Goal: Task Accomplishment & Management: Manage account settings

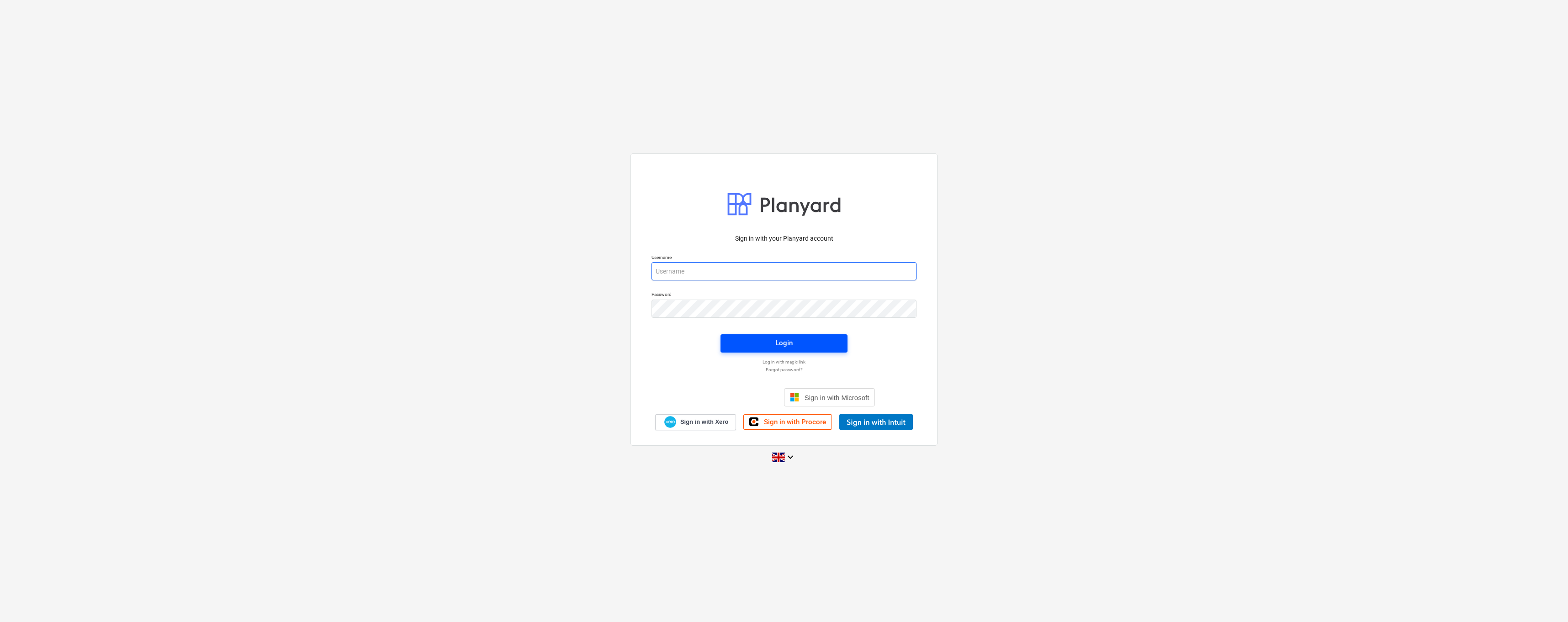
type input "[PERSON_NAME][EMAIL_ADDRESS][DOMAIN_NAME]"
click at [793, 341] on span "Login" at bounding box center [784, 343] width 105 height 12
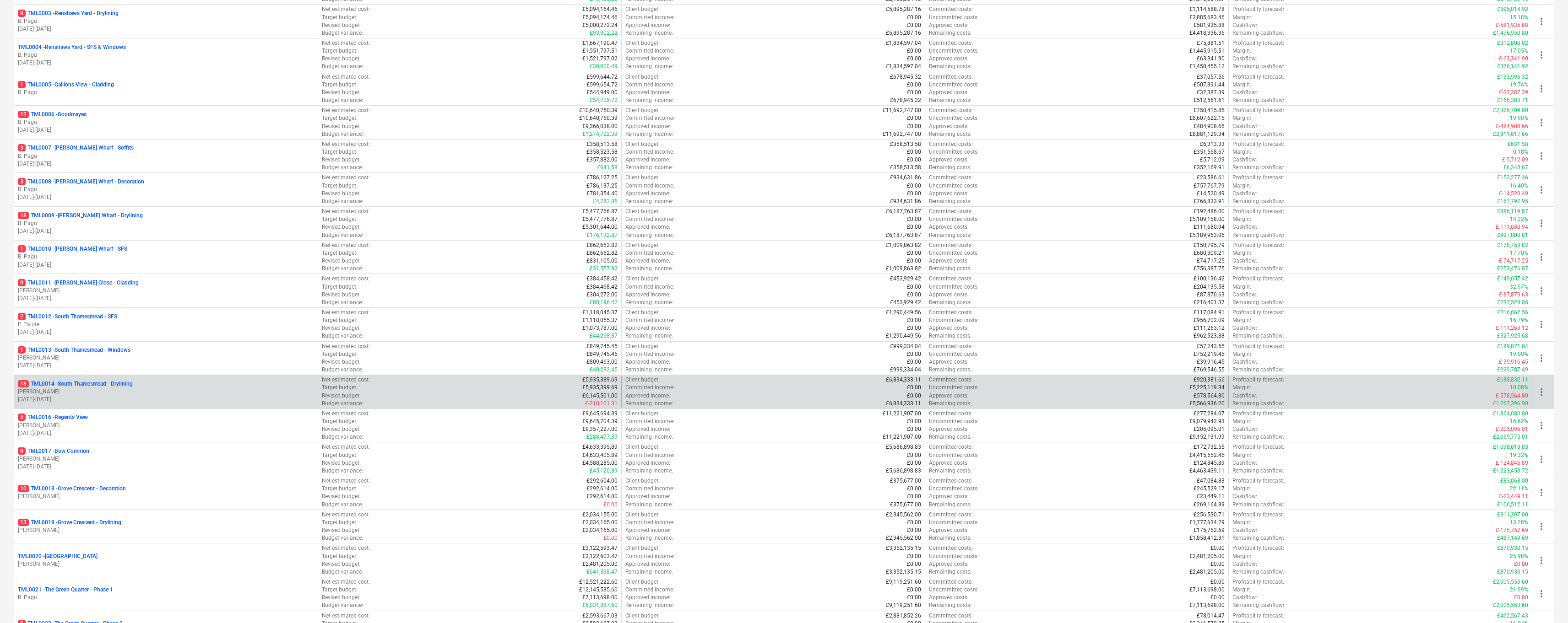
scroll to position [319, 0]
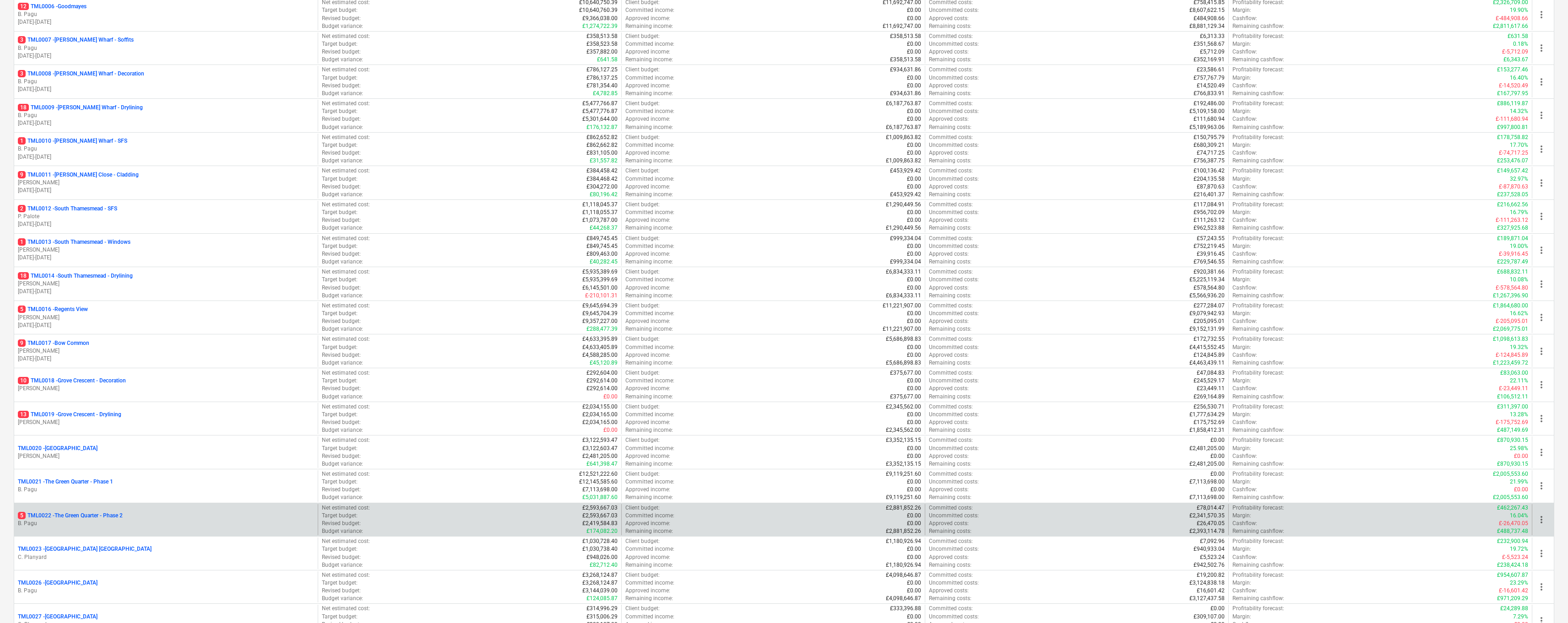
click at [117, 517] on p "5 TML0022 - The Green Quarter - Phase 2" at bounding box center [70, 515] width 105 height 8
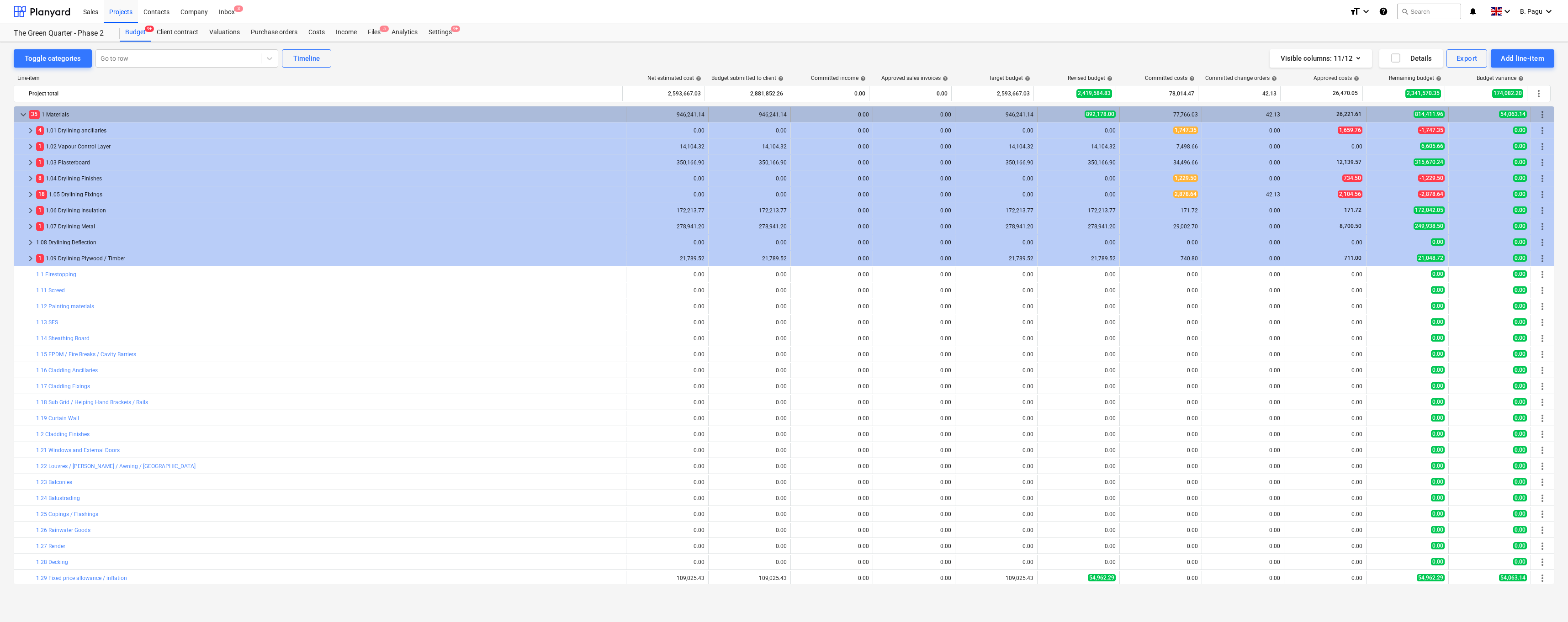
click at [24, 115] on span "keyboard_arrow_down" at bounding box center [23, 114] width 11 height 11
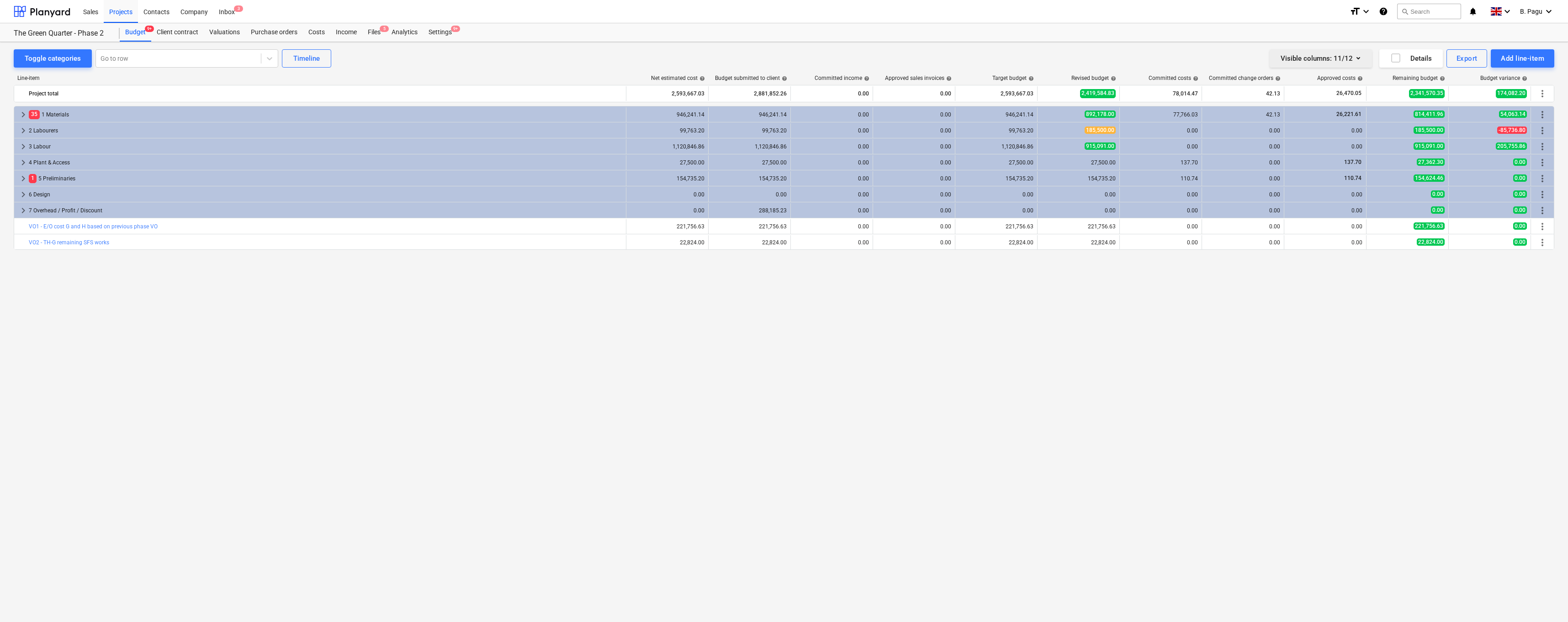
click at [1356, 56] on icon "button" at bounding box center [1358, 57] width 11 height 11
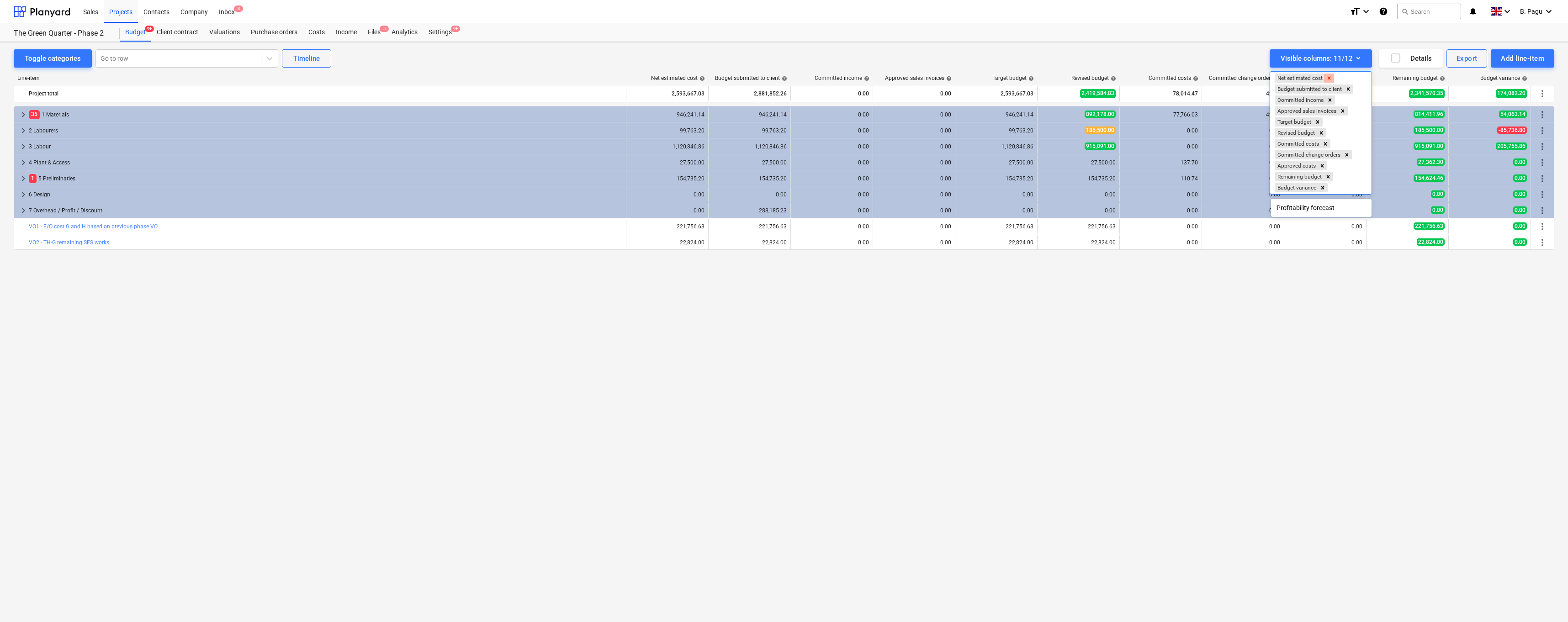
click at [1330, 77] on icon "Remove Net estimated cost" at bounding box center [1330, 78] width 3 height 3
click at [1330, 90] on icon "Remove Committed income" at bounding box center [1330, 89] width 3 height 3
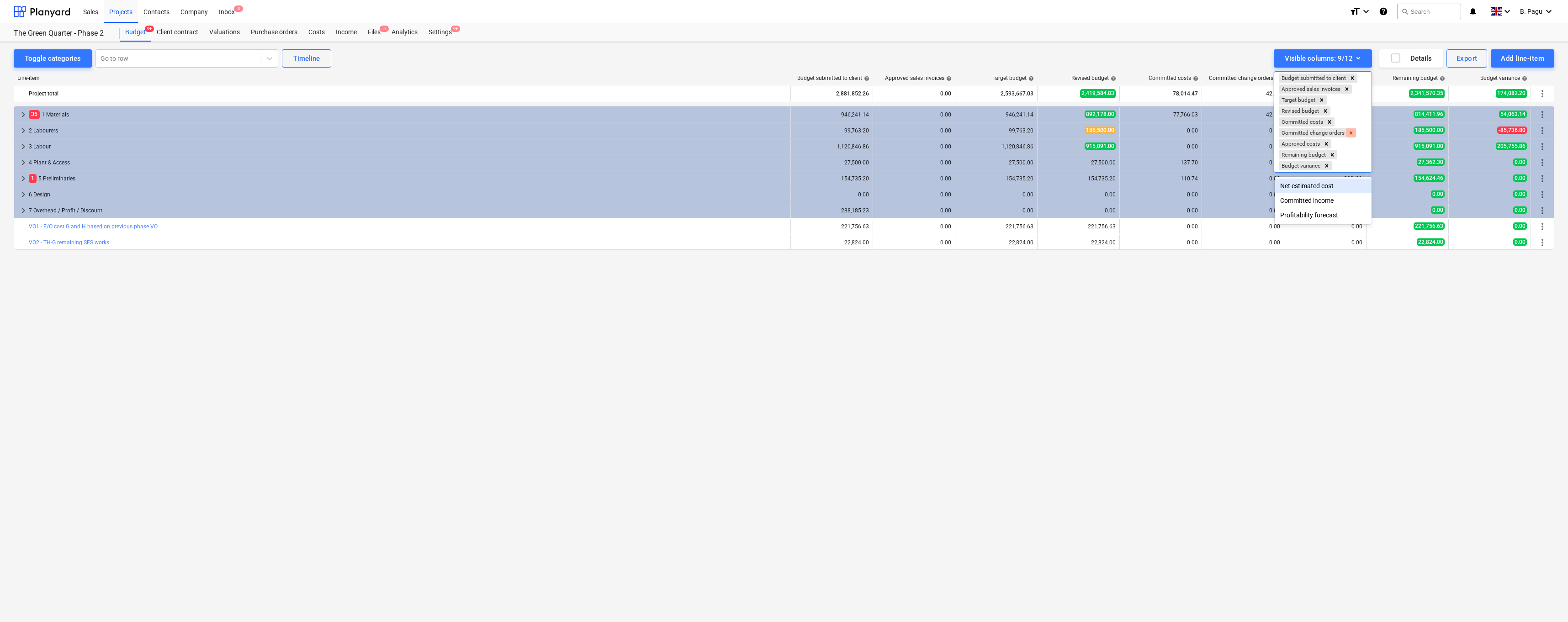
click at [1352, 133] on icon "Remove Committed change orders" at bounding box center [1351, 133] width 3 height 3
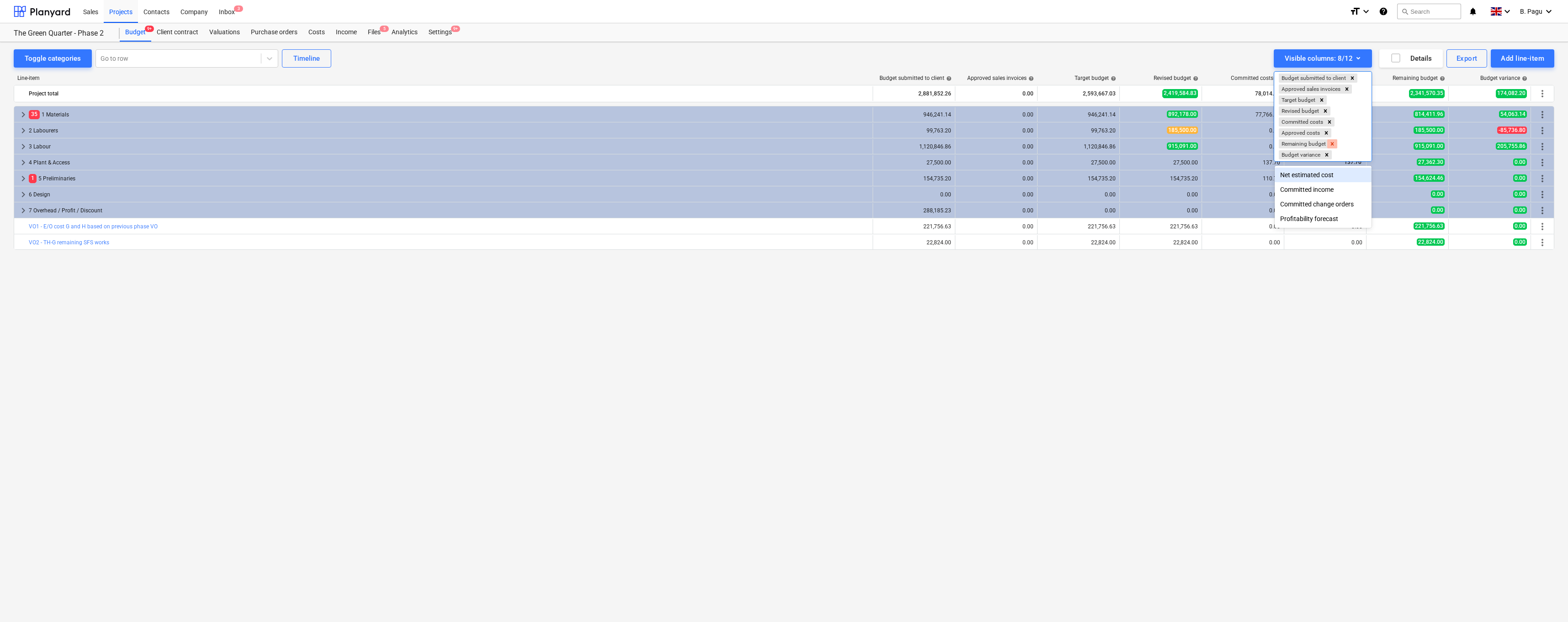
click at [1330, 144] on icon "Remove Remaining budget" at bounding box center [1332, 144] width 7 height 7
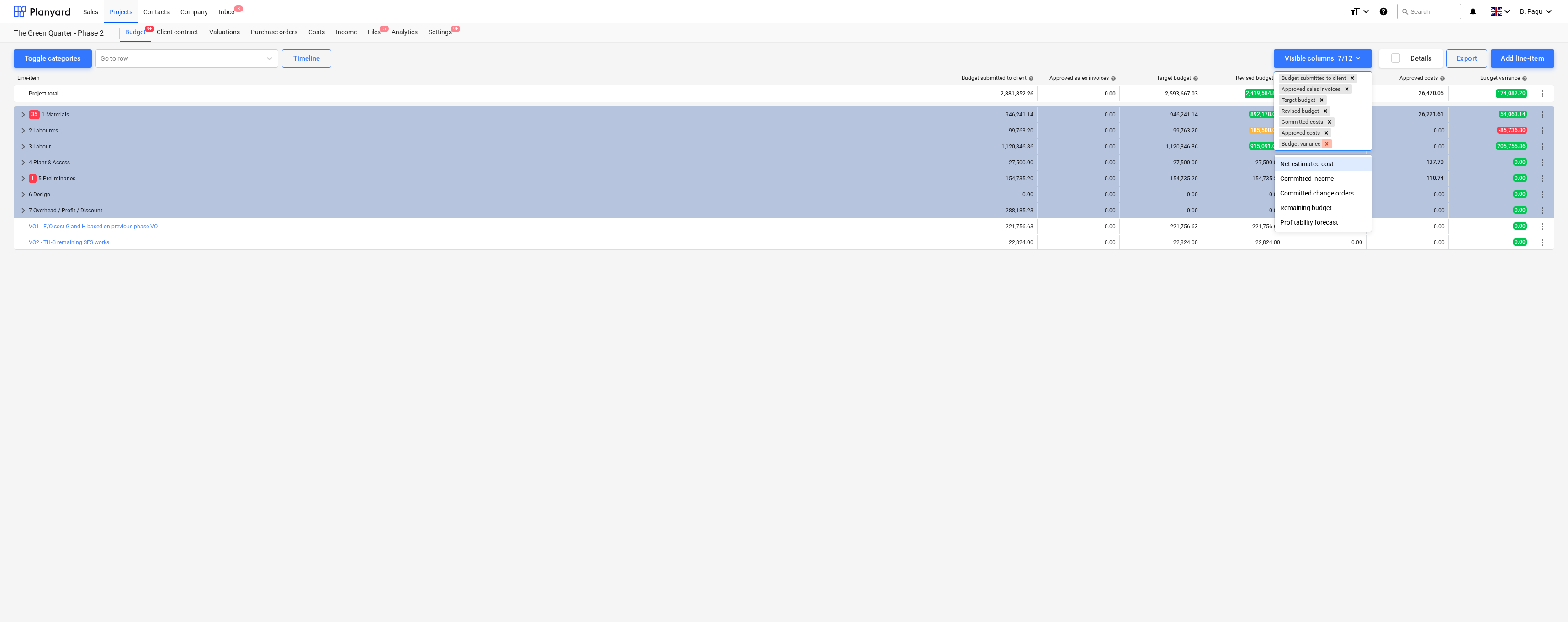
click at [1330, 143] on icon "Remove Budget variance" at bounding box center [1327, 144] width 7 height 7
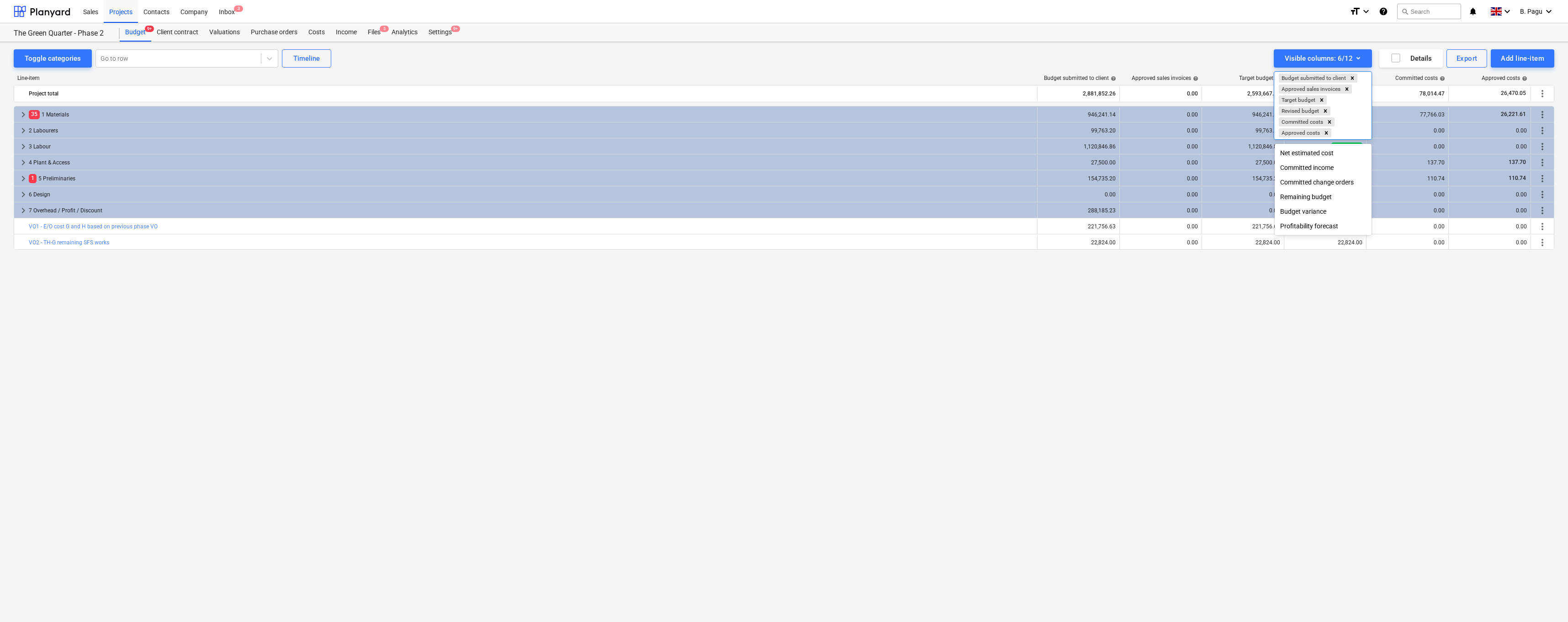
click at [1319, 229] on div "Profitability forecast" at bounding box center [1323, 226] width 97 height 14
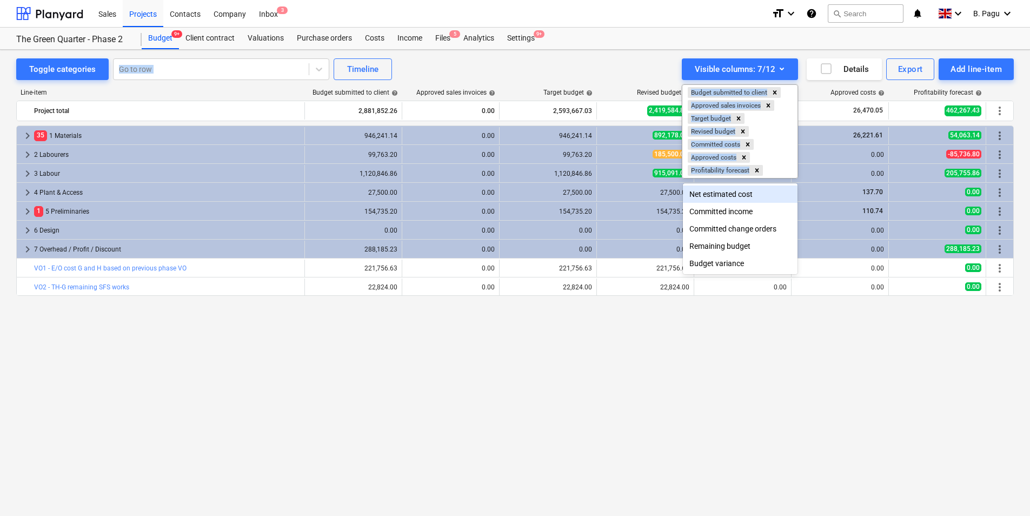
drag, startPoint x: 477, startPoint y: -93, endPoint x: 176, endPoint y: -361, distance: 402.7
click at [176, 0] on html "Sales Projects Contacts Company Inbox 3 format_size keyboard_arrow_down help se…" at bounding box center [515, 258] width 1030 height 516
click at [597, 396] on div at bounding box center [515, 258] width 1030 height 516
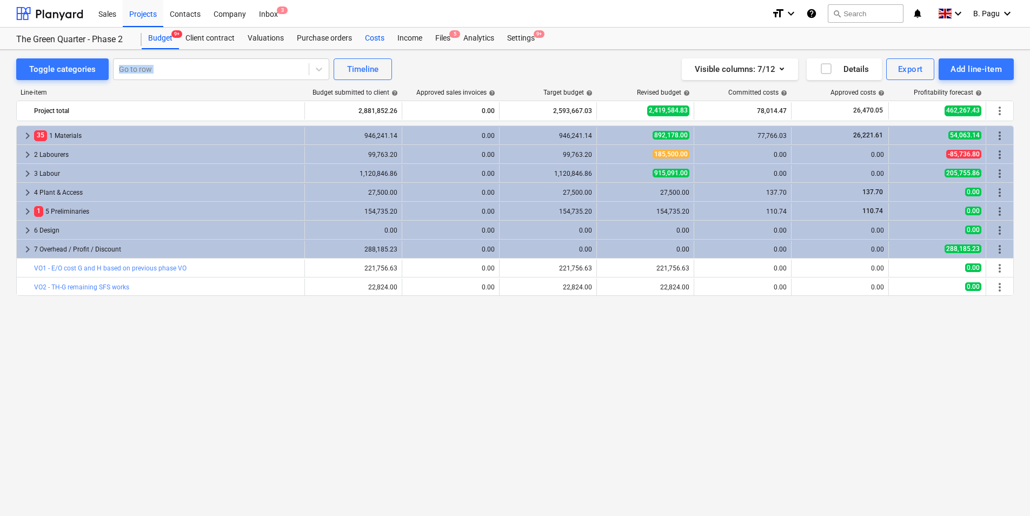
click at [373, 36] on div "Costs" at bounding box center [374, 39] width 32 height 22
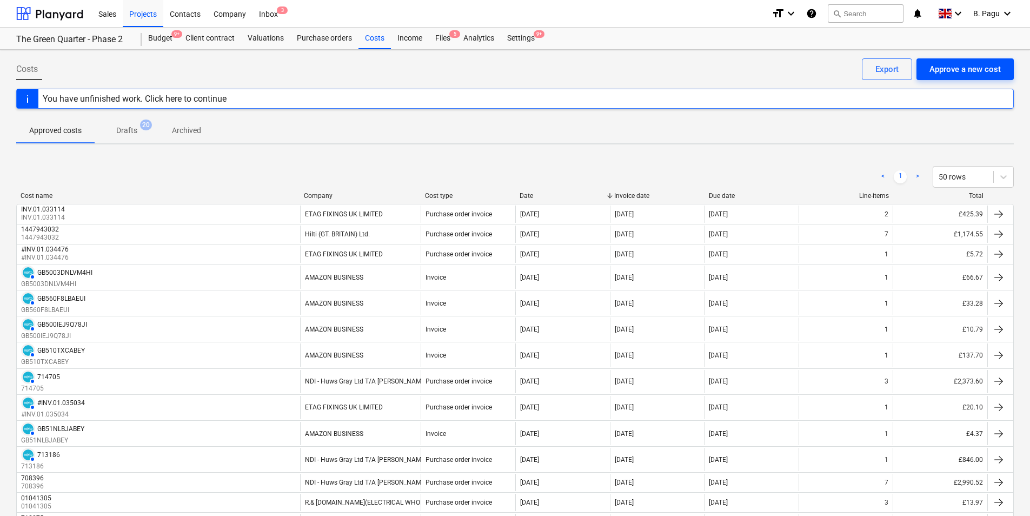
click at [965, 69] on div "Approve a new cost" at bounding box center [964, 69] width 71 height 14
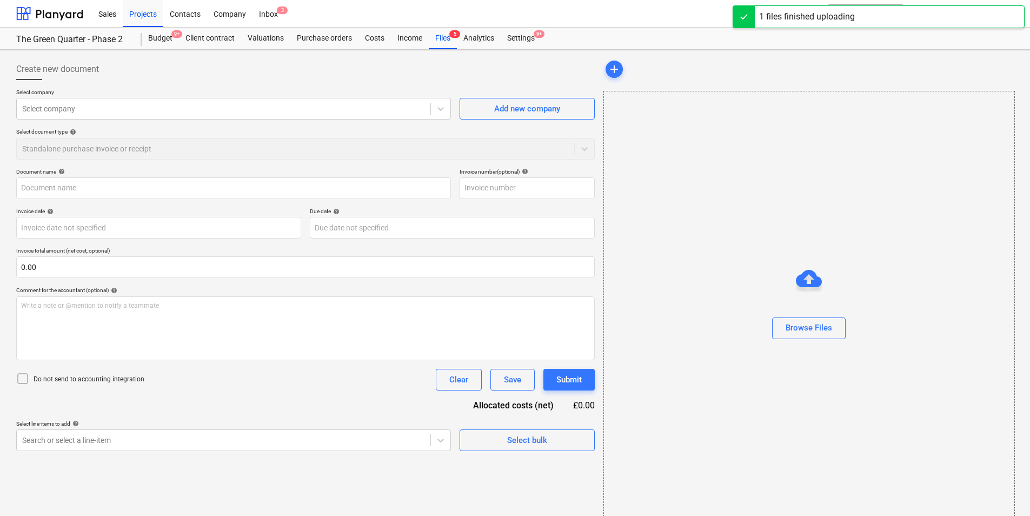
type input "BRAVE DRYLINE LTD invoice No 02. [DATE] TGQ G&H.xlsx"
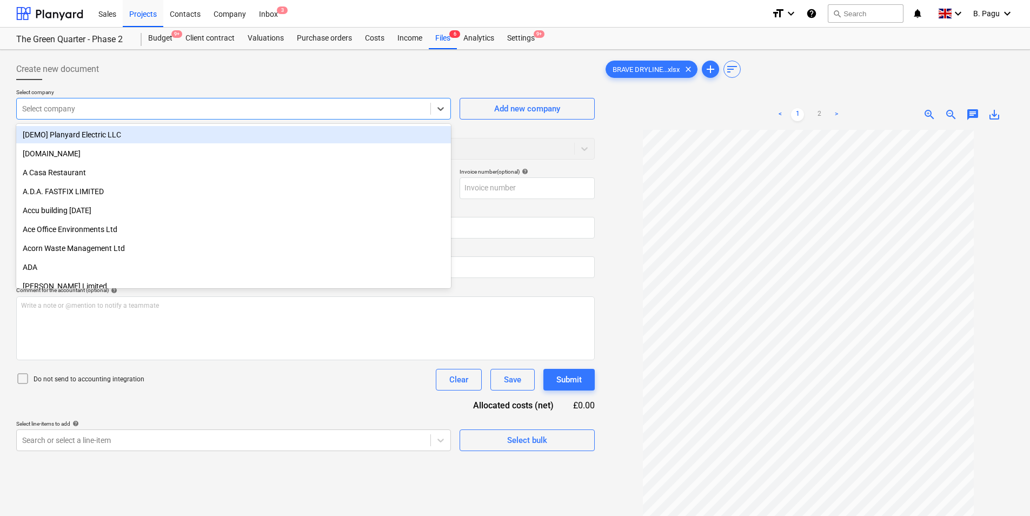
click at [150, 111] on div at bounding box center [223, 108] width 403 height 11
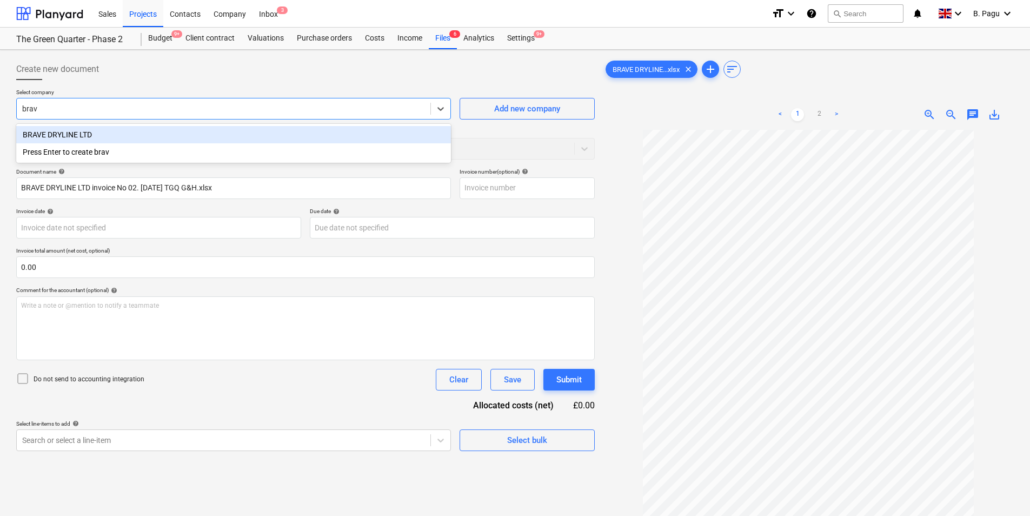
type input "brave"
click at [68, 132] on div "BRAVE DRYLINE LTD" at bounding box center [233, 134] width 435 height 17
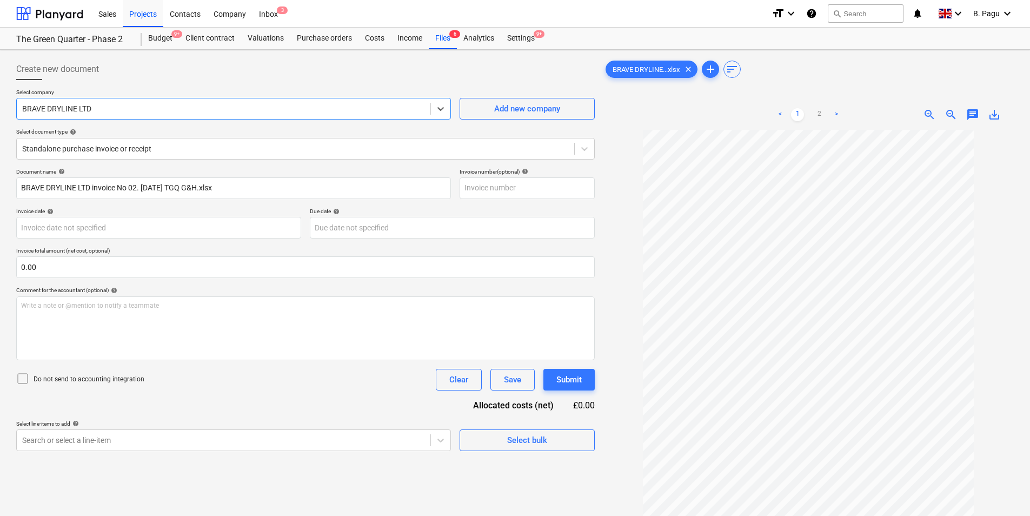
click at [116, 108] on div at bounding box center [223, 108] width 403 height 11
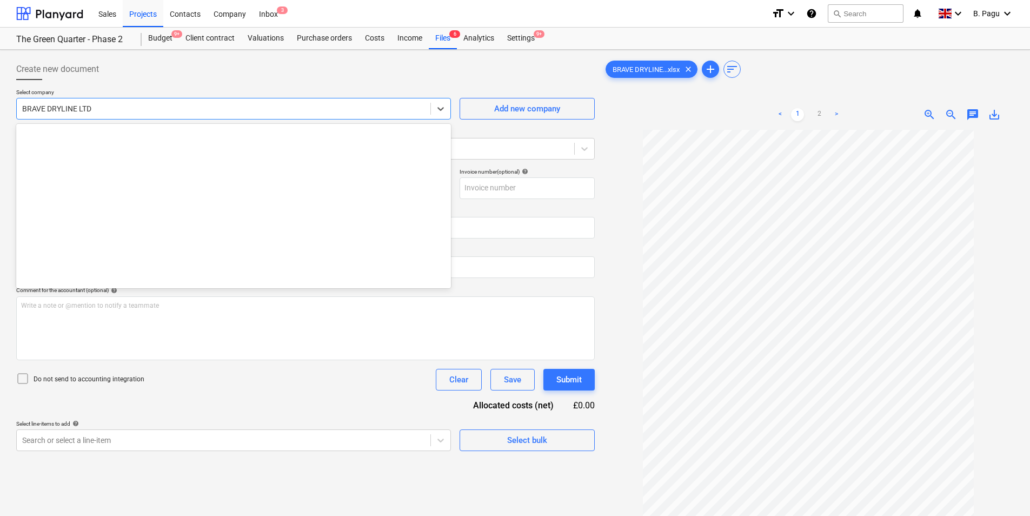
scroll to position [1230, 0]
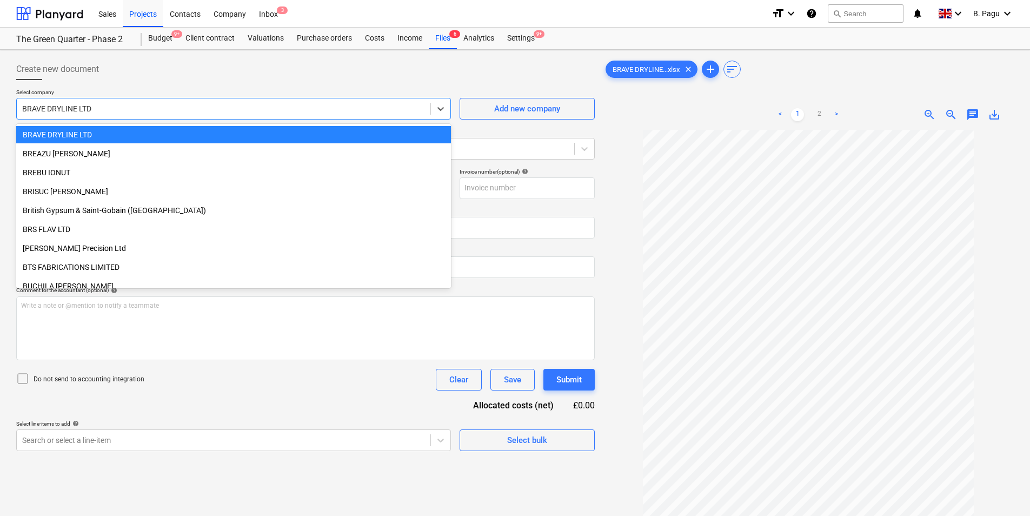
click at [116, 108] on div at bounding box center [223, 108] width 403 height 11
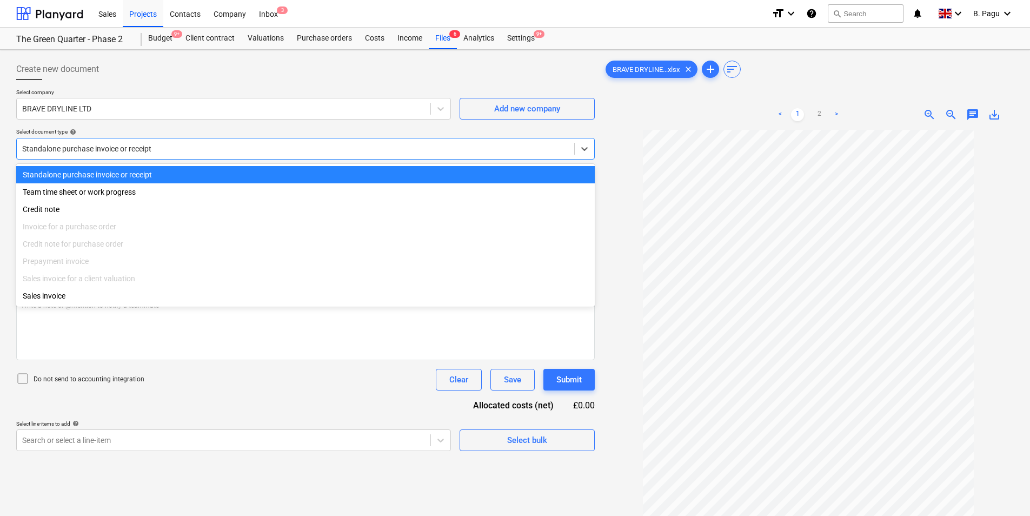
click at [226, 150] on div at bounding box center [295, 148] width 546 height 11
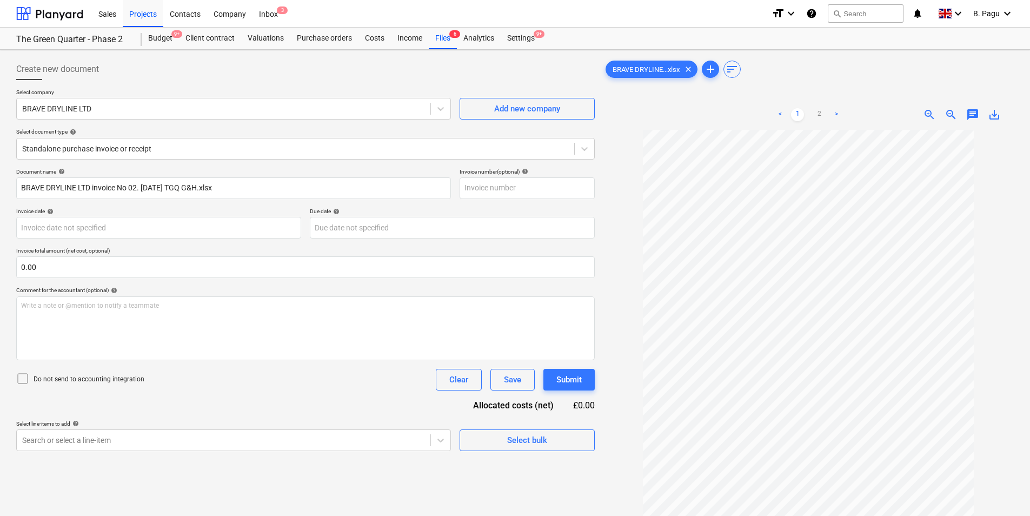
click at [278, 75] on div "Create new document" at bounding box center [305, 69] width 578 height 22
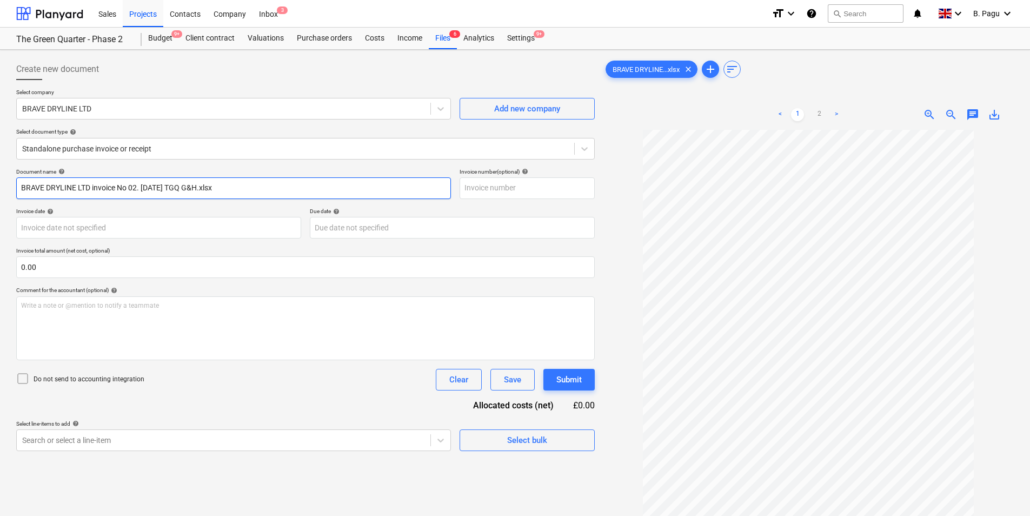
click at [188, 189] on input "BRAVE DRYLINE LTD invoice No 02. [DATE] TGQ G&H.xlsx" at bounding box center [233, 188] width 435 height 22
click at [215, 186] on input "BRAVE DRYLINE LTD invoice No 02. [DATE] TGQ G&H.xlsx" at bounding box center [233, 188] width 435 height 22
type input "BRAVE DRYLINE LTD invoice No 02. [DATE] TGQ G&H TML0022.xlsx"
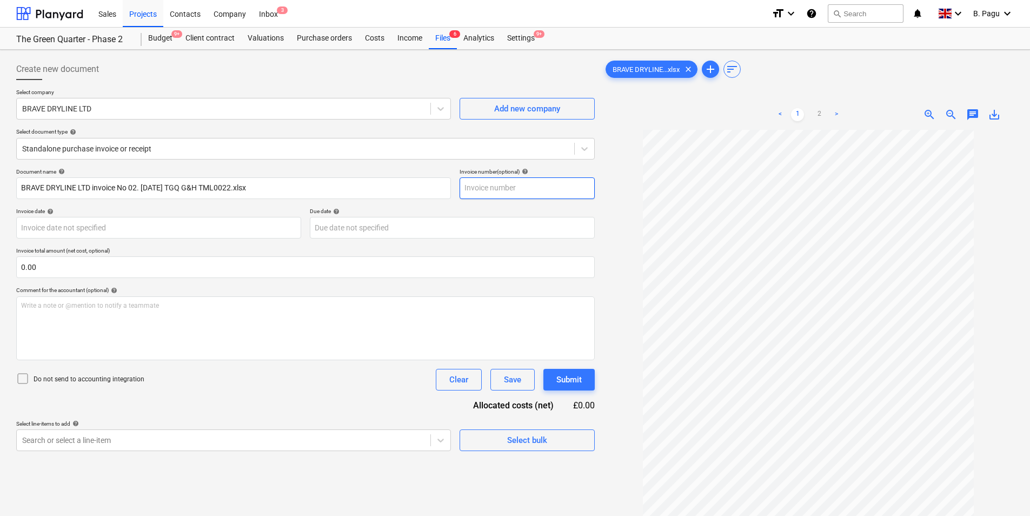
click at [521, 190] on input "text" at bounding box center [526, 188] width 135 height 22
type input "2"
click at [614, 209] on div at bounding box center [808, 372] width 410 height 485
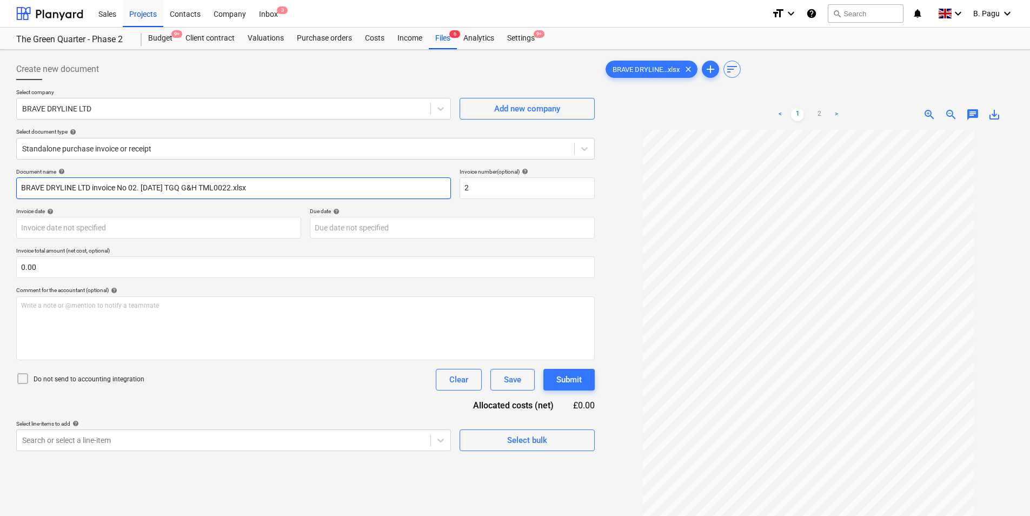
click at [289, 194] on input "BRAVE DRYLINE LTD invoice No 02. [DATE] TGQ G&H TML0022.xlsx" at bounding box center [233, 188] width 435 height 22
type input "BRAVE DRYLINE LTD invoice No 02. [DATE] TGQ G&H TML0022"
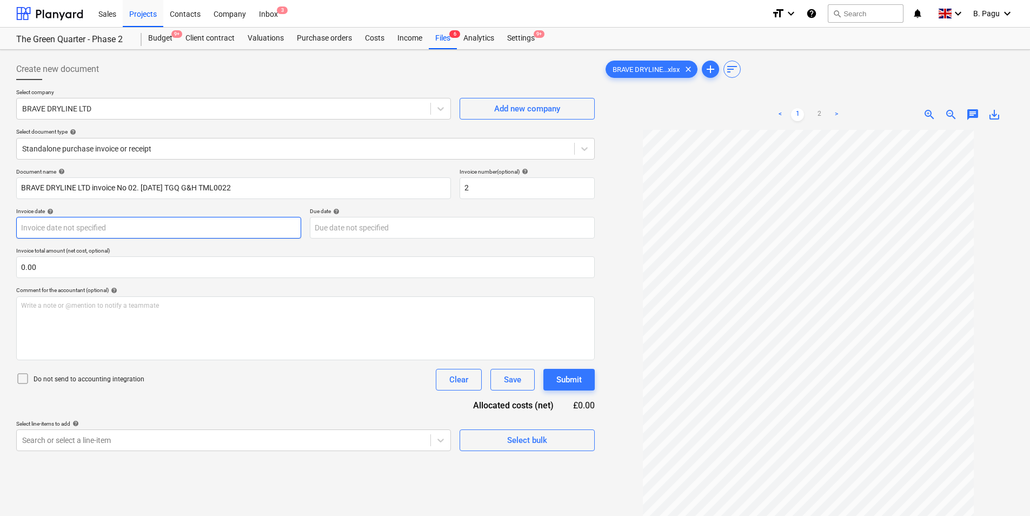
click at [199, 229] on body "Sales Projects Contacts Company Inbox 3 format_size keyboard_arrow_down help se…" at bounding box center [515, 258] width 1030 height 516
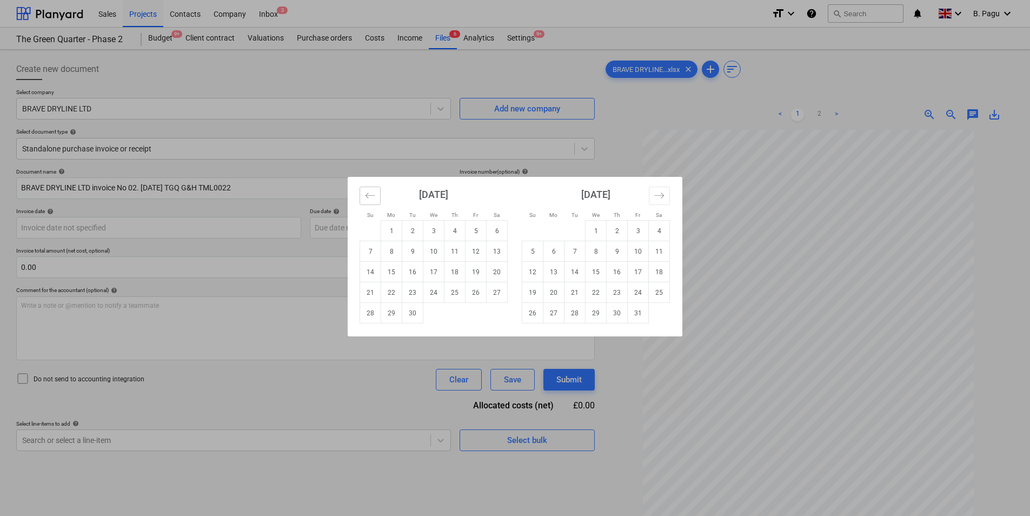
click at [369, 192] on icon "Move backward to switch to the previous month." at bounding box center [370, 195] width 10 height 10
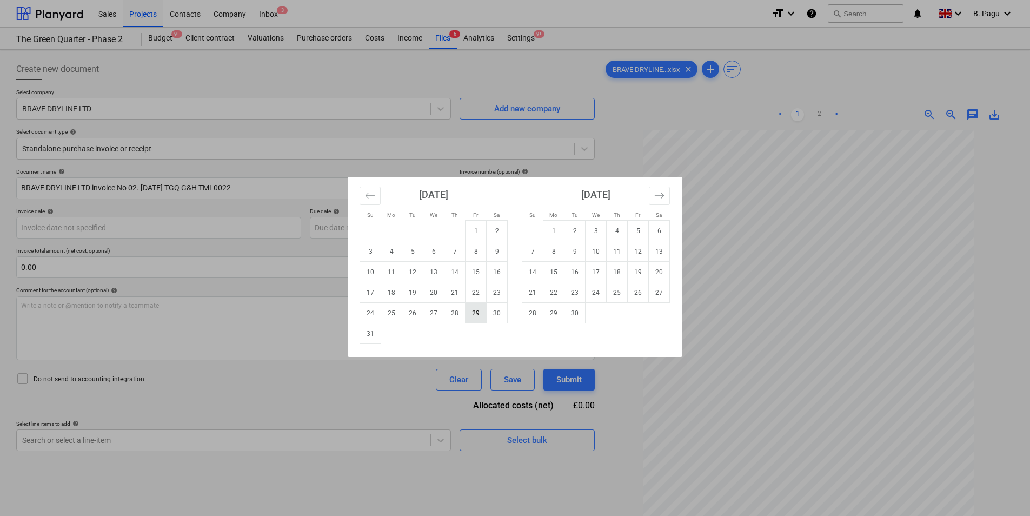
click at [476, 314] on td "29" at bounding box center [475, 313] width 21 height 21
type input "[DATE]"
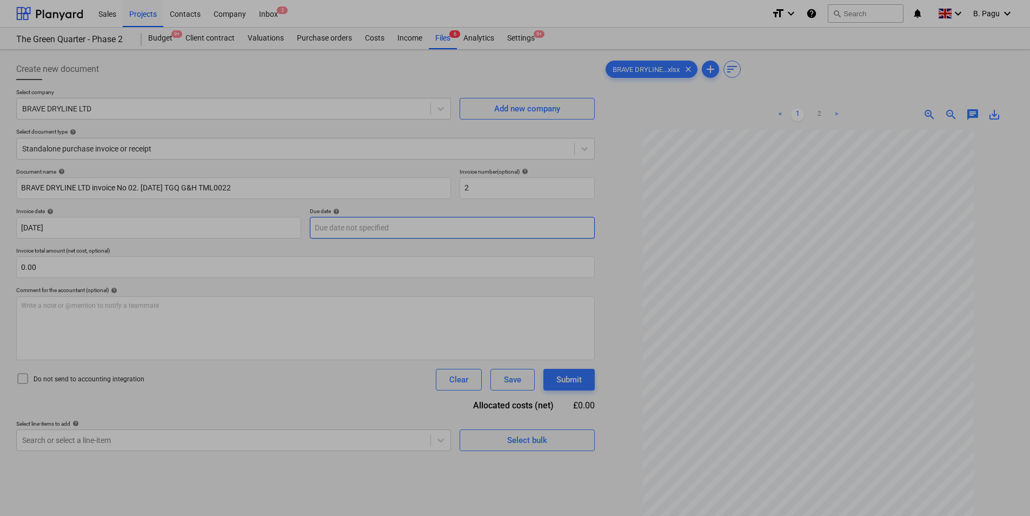
click at [370, 230] on body "Sales Projects Contacts Company Inbox 3 format_size keyboard_arrow_down help se…" at bounding box center [515, 258] width 1030 height 516
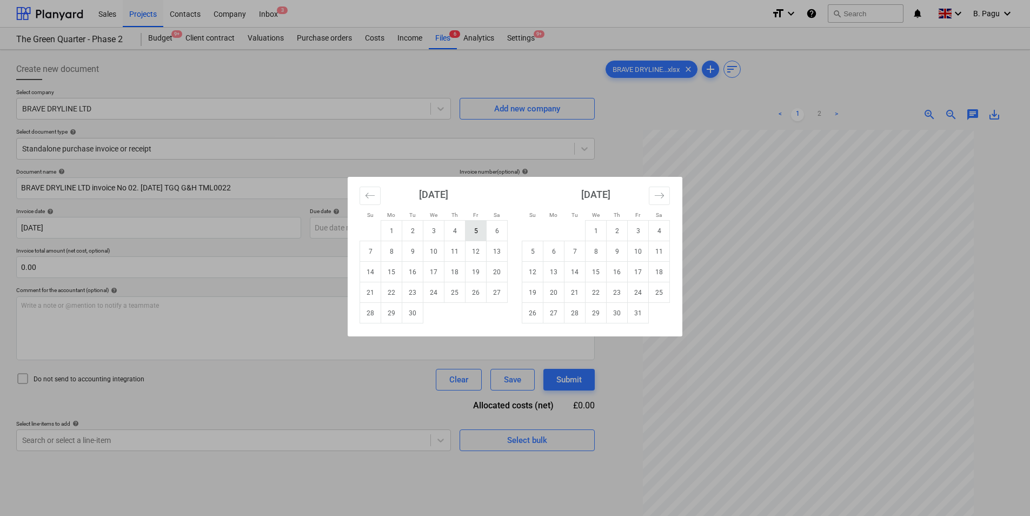
click at [477, 230] on td "5" at bounding box center [475, 231] width 21 height 21
type input "[DATE]"
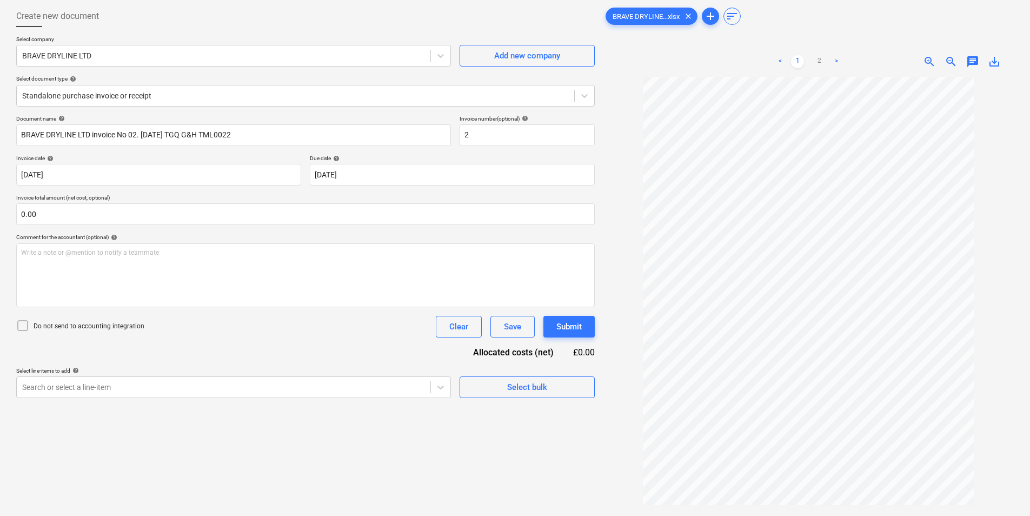
scroll to position [54, 0]
drag, startPoint x: 60, startPoint y: 213, endPoint x: 5, endPoint y: 211, distance: 55.2
click at [5, 211] on div "Create new document Select company BRAVE DRYLINE LTD Add new company Select doc…" at bounding box center [515, 283] width 1030 height 574
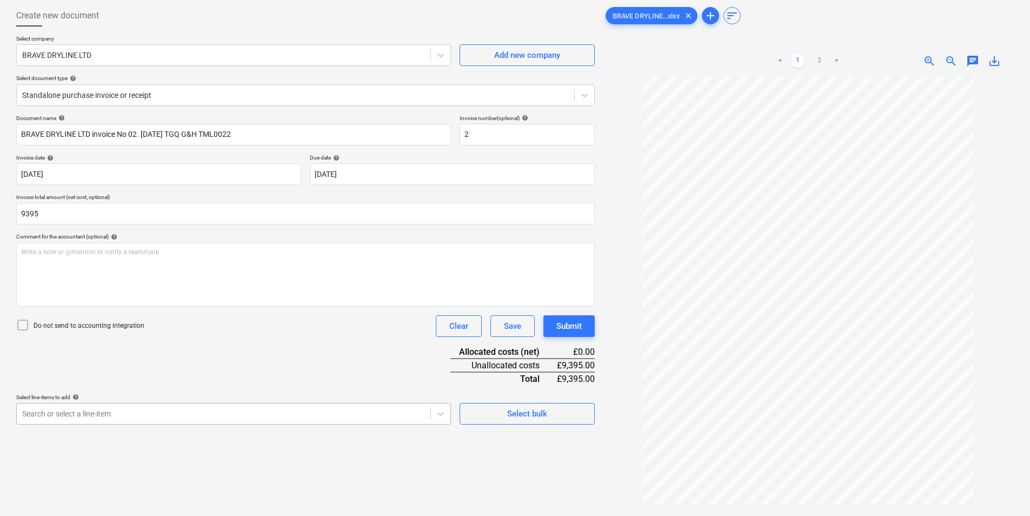
type input "9,395.00"
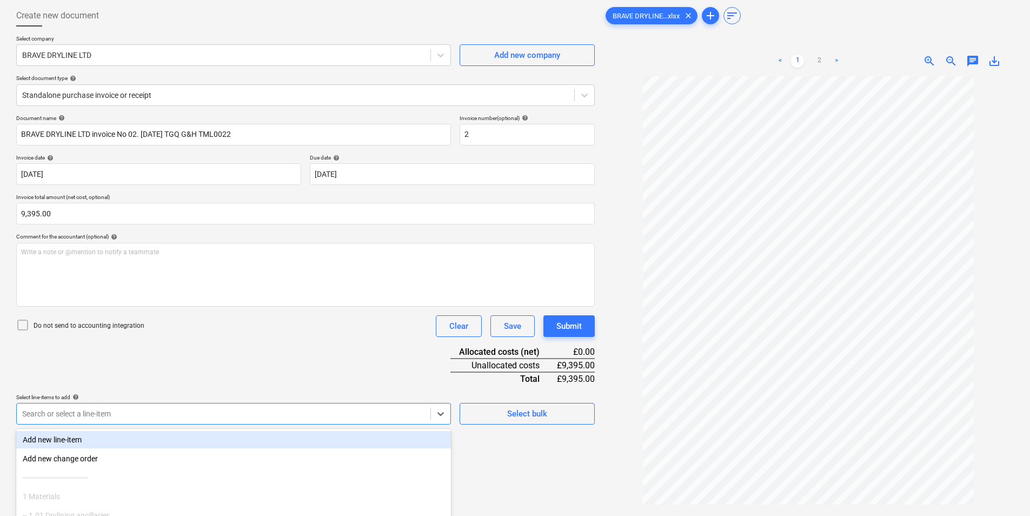
click at [152, 413] on body "Sales Projects Contacts Company Inbox 3 format_size keyboard_arrow_down help se…" at bounding box center [515, 204] width 1030 height 516
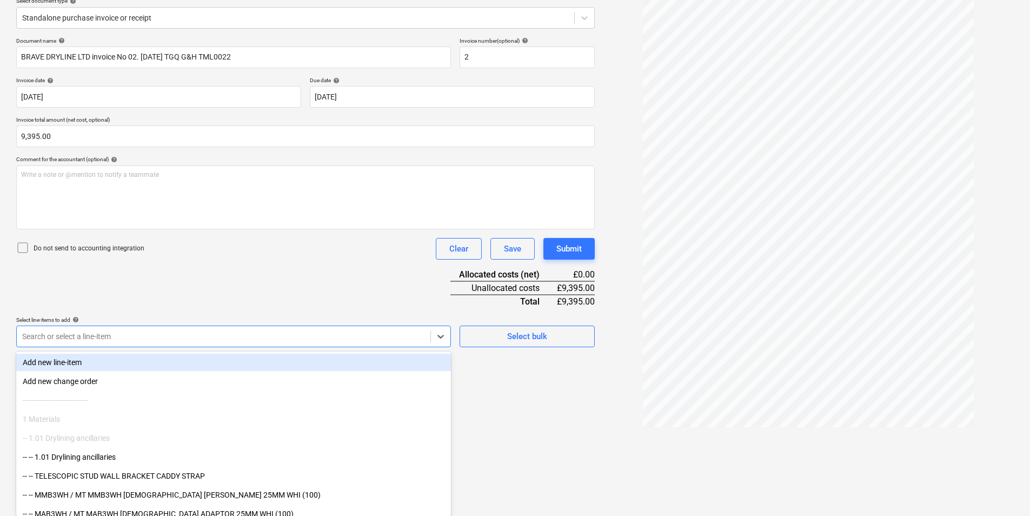
click at [122, 333] on div "Document name help BRAVE DRYLINE LTD invoice No 02. [DATE] TGQ G&H TML0022 Invo…" at bounding box center [305, 192] width 578 height 310
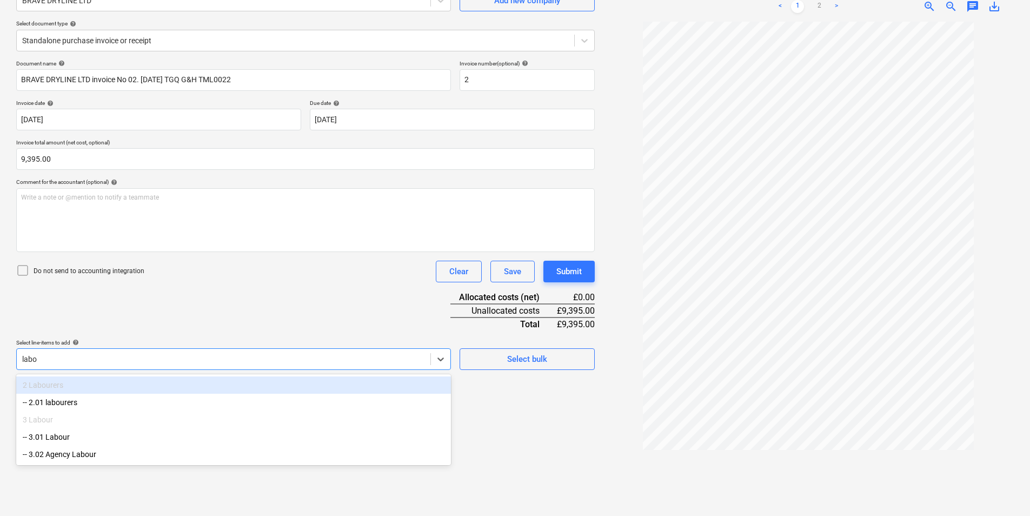
scroll to position [108, 0]
type input "labou"
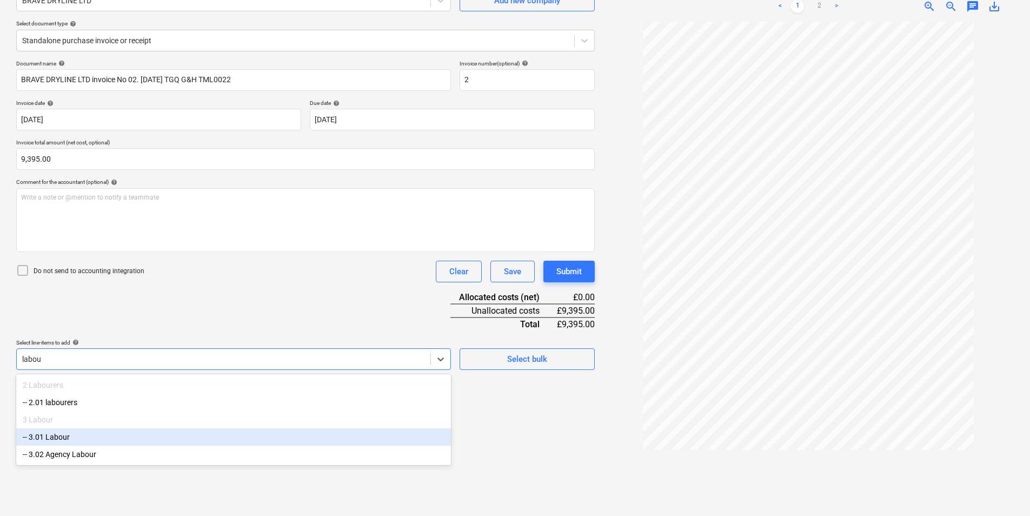
click at [63, 438] on div "-- 3.01 Labour" at bounding box center [233, 436] width 435 height 17
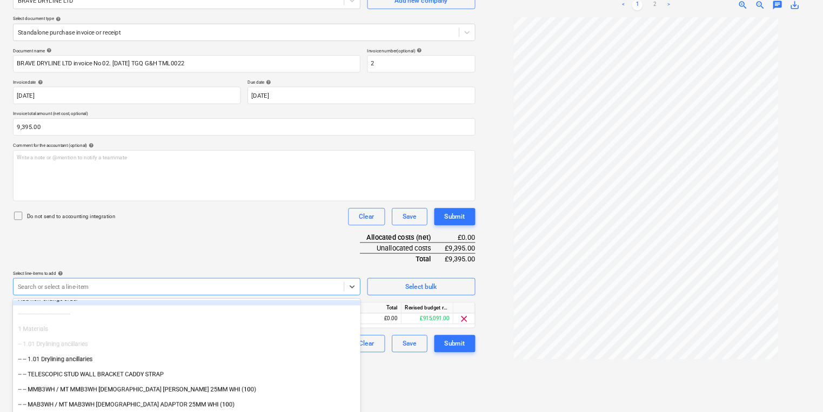
scroll to position [54, 0]
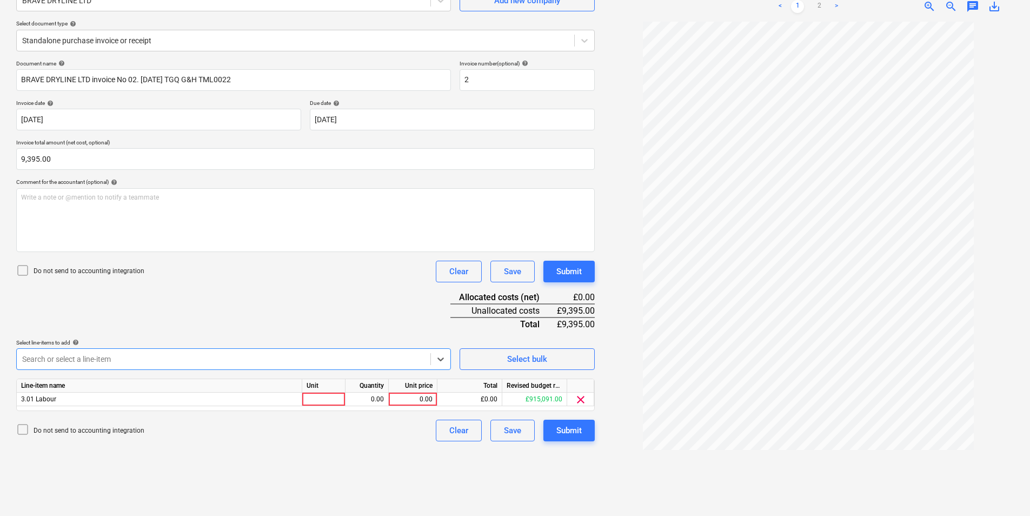
click at [112, 358] on div at bounding box center [223, 358] width 403 height 11
click at [320, 400] on div at bounding box center [323, 399] width 43 height 14
click at [420, 400] on div "0.00" at bounding box center [412, 399] width 39 height 14
type input "9395"
click at [405, 442] on div "Create new document Select company BRAVE DRYLINE LTD Add new company Select doc…" at bounding box center [305, 228] width 587 height 565
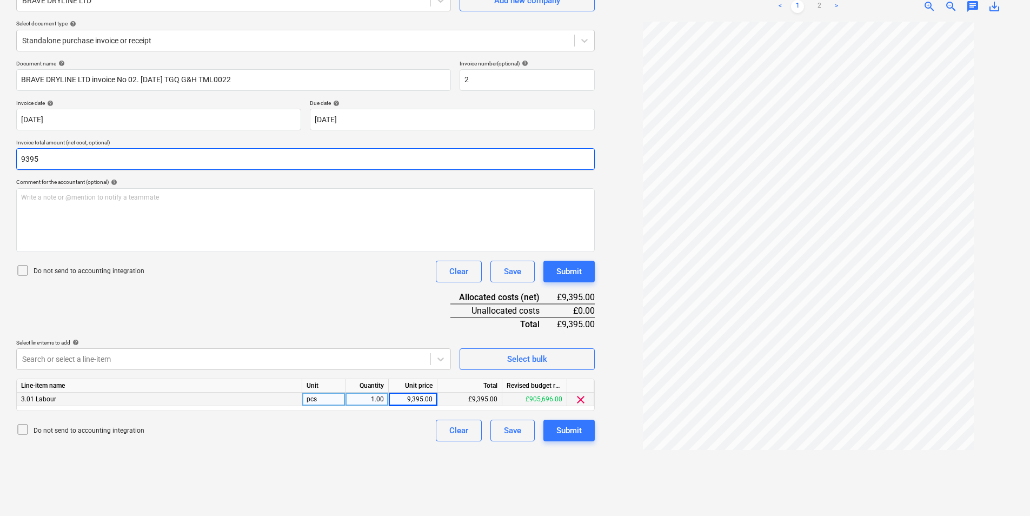
click at [70, 156] on input "9395" at bounding box center [305, 159] width 578 height 22
type input "9"
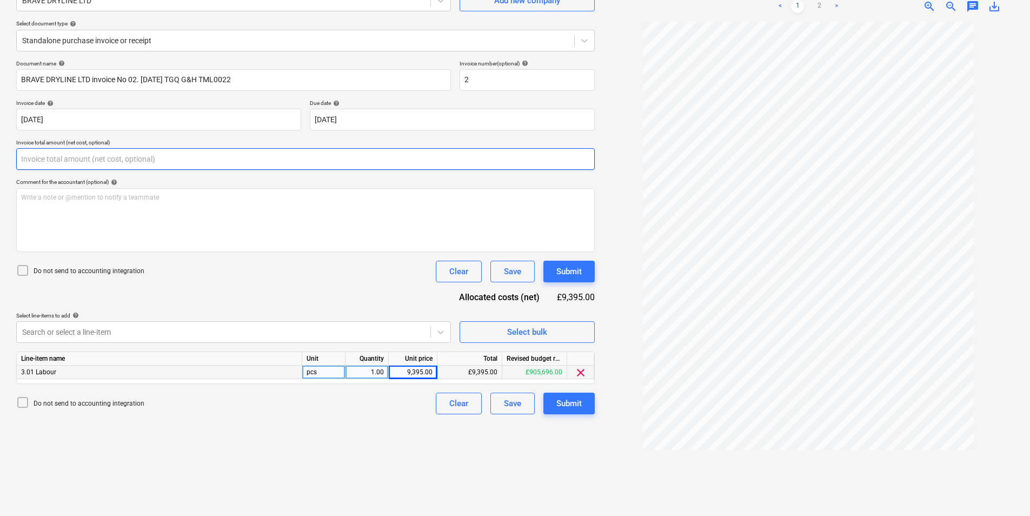
click at [139, 158] on input "text" at bounding box center [305, 159] width 578 height 22
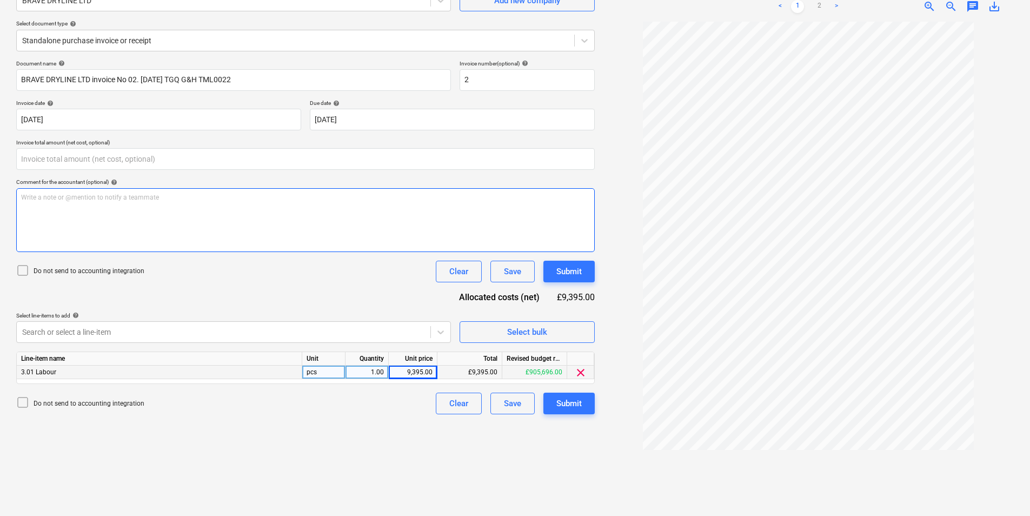
type input "0.00"
click at [86, 202] on p "Write a note or @mention to notify a teammate [PERSON_NAME]" at bounding box center [305, 197] width 569 height 9
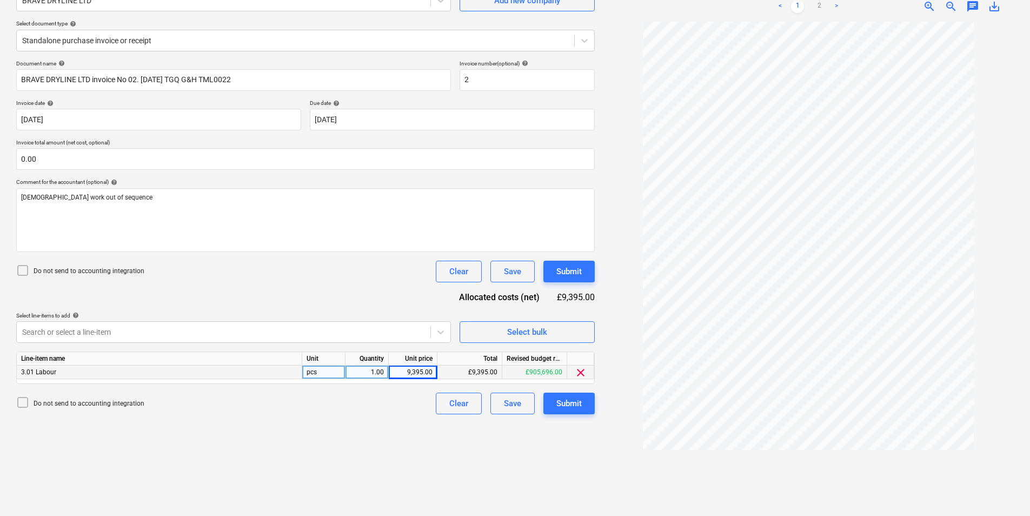
click at [427, 370] on div "9,395.00" at bounding box center [412, 372] width 39 height 14
drag, startPoint x: 429, startPoint y: 370, endPoint x: 460, endPoint y: 375, distance: 31.6
click at [429, 371] on input "9395" at bounding box center [413, 371] width 48 height 13
type input "9395.50"
click at [417, 427] on div "Create new document Select company BRAVE DRYLINE LTD Add new company Select doc…" at bounding box center [305, 228] width 587 height 565
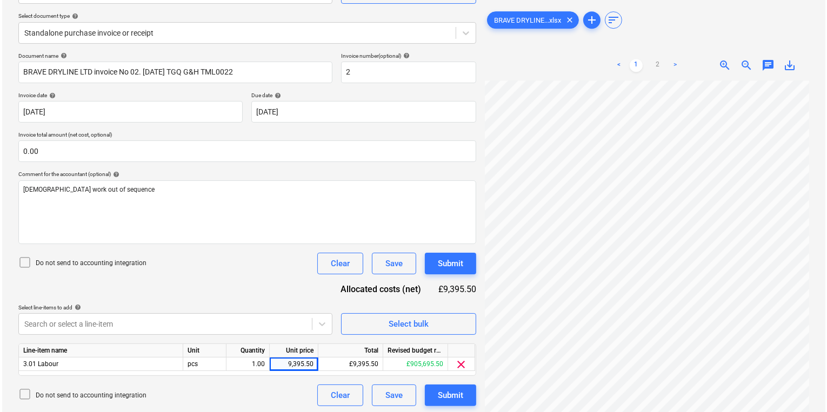
scroll to position [118, 0]
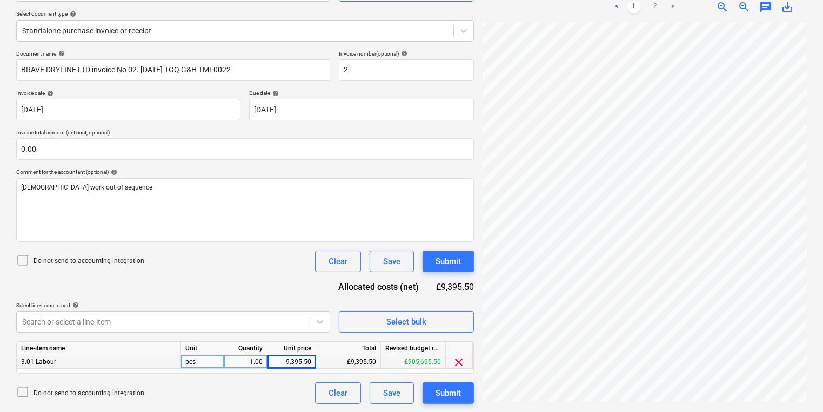
click at [297, 363] on div "9,395.50" at bounding box center [291, 363] width 39 height 14
click at [296, 383] on div "Do not send to accounting integration Clear Save Submit" at bounding box center [245, 394] width 458 height 22
click at [455, 390] on div "Submit" at bounding box center [448, 393] width 25 height 14
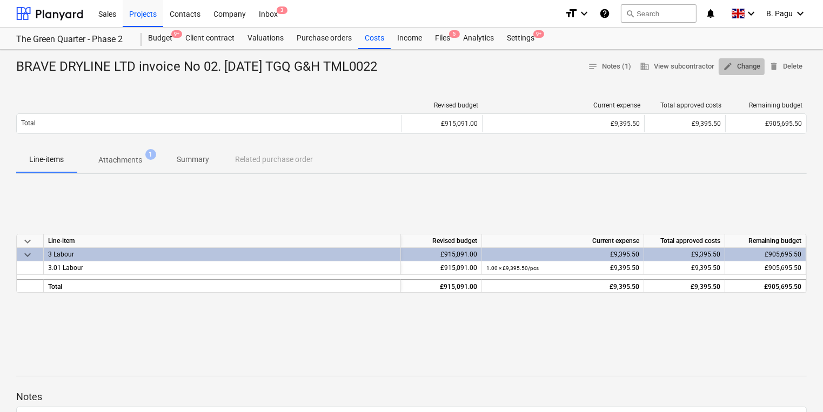
click at [747, 67] on span "edit Change" at bounding box center [741, 67] width 37 height 12
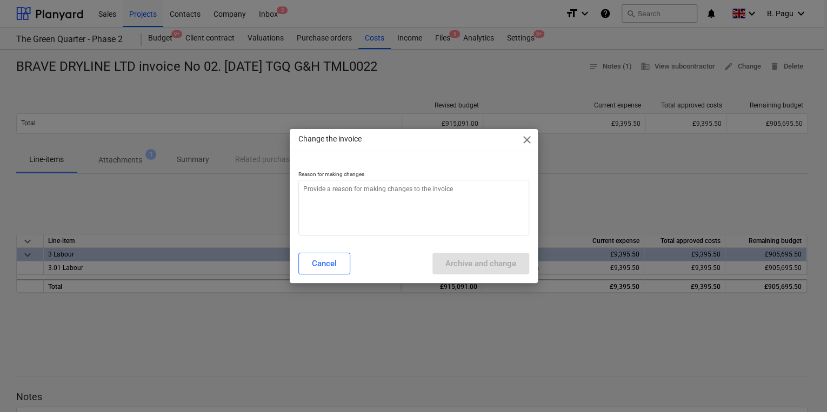
type textarea "x"
click at [329, 190] on textarea at bounding box center [413, 208] width 231 height 56
type textarea "t"
type textarea "x"
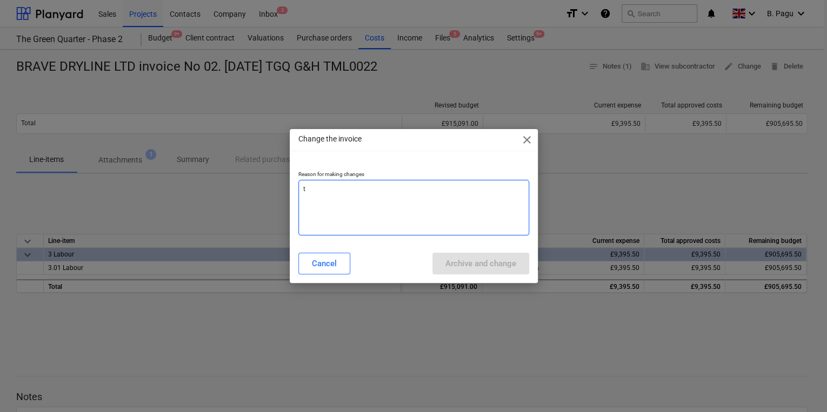
type textarea "te"
type textarea "x"
type textarea "tes"
type textarea "x"
type textarea "test"
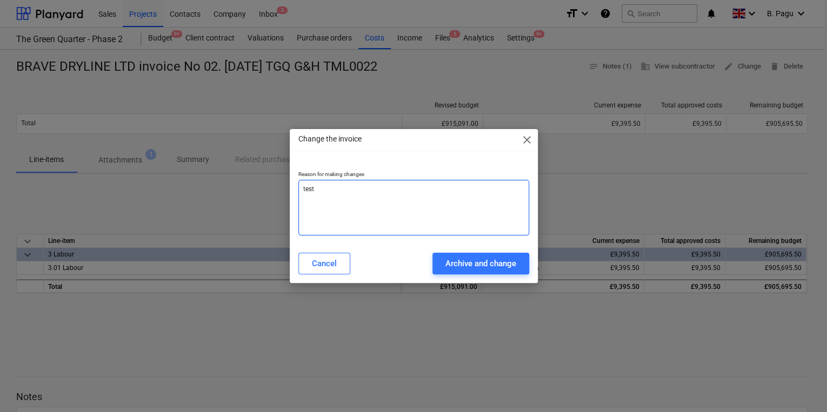
type textarea "x"
type textarea "test"
type textarea "x"
type textarea "test w"
type textarea "x"
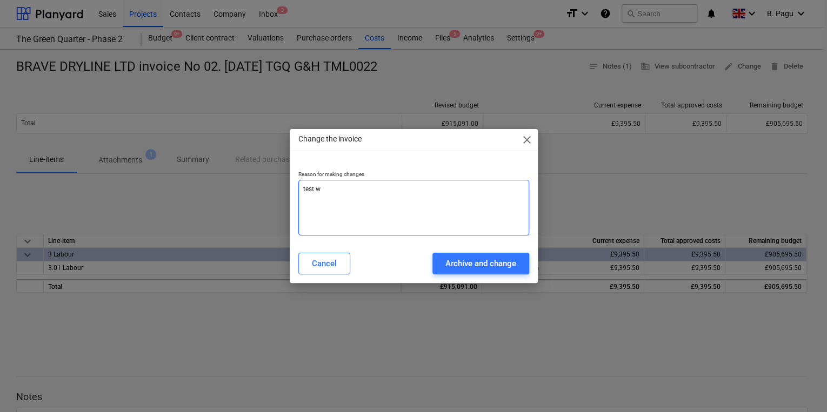
type textarea "test wi"
type textarea "x"
type textarea "test wit"
type textarea "x"
type textarea "test with"
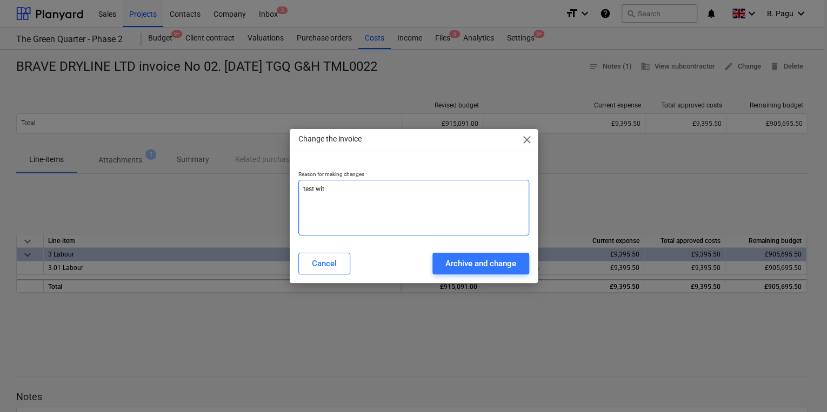
type textarea "x"
type textarea "test with"
type textarea "x"
type textarea "test with n"
type textarea "x"
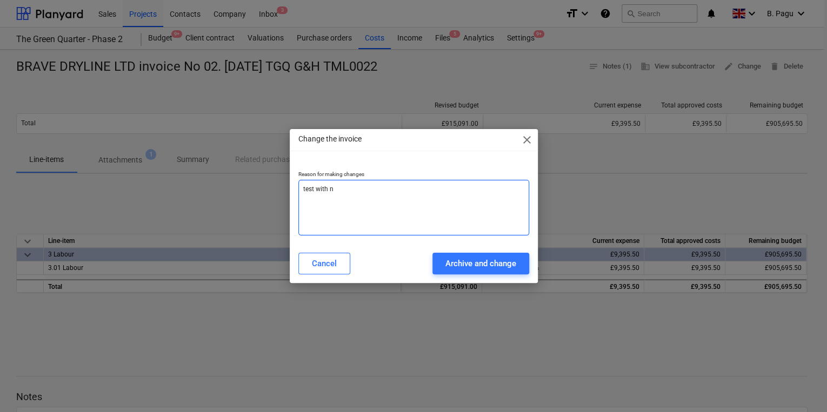
type textarea "test with nm"
type textarea "x"
type textarea "test with nmo"
type textarea "x"
type textarea "test with nmo"
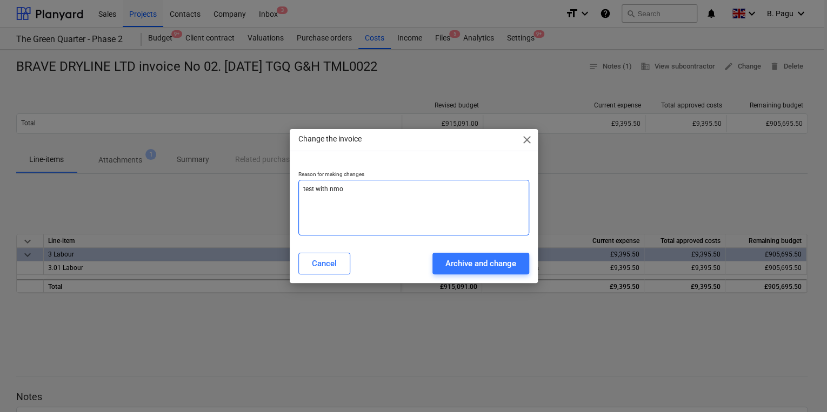
type textarea "x"
type textarea "test with nmo"
type textarea "x"
type textarea "test with nm"
type textarea "x"
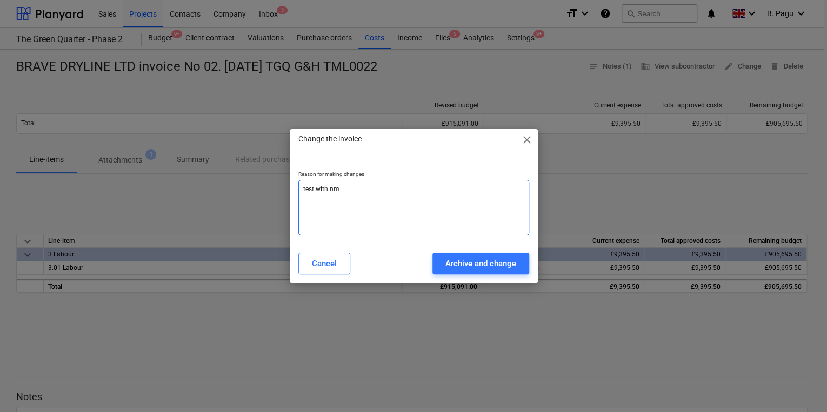
type textarea "test with n"
type textarea "x"
type textarea "test with"
type textarea "x"
type textarea "test with n"
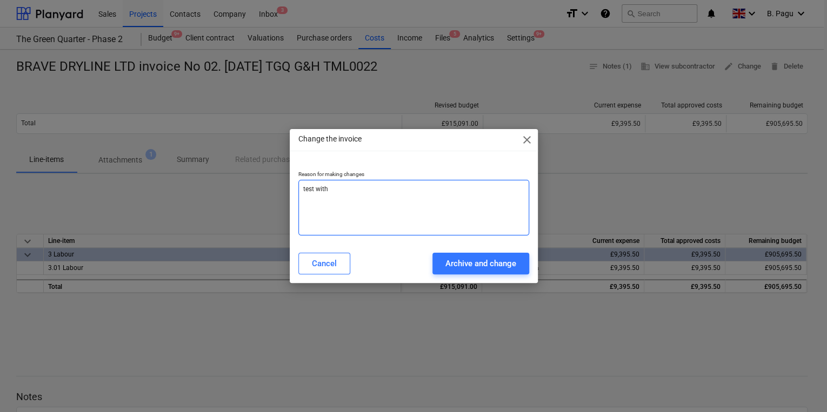
type textarea "x"
type textarea "test with no"
type textarea "x"
type textarea "test with no"
type textarea "x"
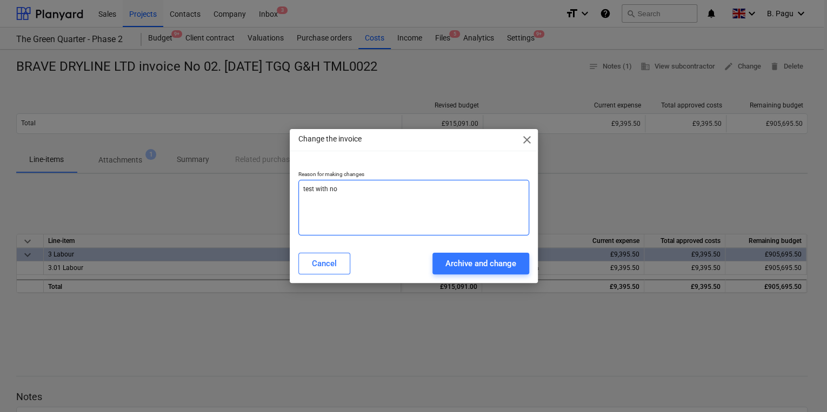
type textarea "test with no c"
type textarea "x"
type textarea "test with no ch"
type textarea "x"
type textarea "test with no cha"
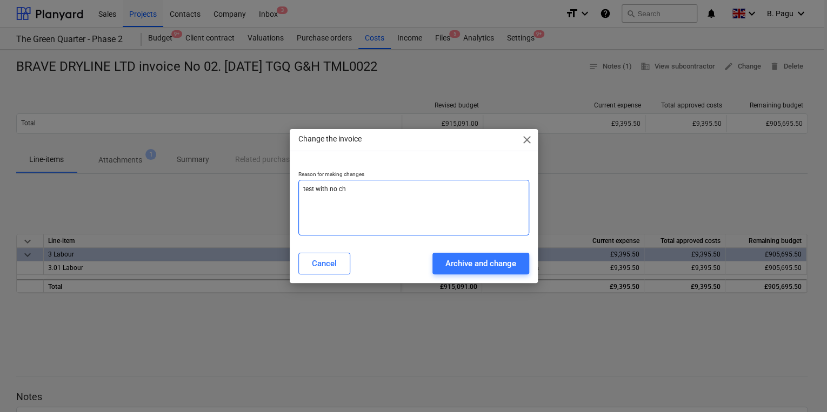
type textarea "x"
type textarea "test with no chan"
type textarea "x"
type textarea "test with no [PERSON_NAME]"
type textarea "x"
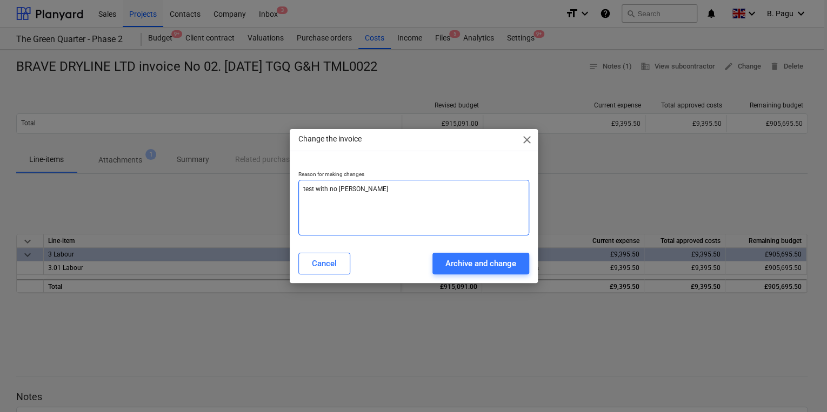
type textarea "test with no change"
type textarea "x"
type textarea "test with no changes"
type textarea "x"
type textarea "test with no changes"
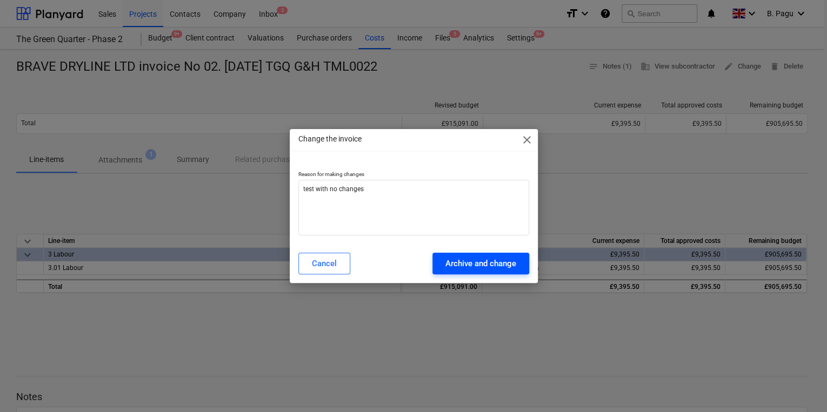
click at [490, 266] on div "Archive and change" at bounding box center [480, 264] width 71 height 14
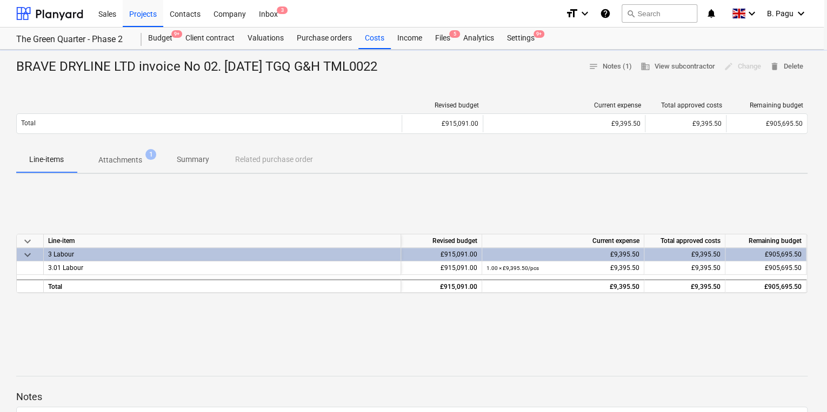
type textarea "x"
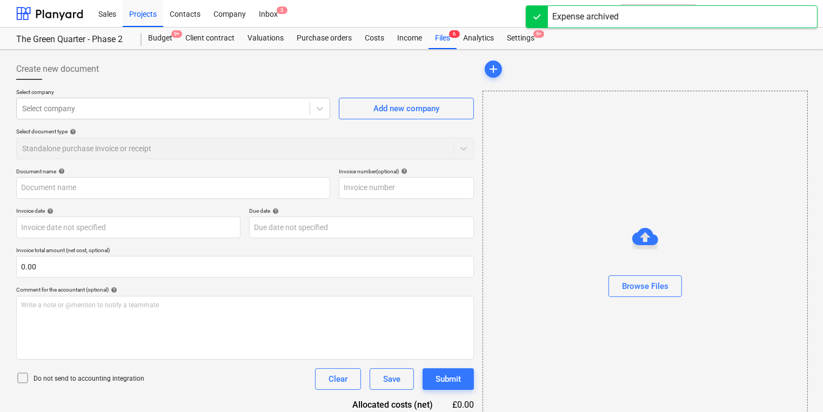
type input "BRAVE DRYLINE LTD invoice No 02. [DATE] TGQ G&H TML0022"
type input "2"
type input "[DATE]"
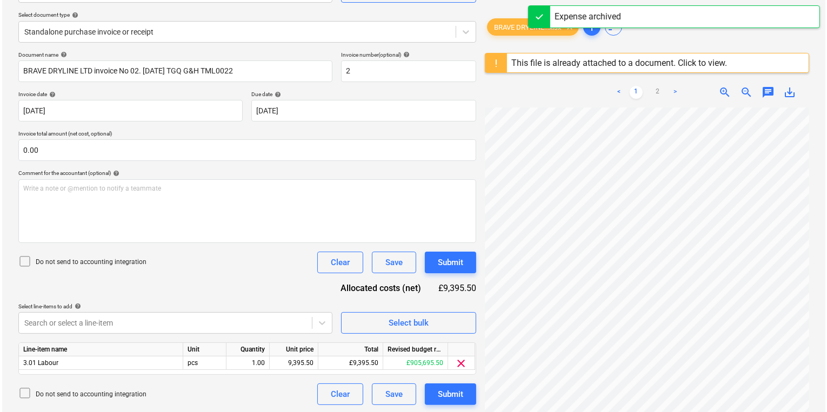
scroll to position [118, 0]
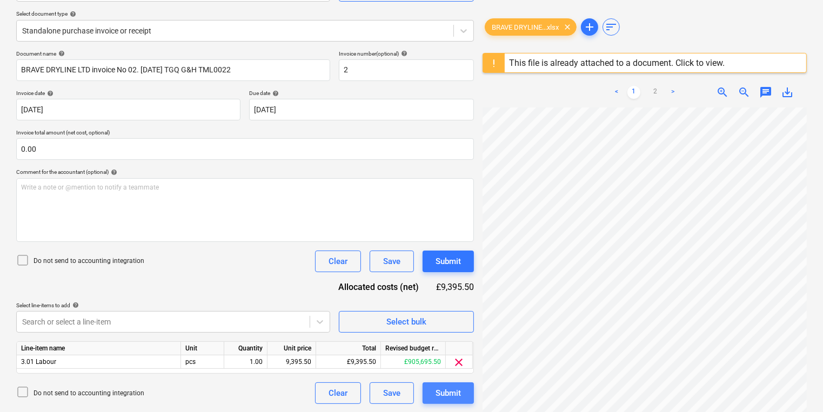
click at [449, 395] on div "Submit" at bounding box center [448, 393] width 25 height 14
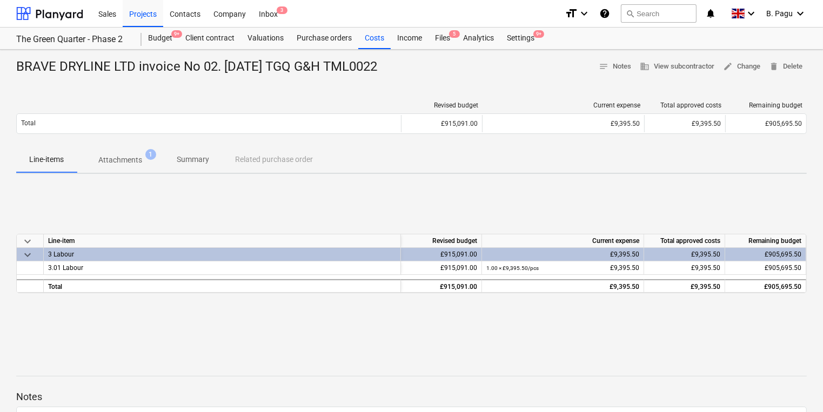
click at [443, 331] on div "keyboard_arrow_down Line-item Revised budget Current expense Total approved cos…" at bounding box center [411, 264] width 791 height 162
click at [27, 251] on span "keyboard_arrow_down" at bounding box center [27, 255] width 13 height 13
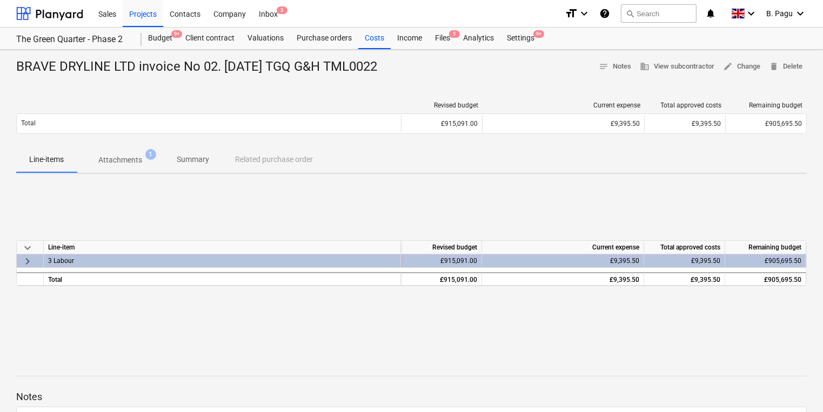
click at [27, 253] on span "keyboard_arrow_down" at bounding box center [27, 248] width 13 height 13
click at [28, 259] on span "keyboard_arrow_right" at bounding box center [27, 261] width 13 height 13
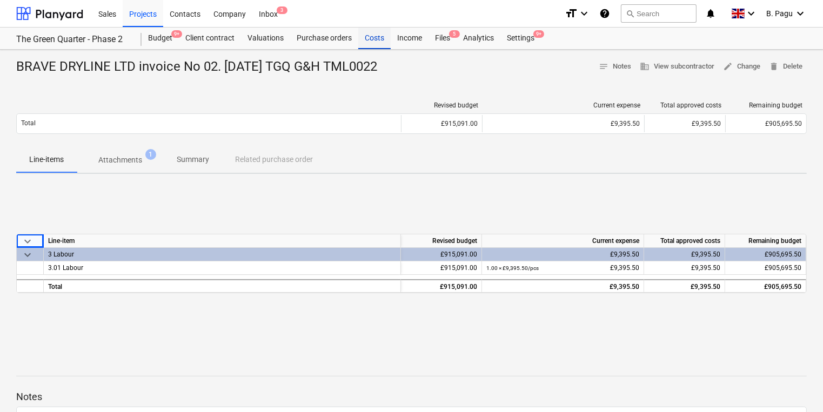
click at [378, 38] on div "Costs" at bounding box center [374, 39] width 32 height 22
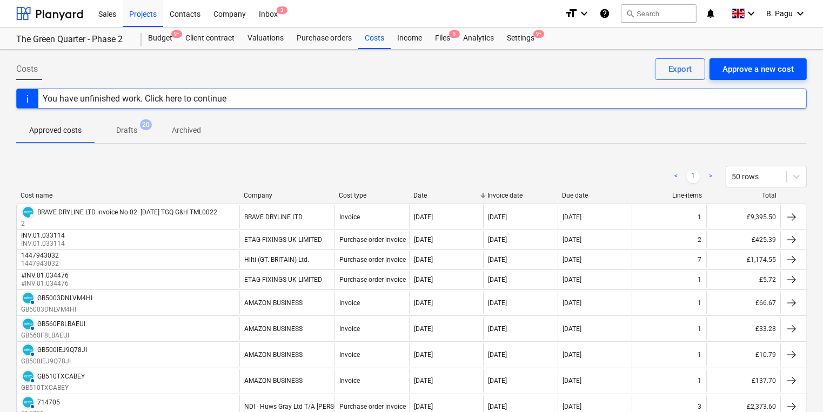
click at [750, 69] on div "Approve a new cost" at bounding box center [758, 69] width 71 height 14
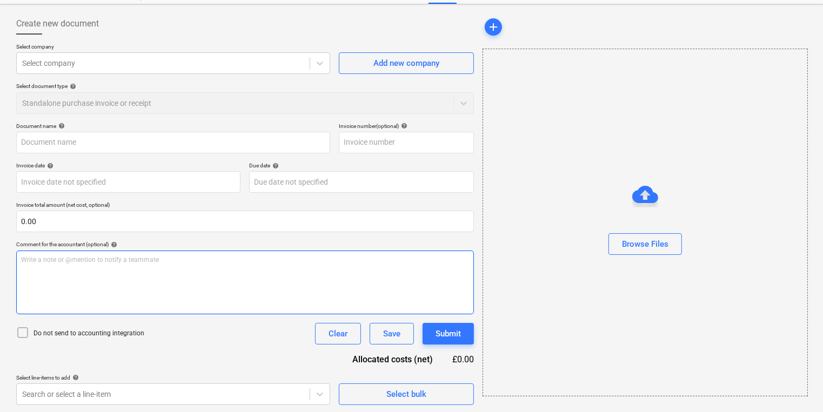
scroll to position [46, 0]
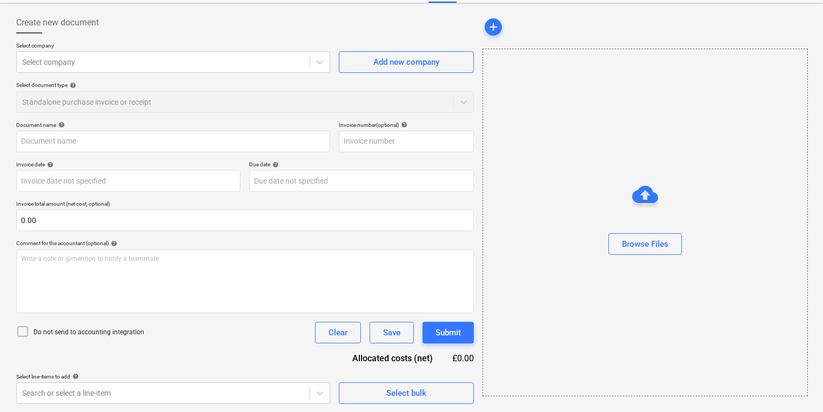
click at [26, 333] on icon at bounding box center [22, 331] width 13 height 13
click at [22, 333] on icon at bounding box center [22, 331] width 13 height 13
click at [22, 332] on icon at bounding box center [22, 331] width 13 height 13
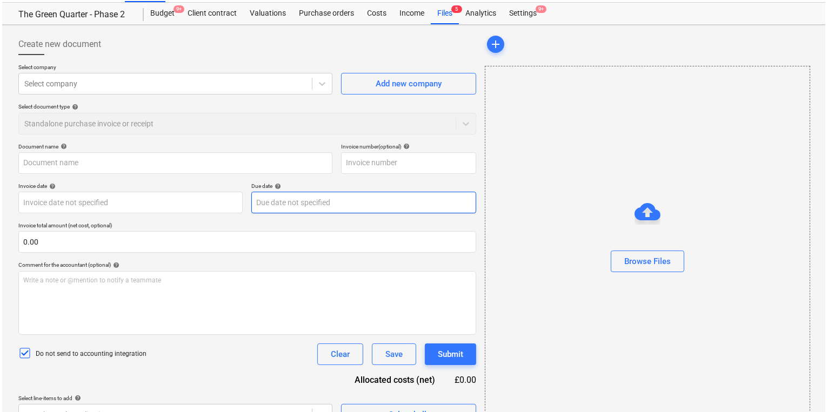
scroll to position [0, 0]
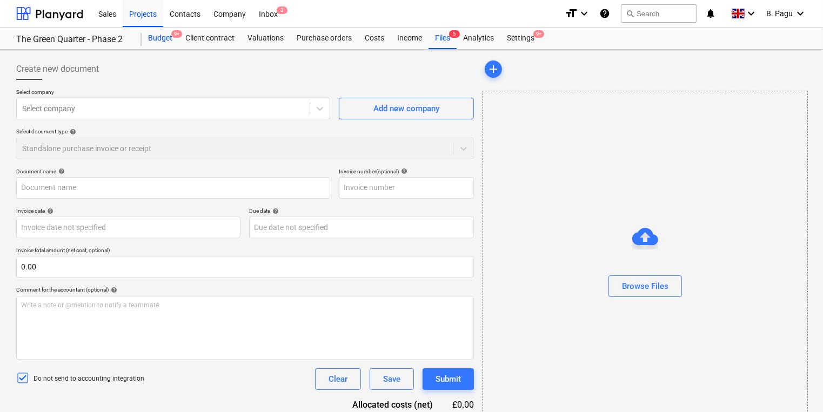
click at [158, 38] on div "Budget 9+" at bounding box center [160, 39] width 37 height 22
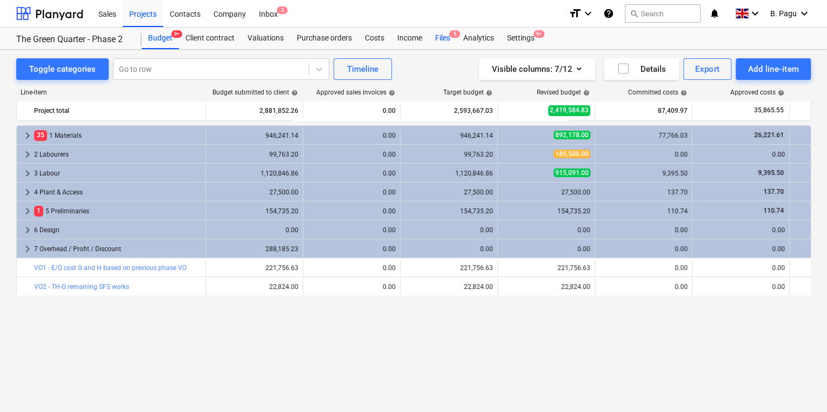
click at [453, 38] on span "5" at bounding box center [454, 34] width 11 height 8
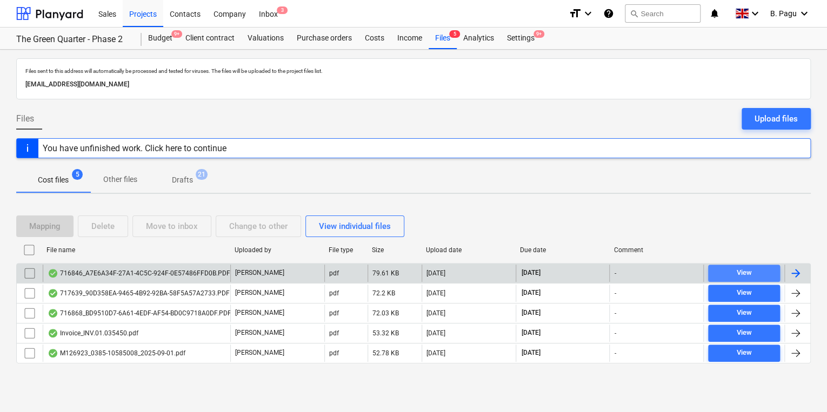
click at [740, 273] on div "View" at bounding box center [744, 273] width 15 height 12
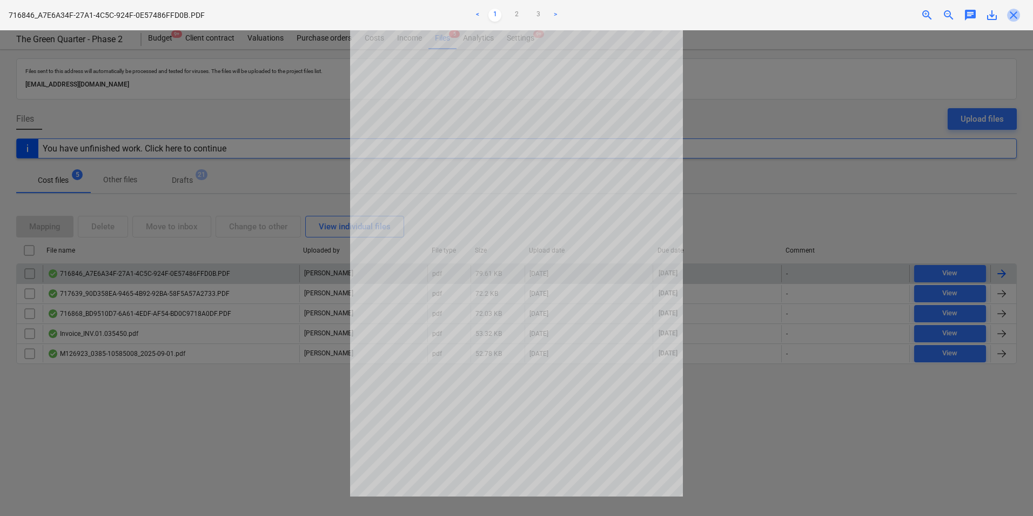
click at [1016, 16] on span "close" at bounding box center [1013, 15] width 13 height 13
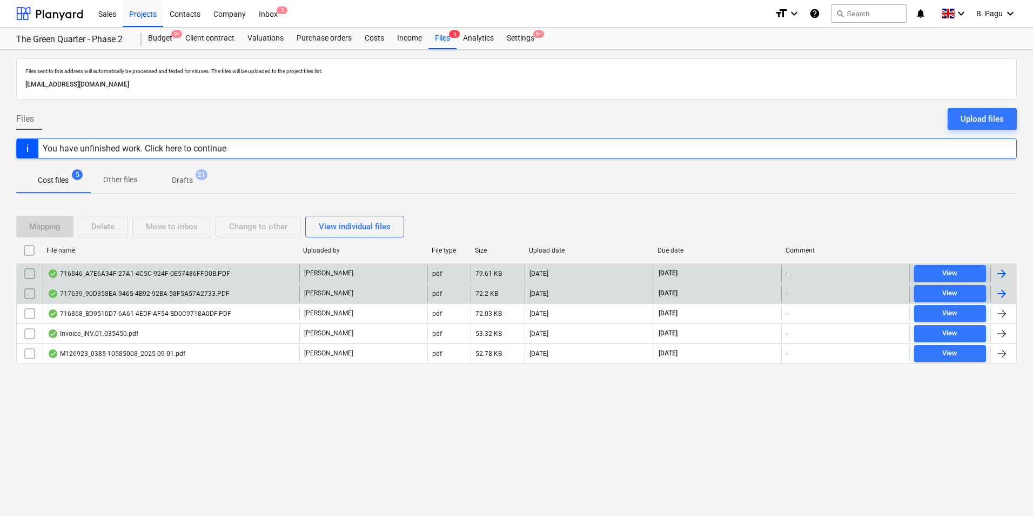
click at [28, 294] on input "checkbox" at bounding box center [29, 293] width 17 height 17
click at [80, 292] on div "717639_90D358EA-9465-4B92-92BA-58F5A57A2733.PDF" at bounding box center [139, 293] width 182 height 9
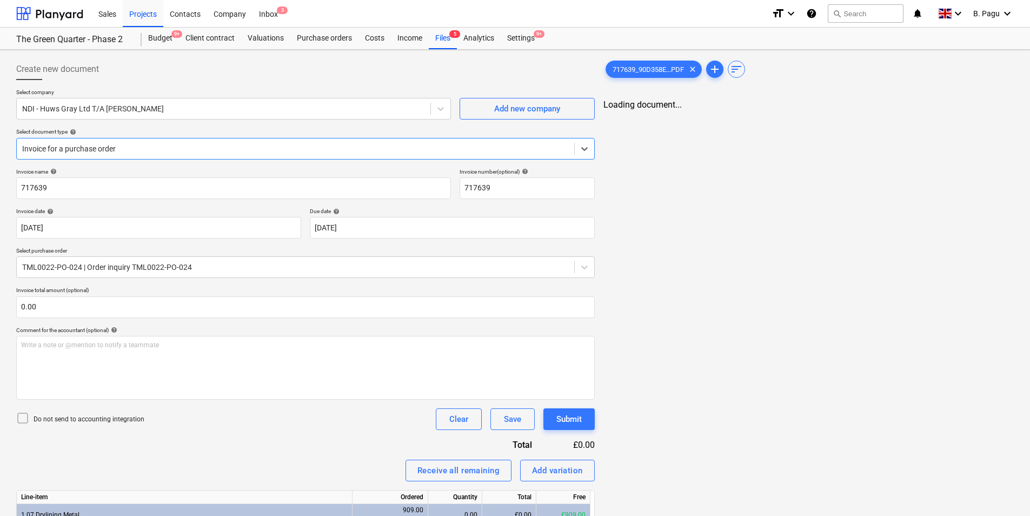
type input "717639"
type input "[DATE]"
click at [235, 63] on div "Create new document" at bounding box center [305, 69] width 578 height 22
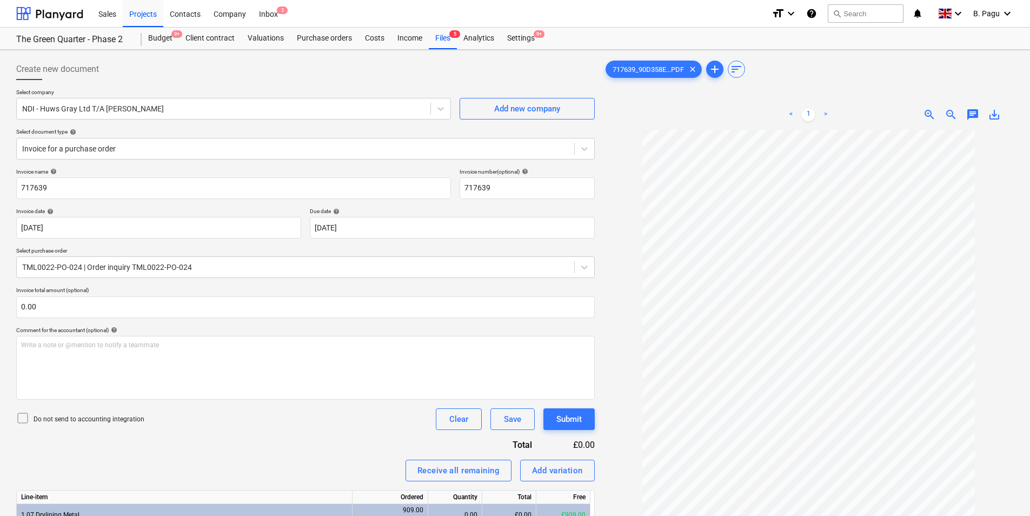
click at [288, 72] on div "Create new document" at bounding box center [305, 69] width 578 height 22
click at [830, 83] on div "717639_90D358E...PDF clear add sort < 1 > zoom_in zoom_out chat 0 save_alt" at bounding box center [808, 336] width 410 height 557
click at [158, 37] on div "Budget 9+" at bounding box center [160, 39] width 37 height 22
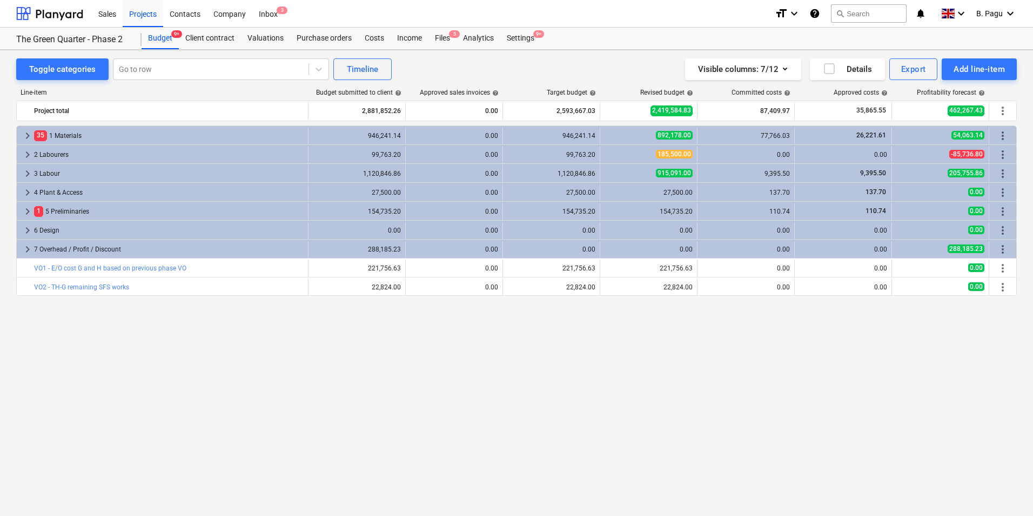
click at [225, 392] on div "keyboard_arrow_right 35 1 Materials 946,241.14 0.00 946,241.14 892,178.00 77,76…" at bounding box center [516, 297] width 1001 height 345
click at [373, 37] on div "Costs" at bounding box center [374, 39] width 32 height 22
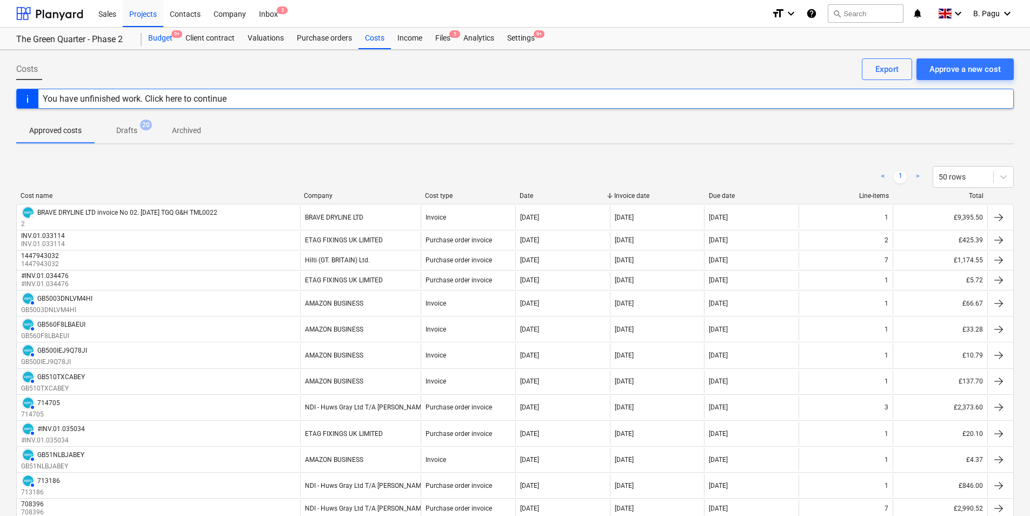
click at [162, 38] on div "Budget 9+" at bounding box center [160, 39] width 37 height 22
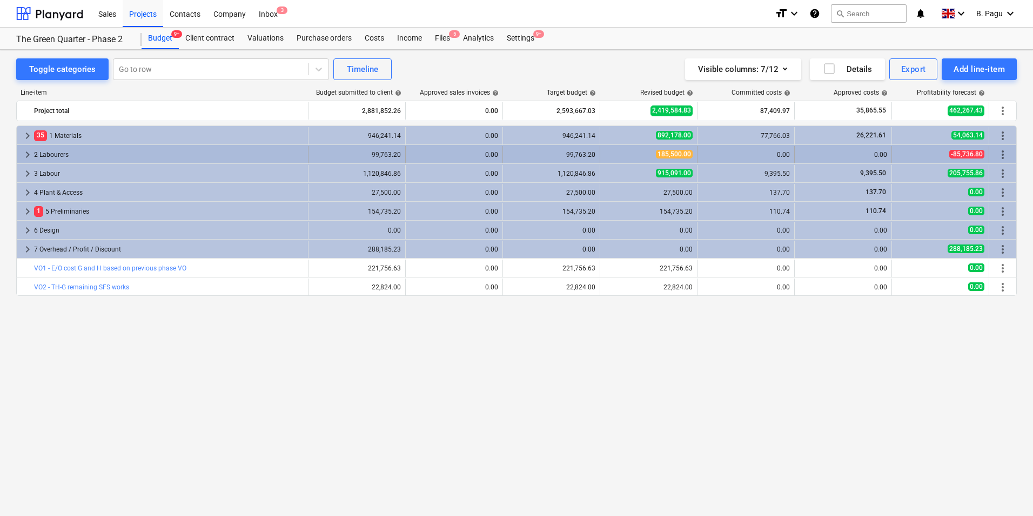
click at [48, 153] on div "2 Labourers" at bounding box center [169, 154] width 270 height 17
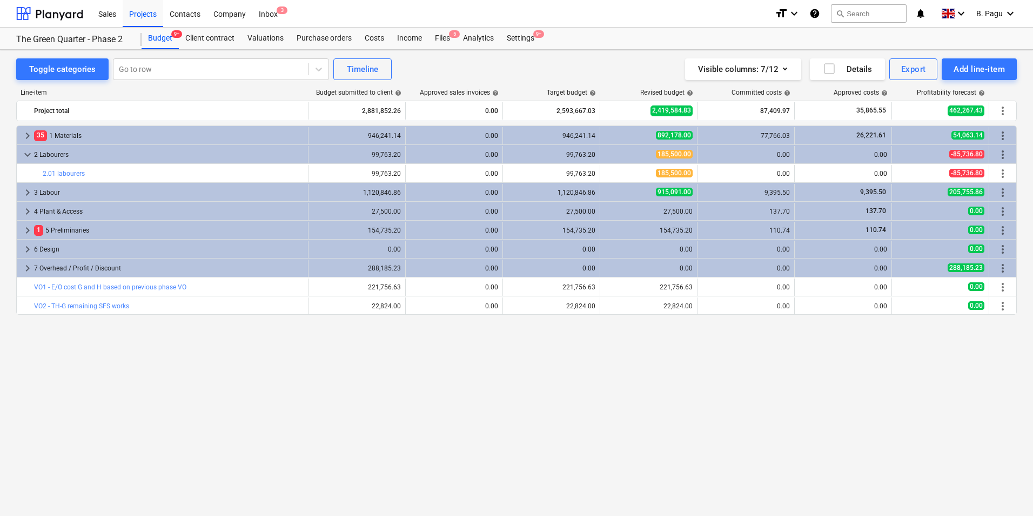
click at [48, 153] on div "2 Labourers" at bounding box center [169, 154] width 270 height 17
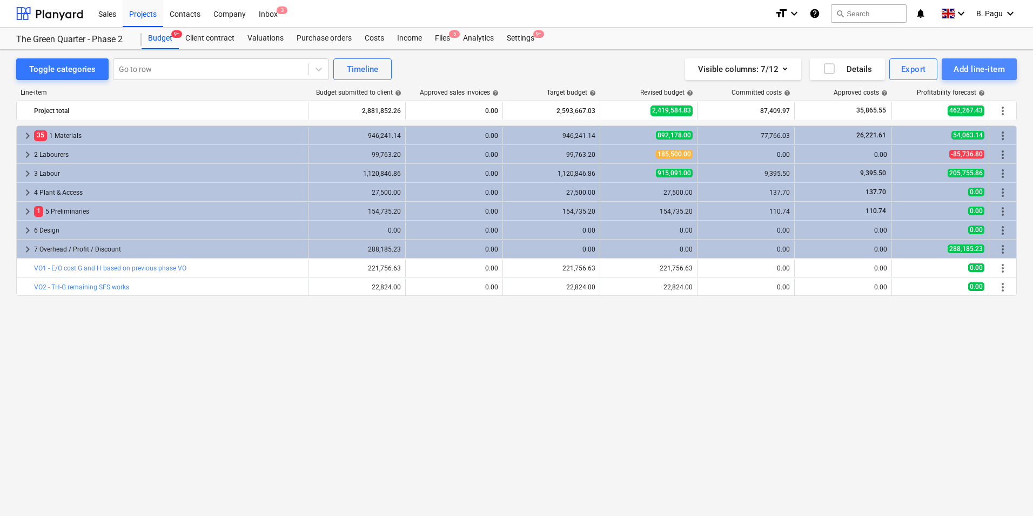
click at [989, 72] on div "Add line-item" at bounding box center [979, 69] width 51 height 14
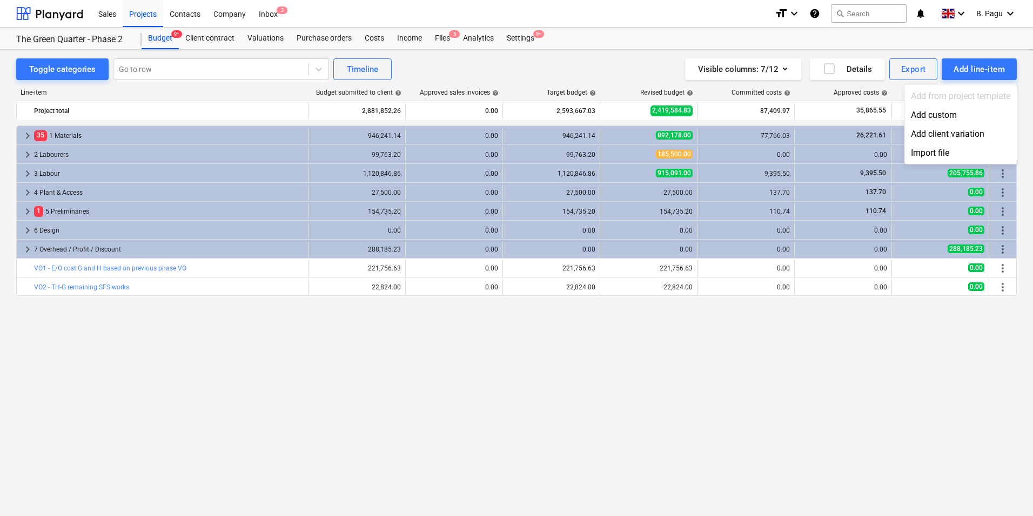
click at [694, 385] on div at bounding box center [516, 258] width 1033 height 516
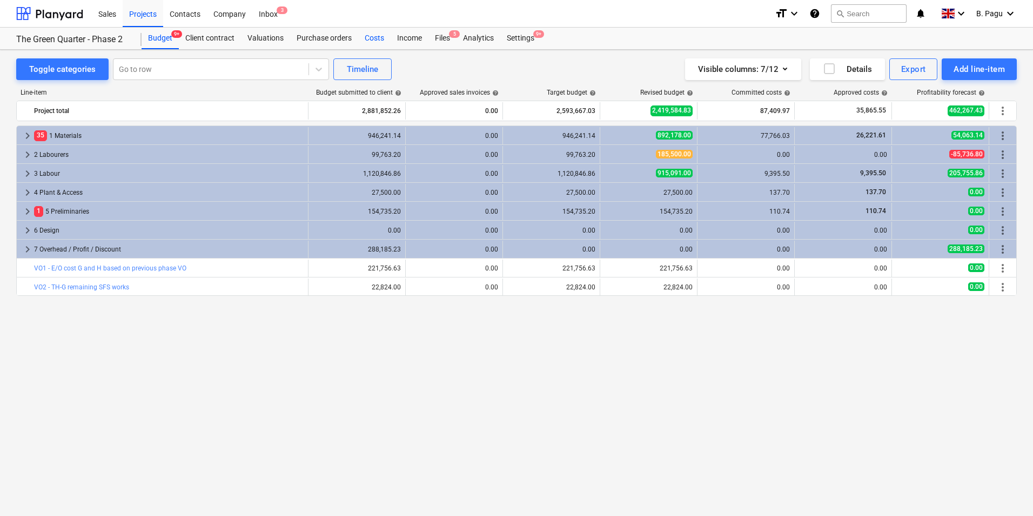
click at [375, 36] on div "Costs" at bounding box center [374, 39] width 32 height 22
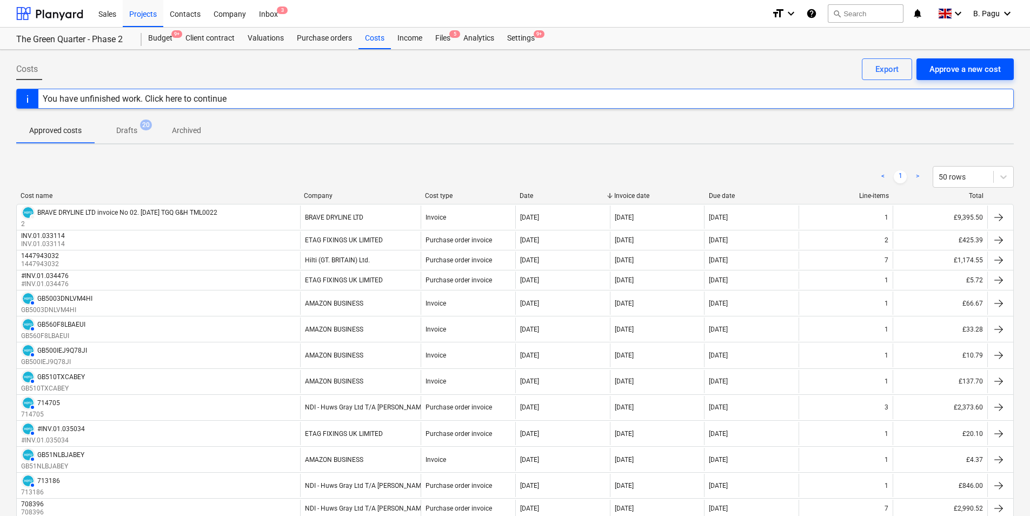
click at [972, 63] on div "Approve a new cost" at bounding box center [964, 69] width 71 height 14
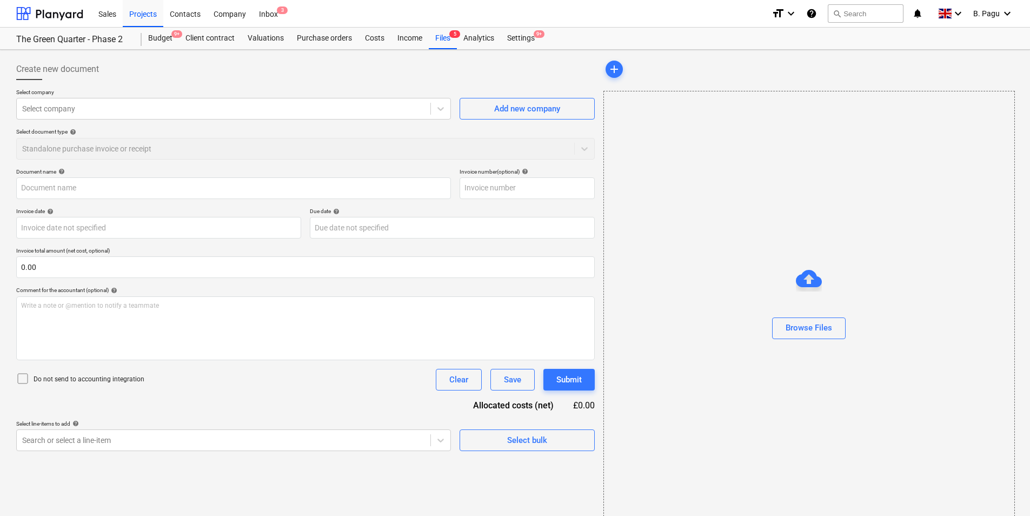
type input "[PERSON_NAME] LTD.xlsx"
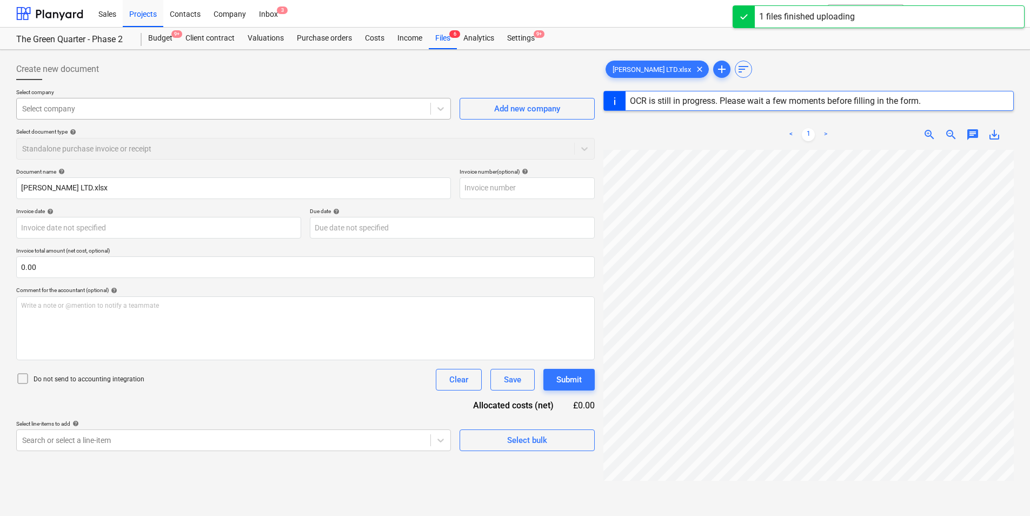
click at [82, 107] on div at bounding box center [223, 108] width 403 height 11
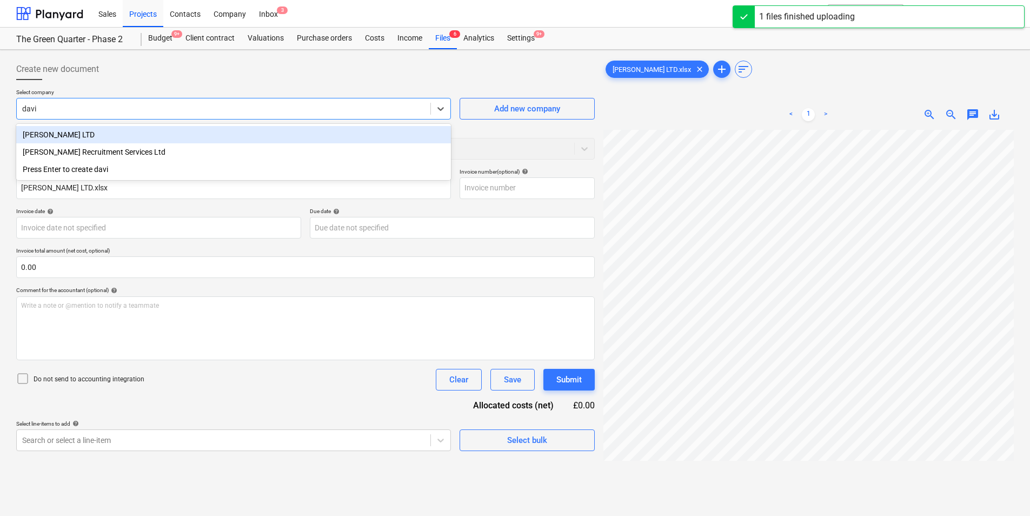
type input "[PERSON_NAME]"
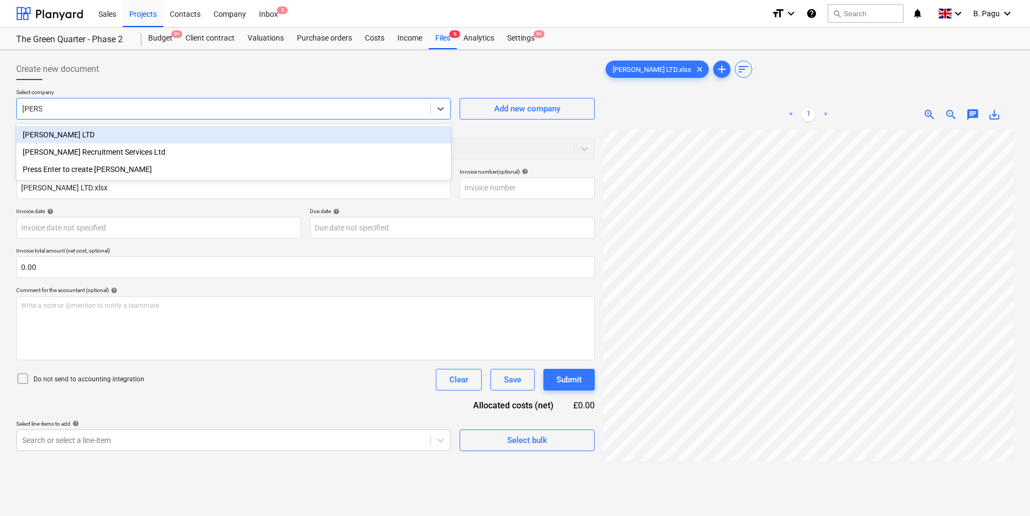
click at [94, 132] on div "[PERSON_NAME] LTD" at bounding box center [233, 134] width 435 height 17
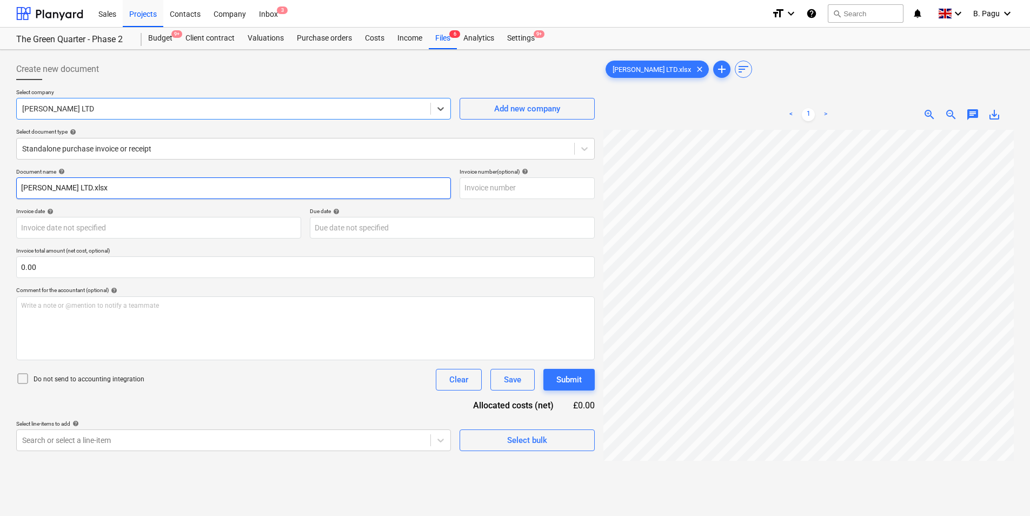
click at [126, 193] on input "[PERSON_NAME] LTD.xlsx" at bounding box center [233, 188] width 435 height 22
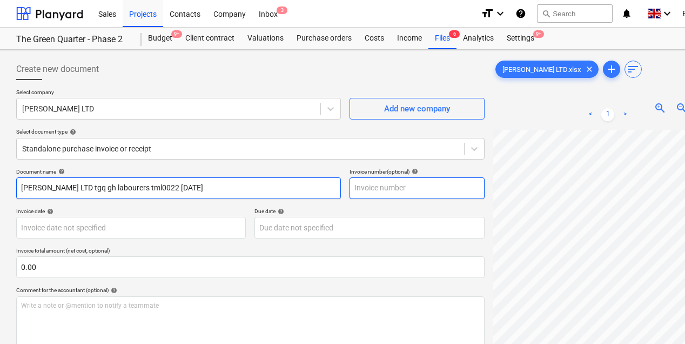
type input "[PERSON_NAME] LTD tgq gh labourers tml0022 [DATE]"
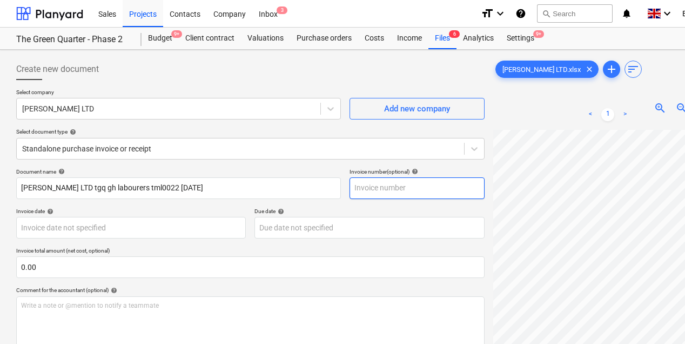
click at [376, 185] on input "text" at bounding box center [417, 188] width 135 height 22
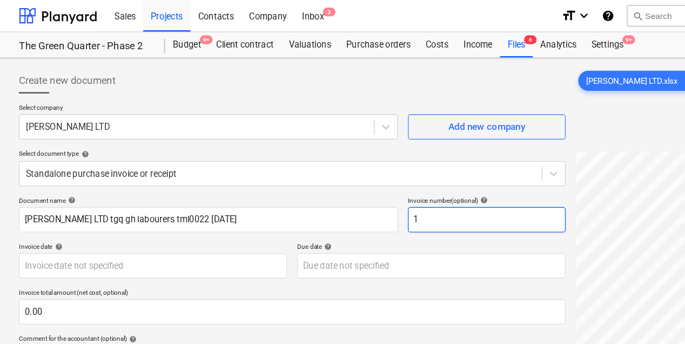
scroll to position [25, 0]
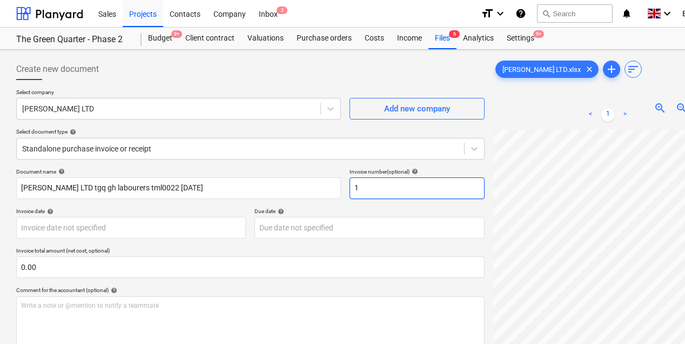
type input "1"
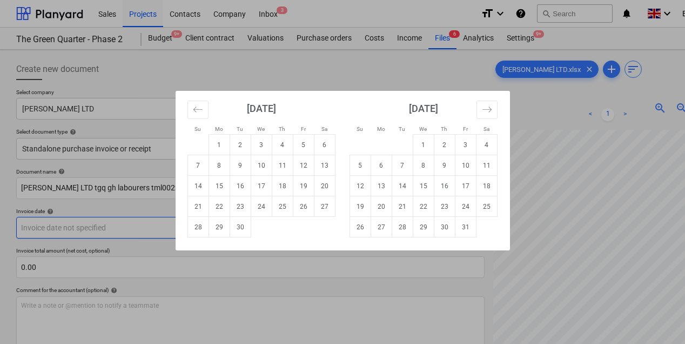
click at [67, 230] on body "Sales Projects Contacts Company Inbox 3 format_size keyboard_arrow_down help se…" at bounding box center [342, 172] width 685 height 344
click at [193, 109] on icon "Move backward to switch to the previous month." at bounding box center [197, 108] width 9 height 5
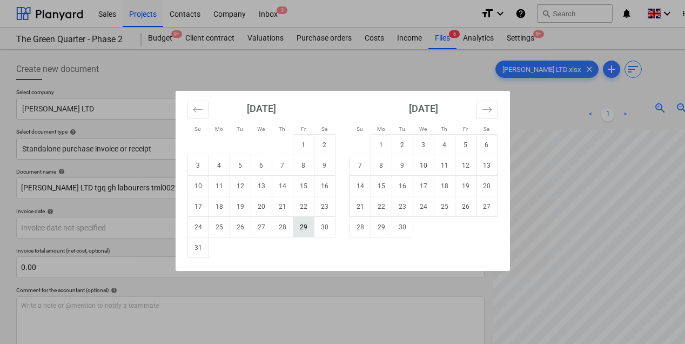
click at [300, 228] on td "29" at bounding box center [303, 227] width 21 height 21
type input "[DATE]"
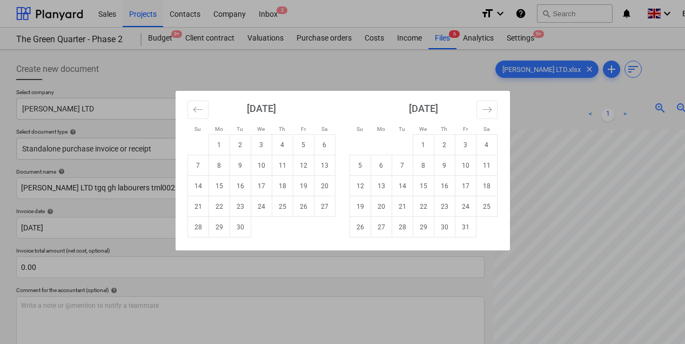
click at [306, 231] on body "Sales Projects Contacts Company Inbox 3 format_size keyboard_arrow_down help se…" at bounding box center [342, 172] width 685 height 344
click at [306, 146] on td "5" at bounding box center [303, 145] width 21 height 21
type input "[DATE]"
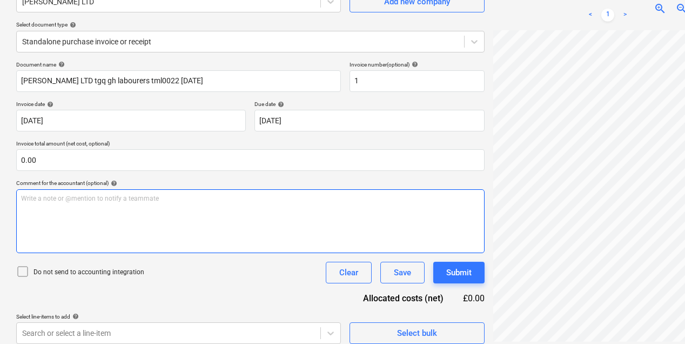
scroll to position [108, 0]
click at [82, 201] on p "Write a note or @mention to notify a teammate [PERSON_NAME]" at bounding box center [250, 197] width 459 height 9
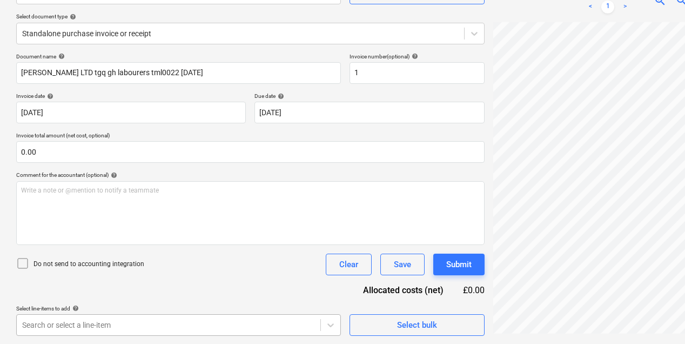
scroll to position [275, 0]
click at [236, 228] on body "Sales Projects Contacts Company Inbox 3 format_size keyboard_arrow_down help se…" at bounding box center [342, 56] width 685 height 344
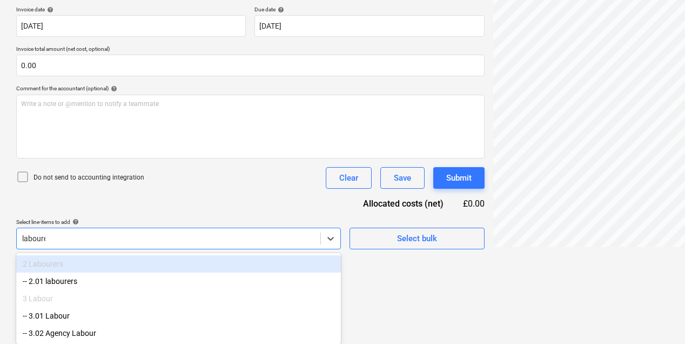
scroll to position [150, 0]
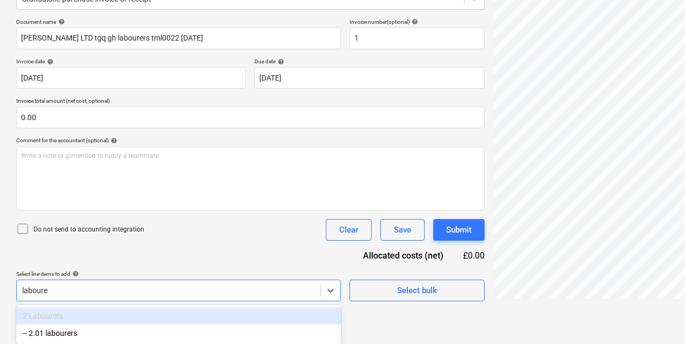
type input "labourer"
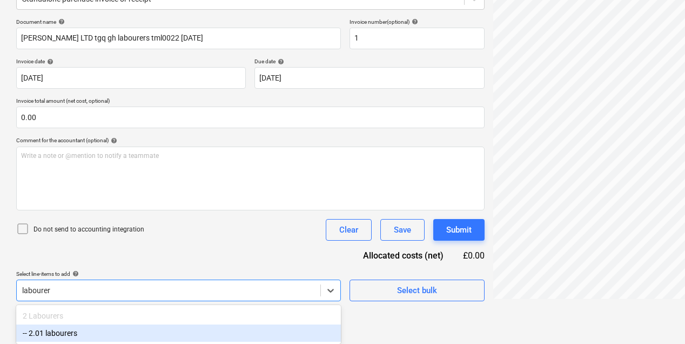
click at [62, 332] on div "-- 2.01 labourers" at bounding box center [178, 332] width 325 height 17
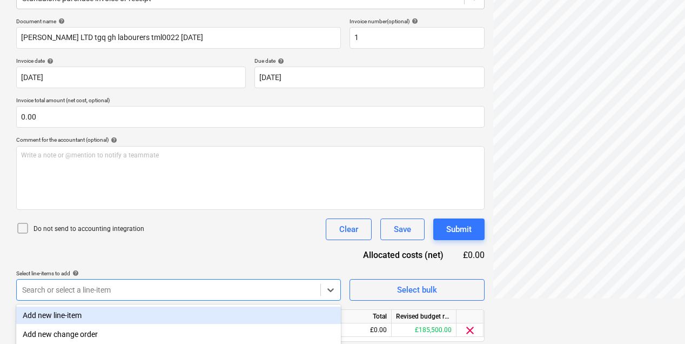
click at [110, 250] on div "Document name help [PERSON_NAME] LTD tgq gh labourers tml0022 [DATE] Invoice nu…" at bounding box center [250, 195] width 469 height 354
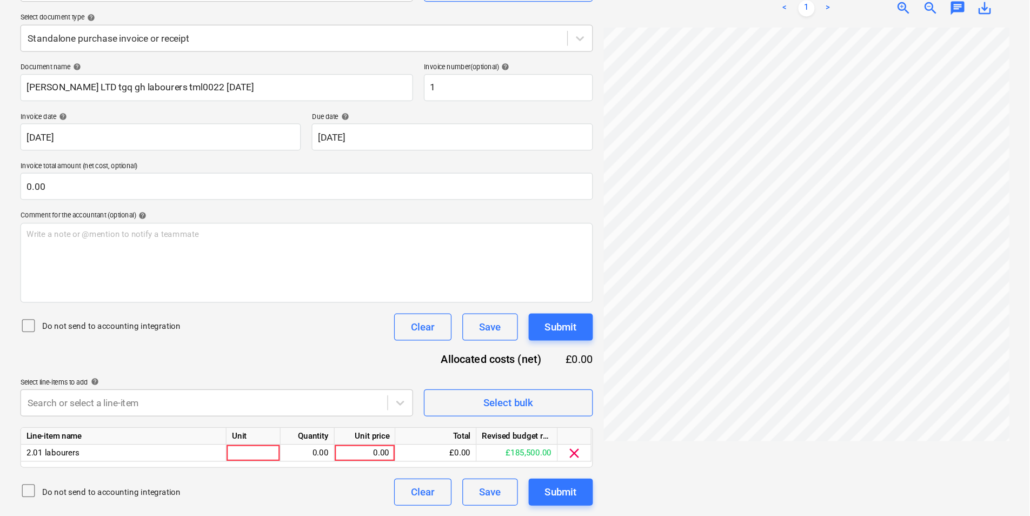
scroll to position [108, 0]
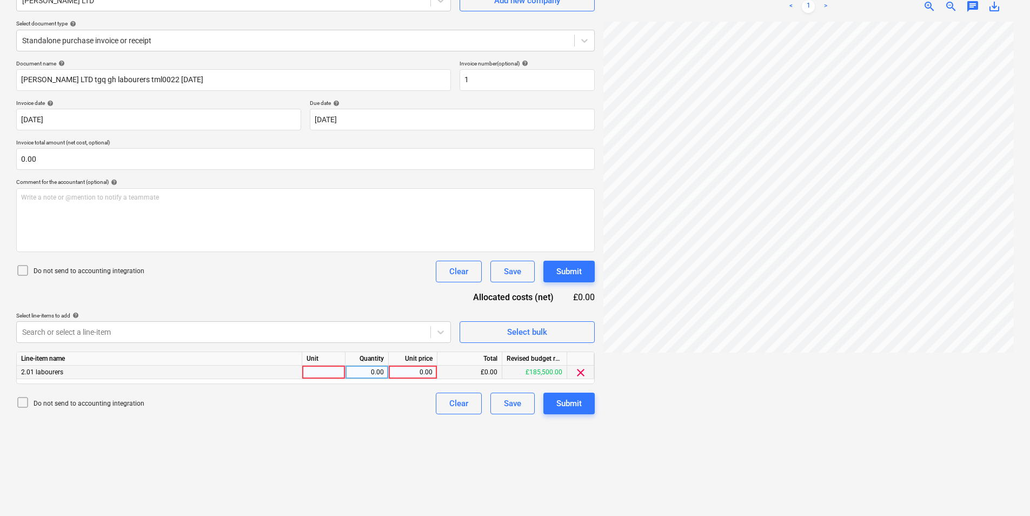
click at [415, 371] on div "0.00" at bounding box center [412, 372] width 39 height 14
type input "420"
click at [348, 433] on div "Create new document Select company [PERSON_NAME] LTD Add new company Select doc…" at bounding box center [305, 228] width 587 height 565
click at [929, 7] on span "zoom_in" at bounding box center [929, 6] width 13 height 13
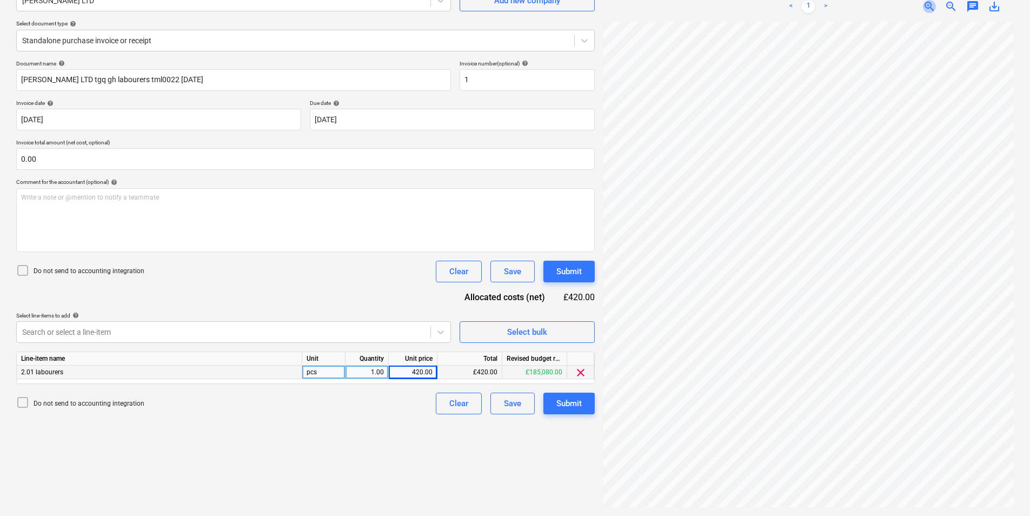
click at [929, 7] on span "zoom_in" at bounding box center [929, 6] width 13 height 13
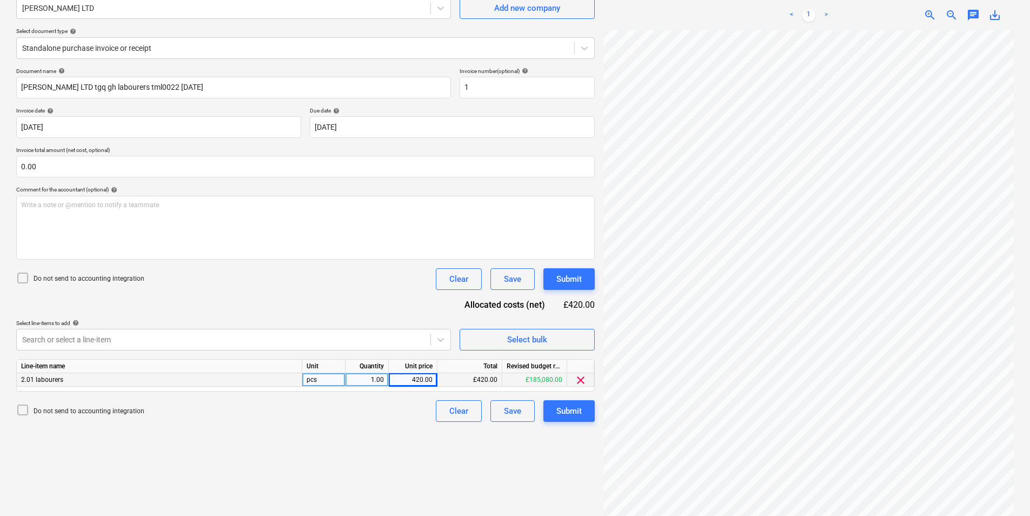
scroll to position [52, 344]
click at [457, 461] on div "Create new document Select company [PERSON_NAME] LTD Add new company Select doc…" at bounding box center [305, 236] width 587 height 565
click at [930, 11] on span "zoom_in" at bounding box center [929, 15] width 13 height 13
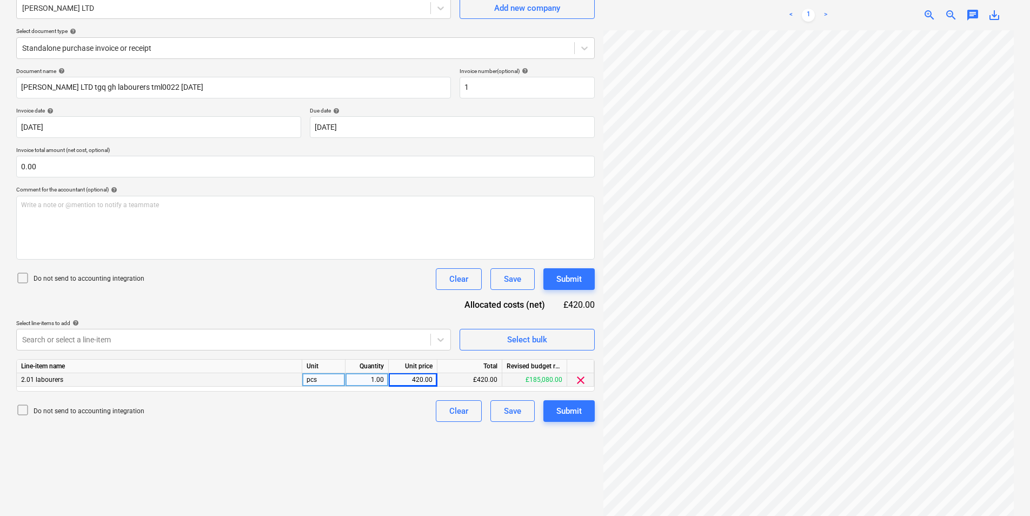
click at [949, 15] on span "zoom_out" at bounding box center [950, 15] width 13 height 13
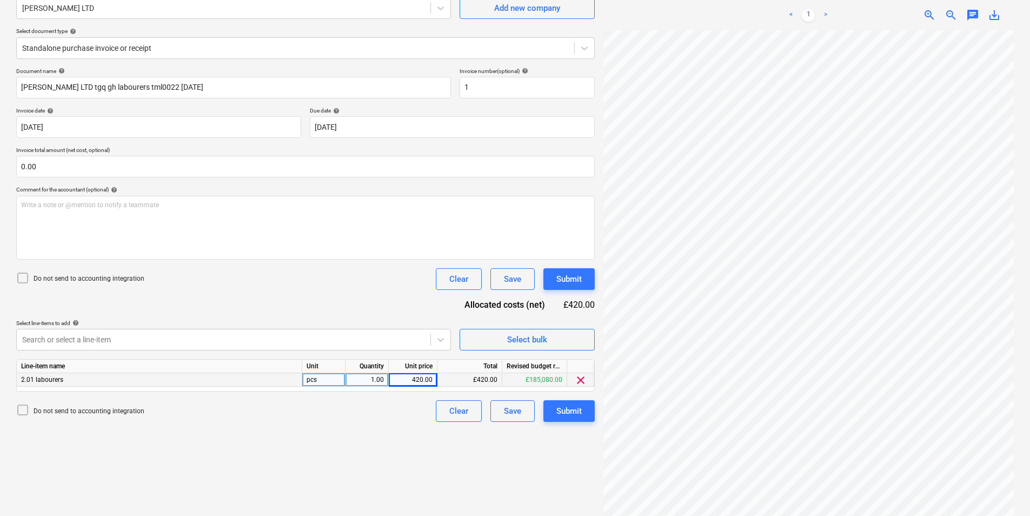
scroll to position [19, 238]
click at [949, 15] on span "zoom_out" at bounding box center [950, 15] width 13 height 13
click at [332, 432] on div "Create new document Select company [PERSON_NAME] LTD Add new company Select doc…" at bounding box center [305, 236] width 587 height 565
click at [575, 412] on div "Submit" at bounding box center [568, 411] width 25 height 14
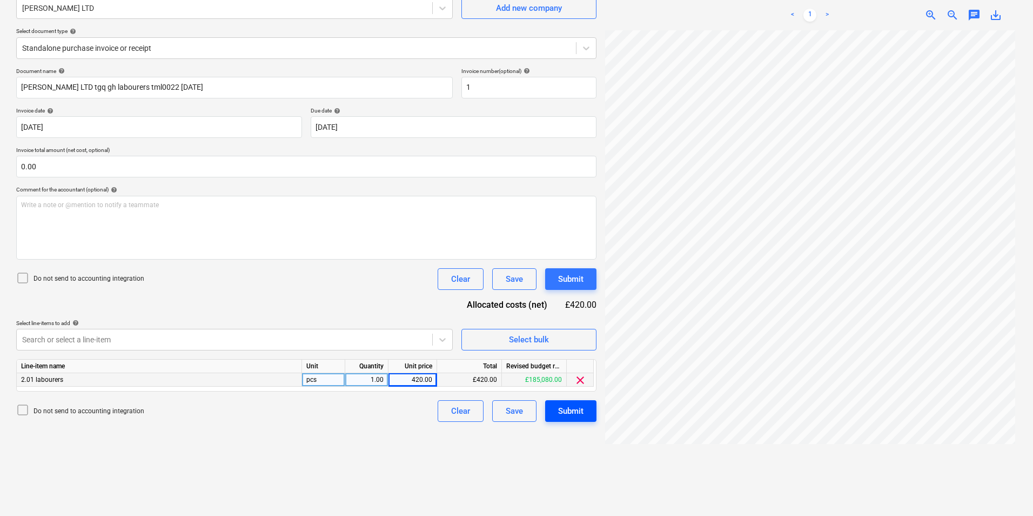
scroll to position [0, 130]
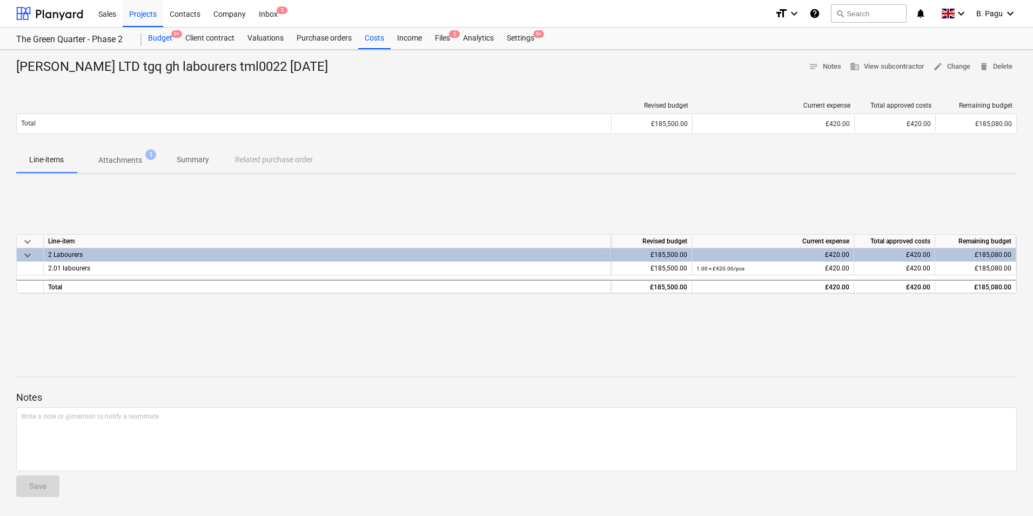
click at [162, 38] on div "Budget 9+" at bounding box center [160, 39] width 37 height 22
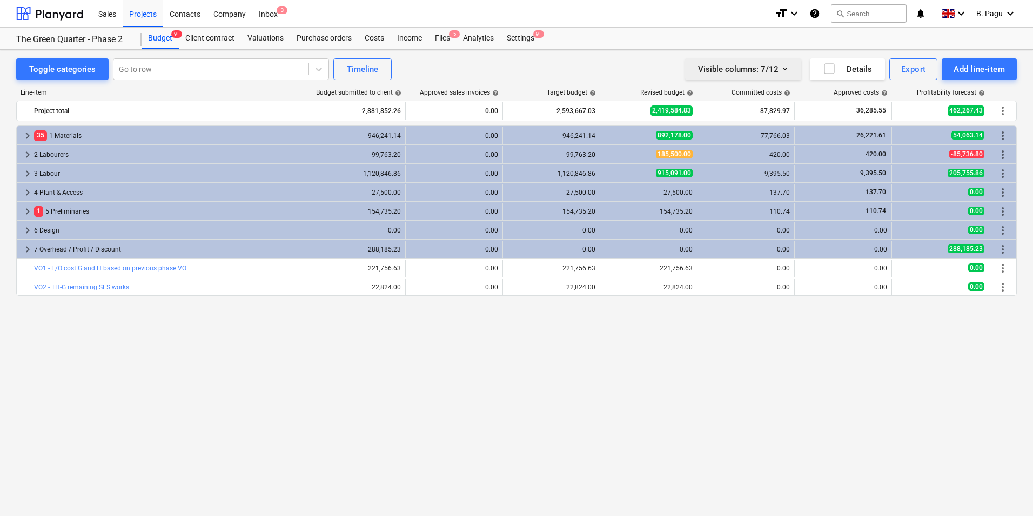
click at [723, 72] on div "Visible columns : 7/12" at bounding box center [743, 69] width 90 height 14
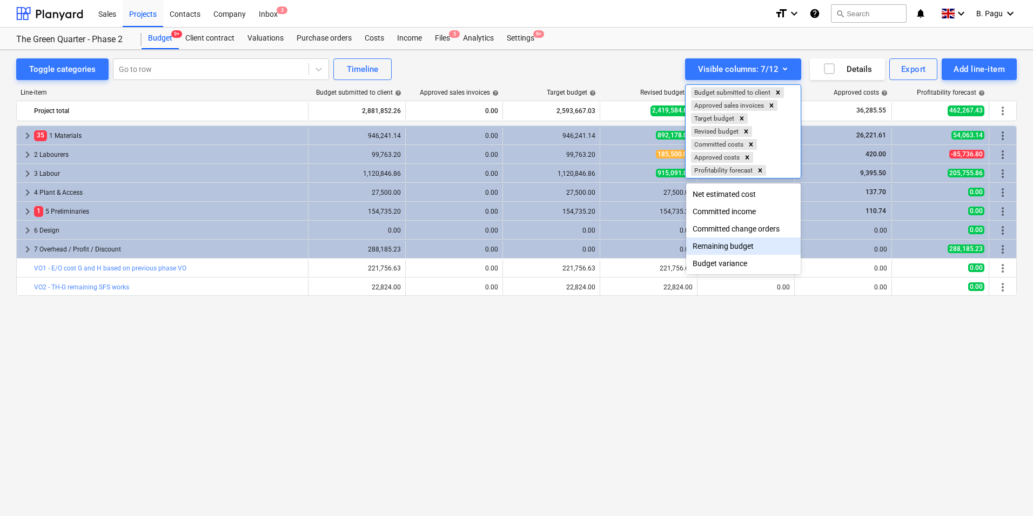
click at [732, 252] on div "Remaining budget" at bounding box center [743, 245] width 115 height 17
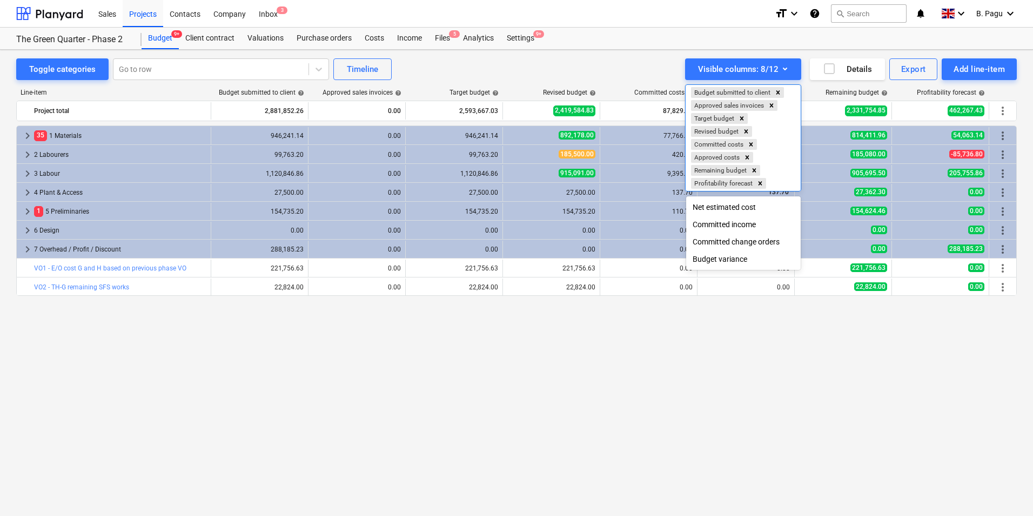
click at [629, 410] on div at bounding box center [516, 258] width 1033 height 516
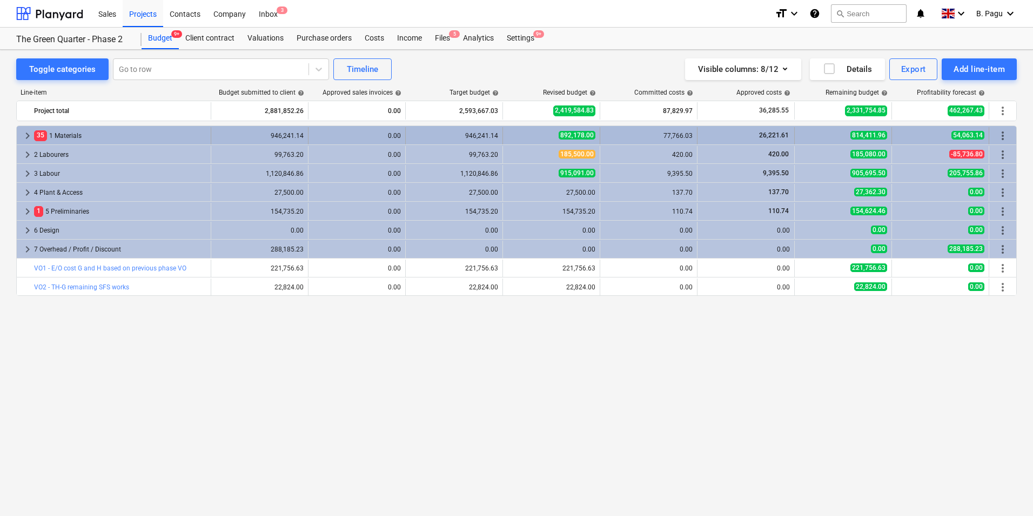
click at [577, 136] on span "892,178.00" at bounding box center [577, 135] width 37 height 9
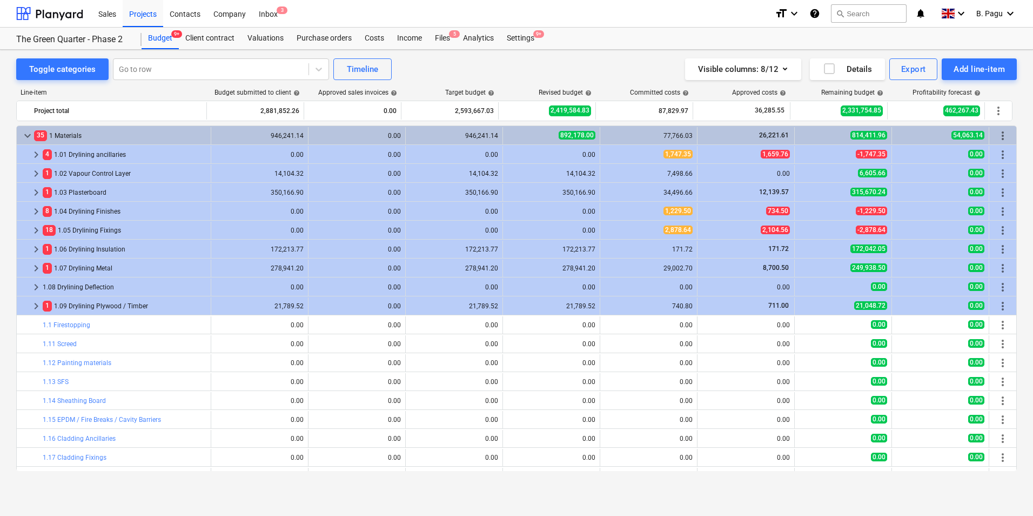
click at [577, 136] on span "892,178.00" at bounding box center [577, 135] width 37 height 9
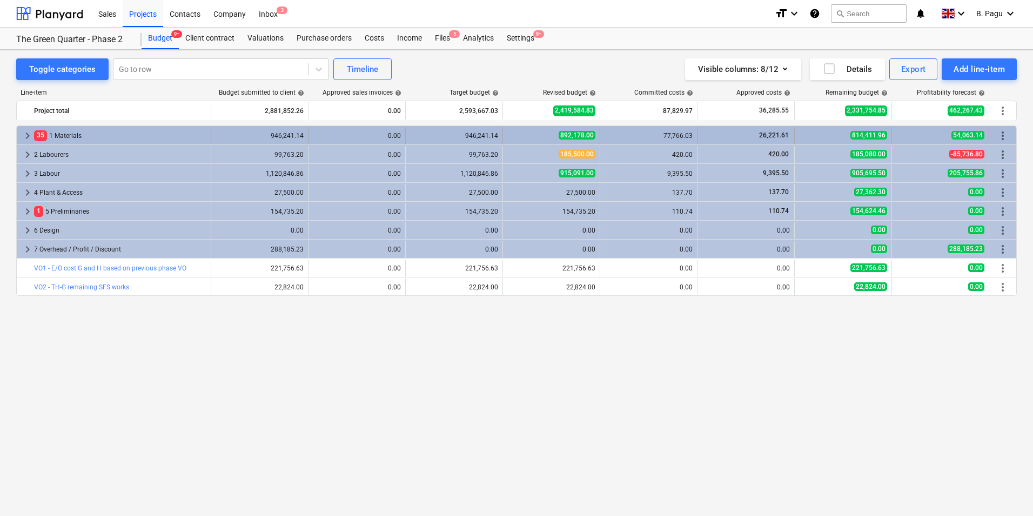
click at [71, 139] on div "35 1 Materials" at bounding box center [120, 135] width 172 height 17
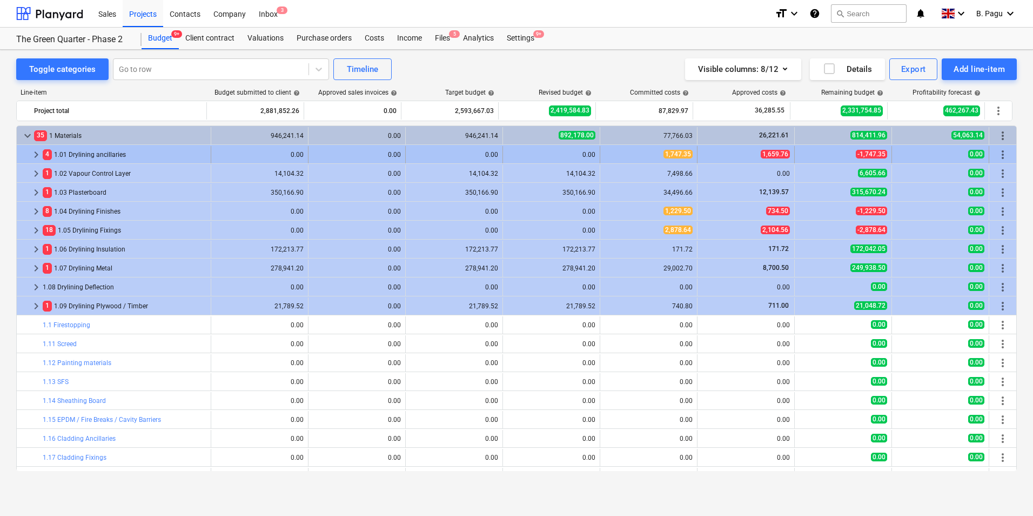
click at [102, 157] on div "4 1.01 Drylining ancillaries" at bounding box center [125, 154] width 164 height 17
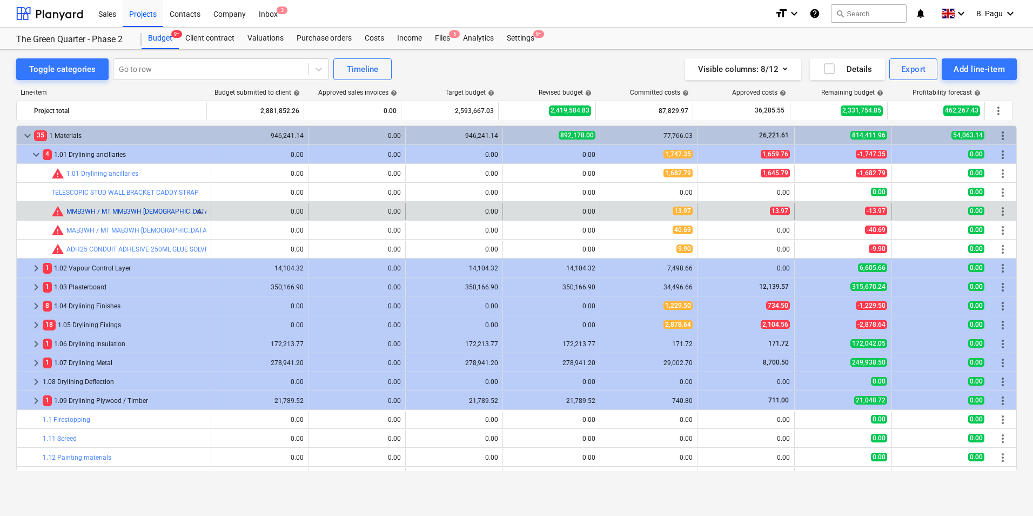
click at [106, 211] on link "MMB3WH / MT MMB3WH [DEMOGRAPHIC_DATA] [PERSON_NAME] 25MM WHI (100)" at bounding box center [189, 212] width 246 height 8
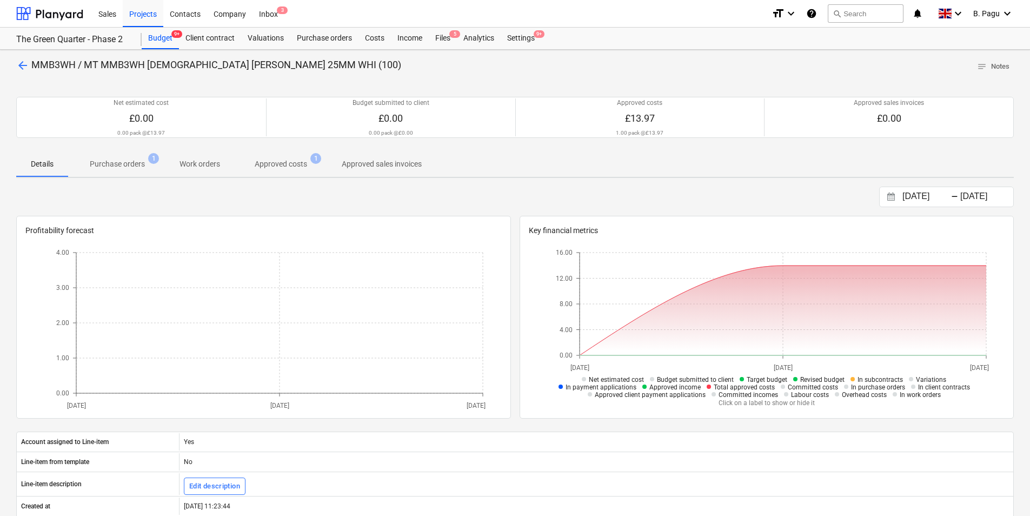
click at [23, 66] on span "arrow_back" at bounding box center [22, 65] width 13 height 13
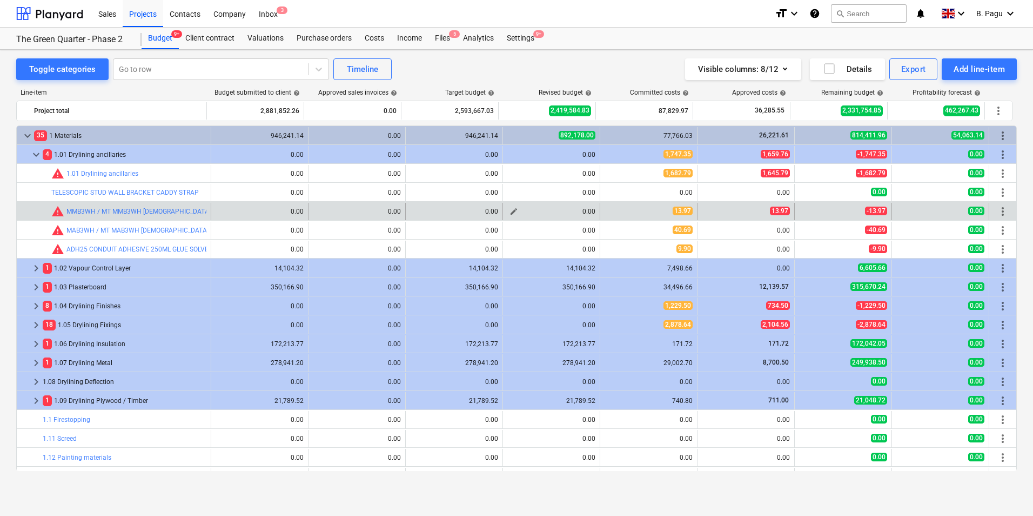
click at [578, 210] on div "0.00" at bounding box center [551, 212] width 88 height 8
click at [510, 211] on span "edit" at bounding box center [514, 211] width 9 height 9
type textarea "x"
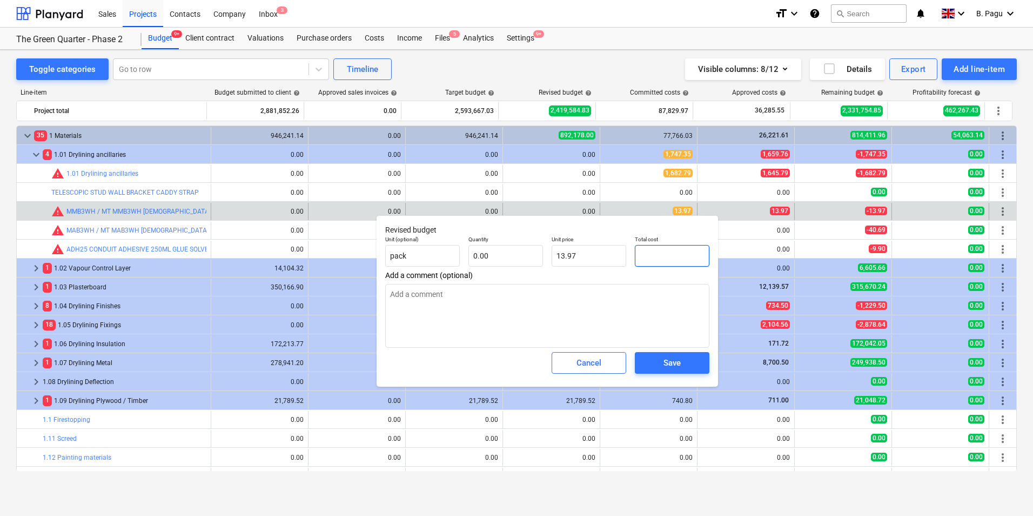
click at [672, 256] on input "text" at bounding box center [672, 256] width 75 height 22
type textarea "x"
type input "0.00"
click at [524, 253] on input "text" at bounding box center [506, 256] width 75 height 22
type textarea "x"
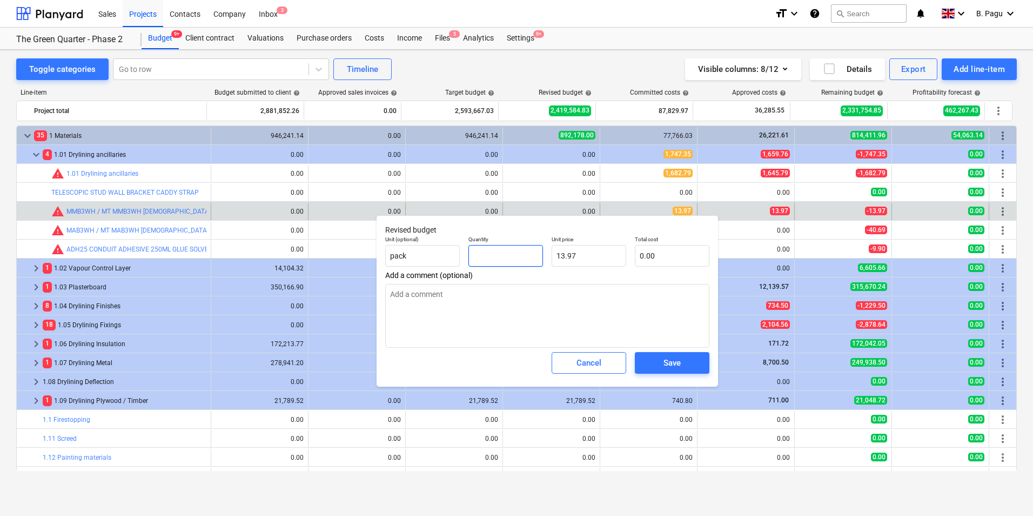
type input "1"
type input "13.97"
type input "1"
type textarea "x"
type input "1.00"
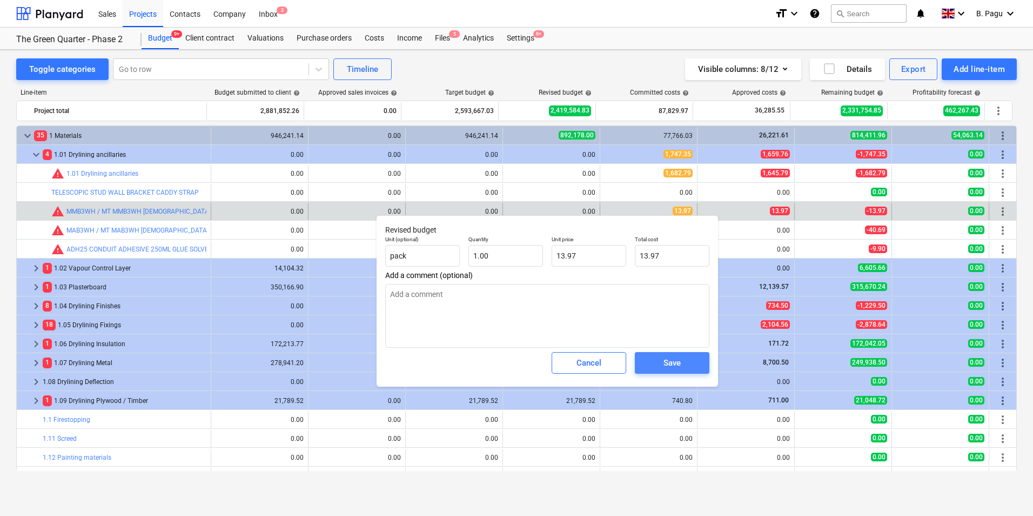
click at [669, 364] on div "Save" at bounding box center [672, 363] width 17 height 14
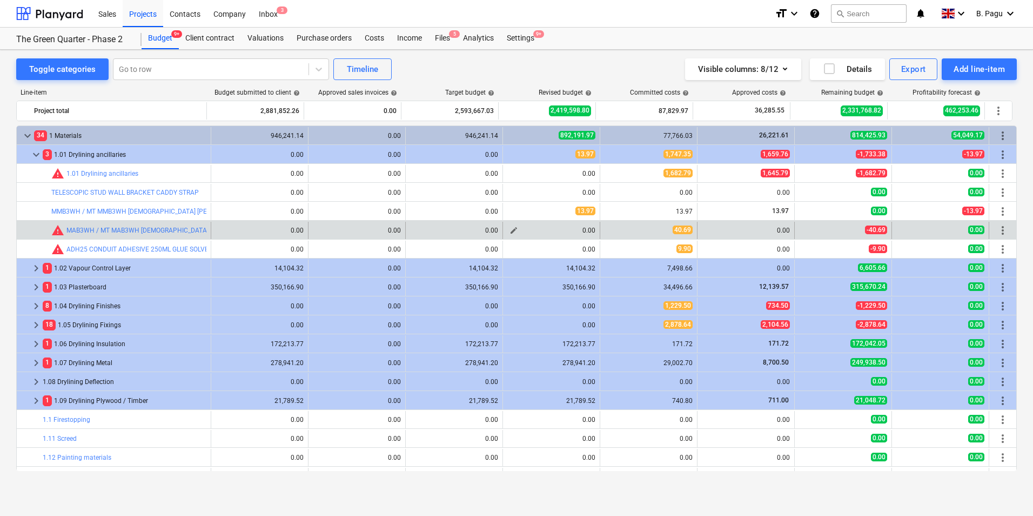
click at [510, 231] on span "edit" at bounding box center [514, 230] width 9 height 9
type textarea "x"
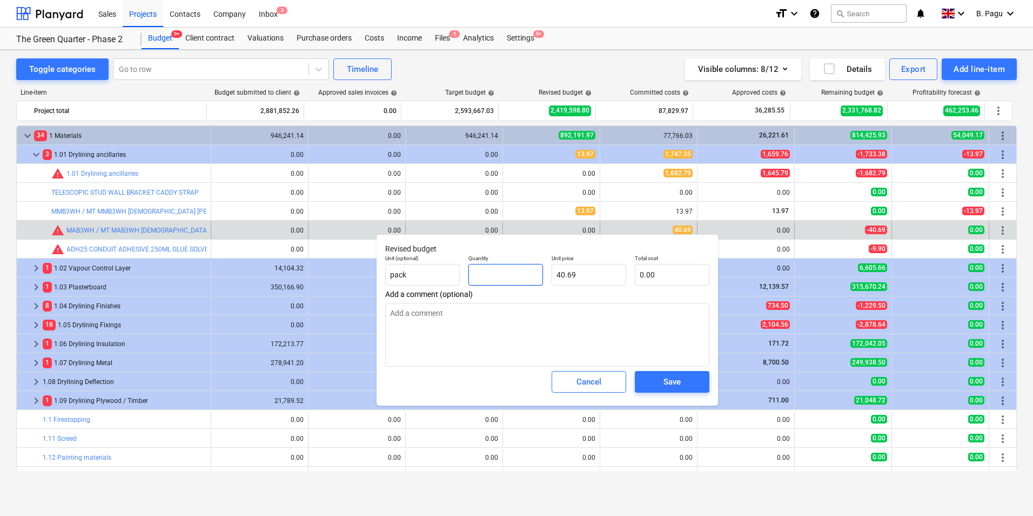
click at [505, 276] on input "text" at bounding box center [506, 275] width 75 height 22
type textarea "x"
type input "1"
type input "40.69"
type input "1"
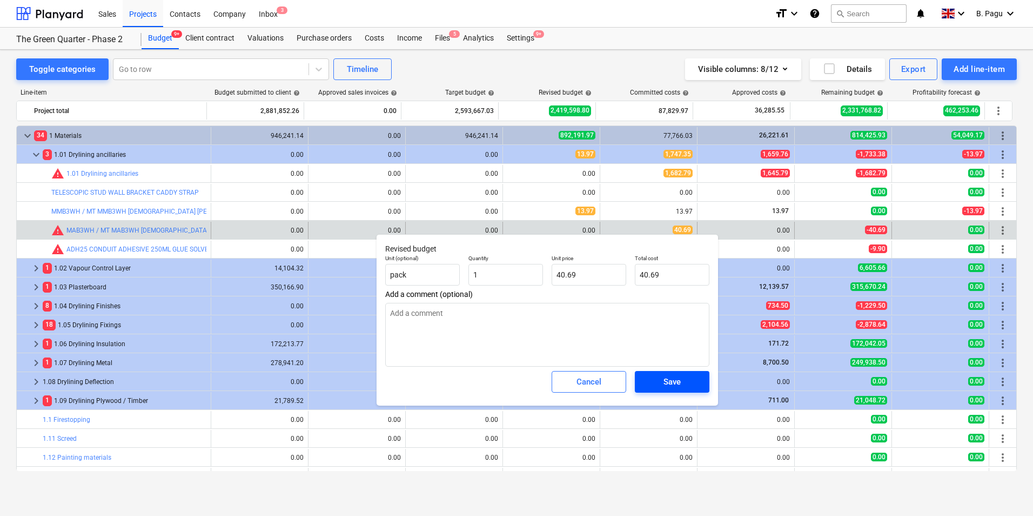
type textarea "x"
type input "1.00"
click at [676, 382] on div "Save" at bounding box center [672, 382] width 17 height 14
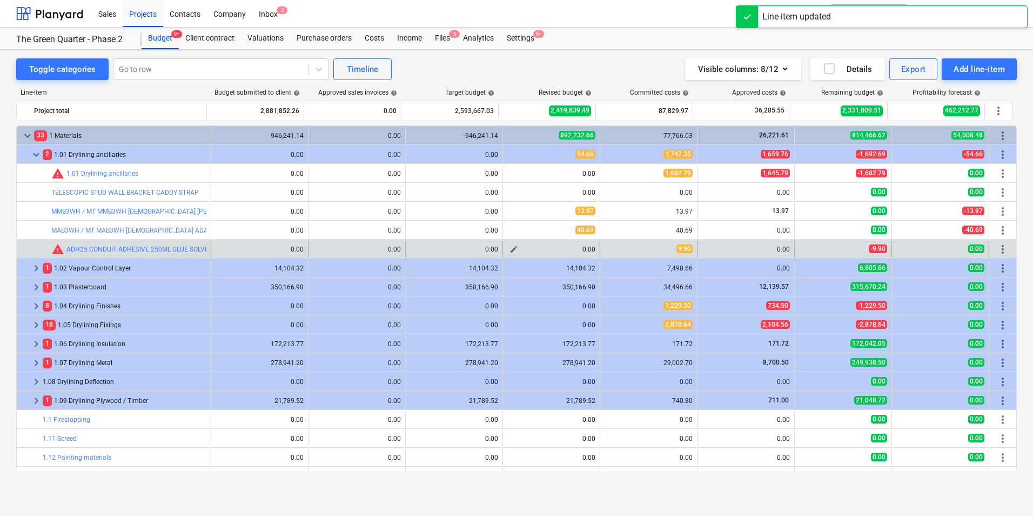
click at [507, 253] on button "edit" at bounding box center [513, 249] width 13 height 13
type textarea "x"
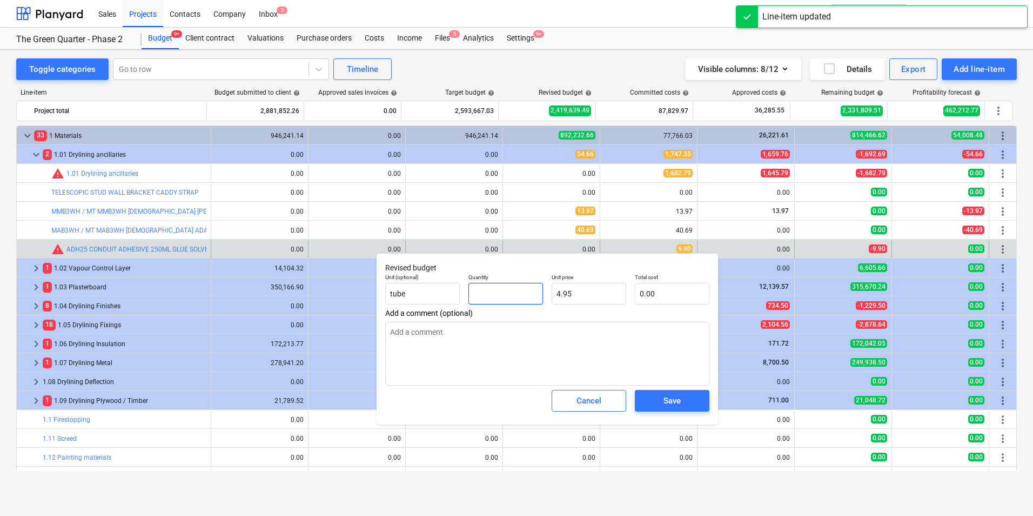
click at [511, 295] on input "text" at bounding box center [506, 294] width 75 height 22
type textarea "x"
type input "1"
type input "4.95"
type input "1"
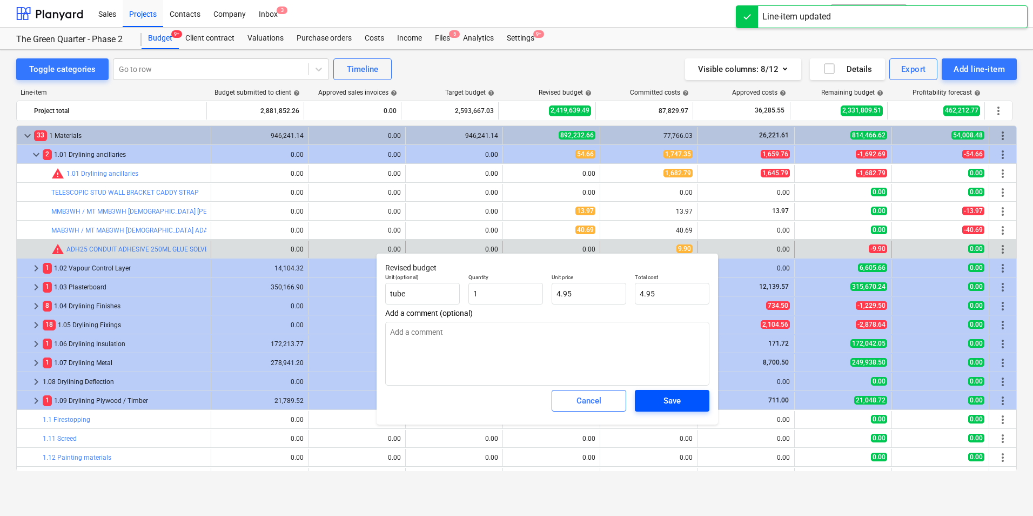
type textarea "x"
type input "1.00"
click at [676, 400] on div "Save" at bounding box center [672, 400] width 17 height 14
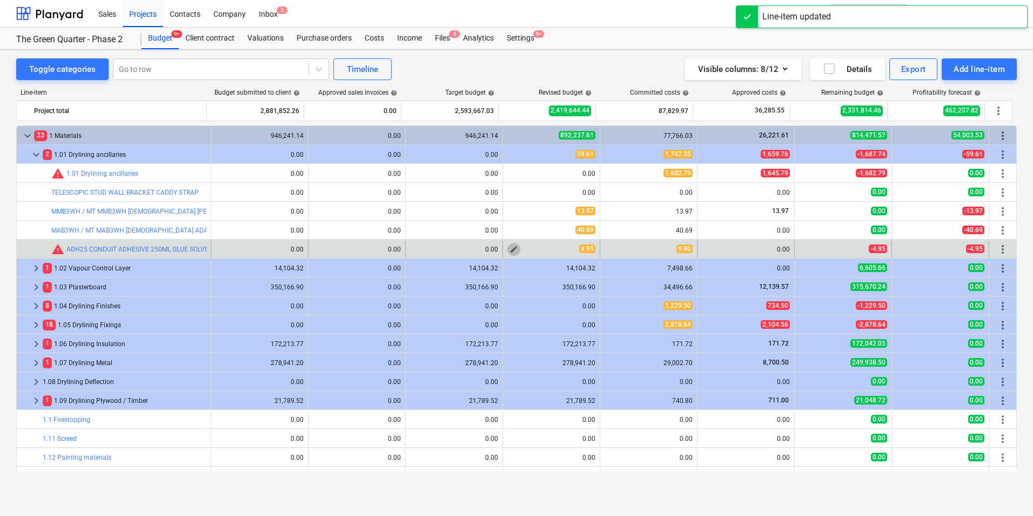
click at [510, 248] on span "edit" at bounding box center [514, 249] width 9 height 9
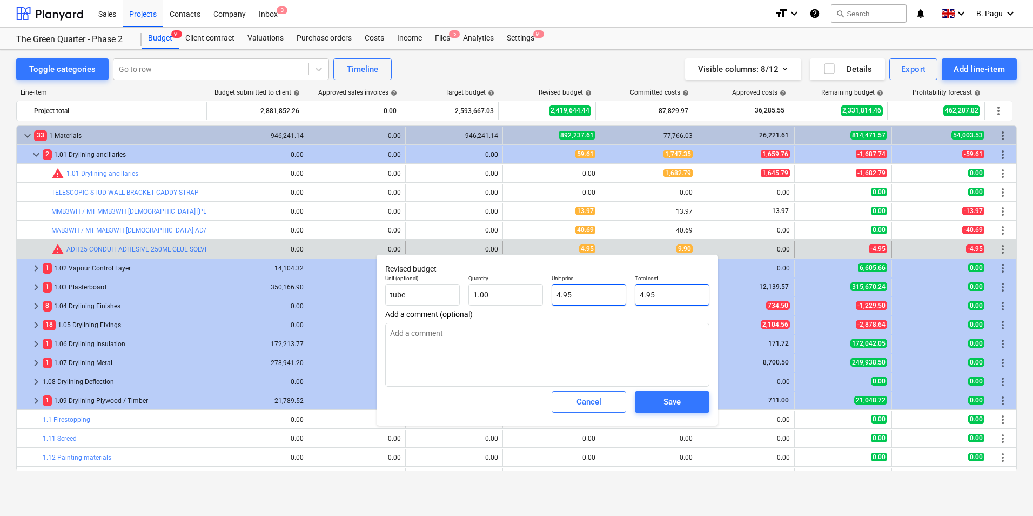
drag, startPoint x: 671, startPoint y: 297, endPoint x: 589, endPoint y: 288, distance: 82.7
click at [589, 288] on div "Unit (optional) tube Quantity 1.00 Unit price 4.95 Total cost 4.95" at bounding box center [547, 289] width 333 height 39
type textarea "x"
type input "9"
type input "9.00"
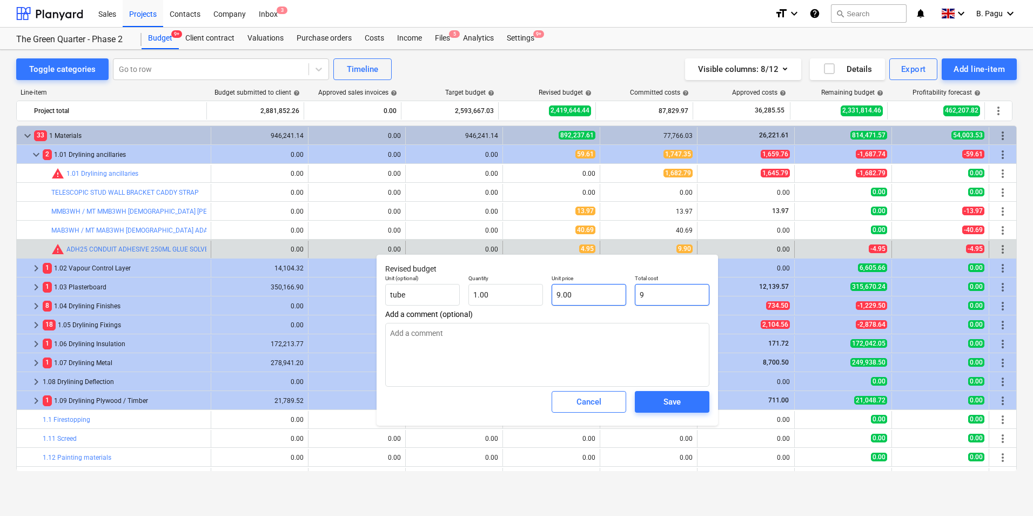
type textarea "x"
type input "9."
type textarea "x"
type input "9.9"
type input "9.90"
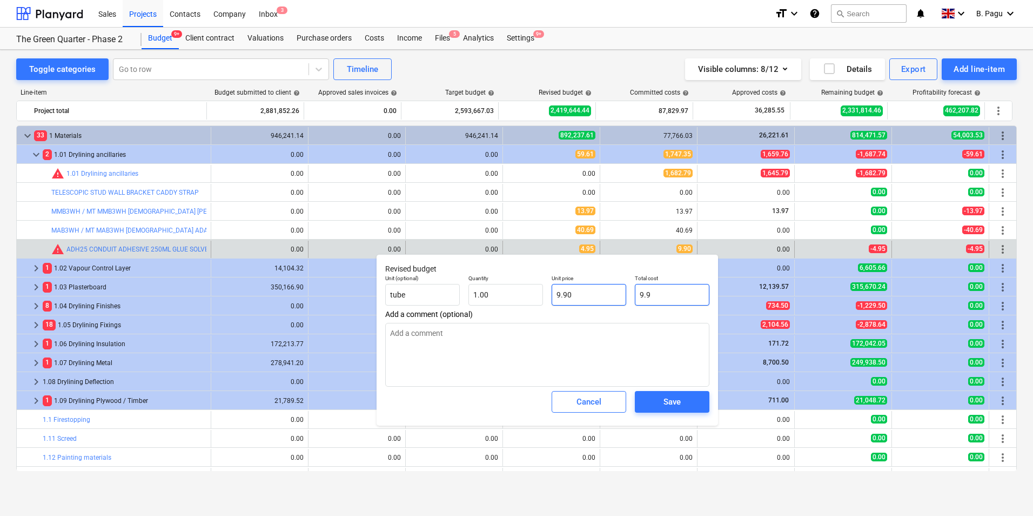
type textarea "x"
type input "9.90"
click at [685, 404] on span "Save" at bounding box center [672, 402] width 49 height 14
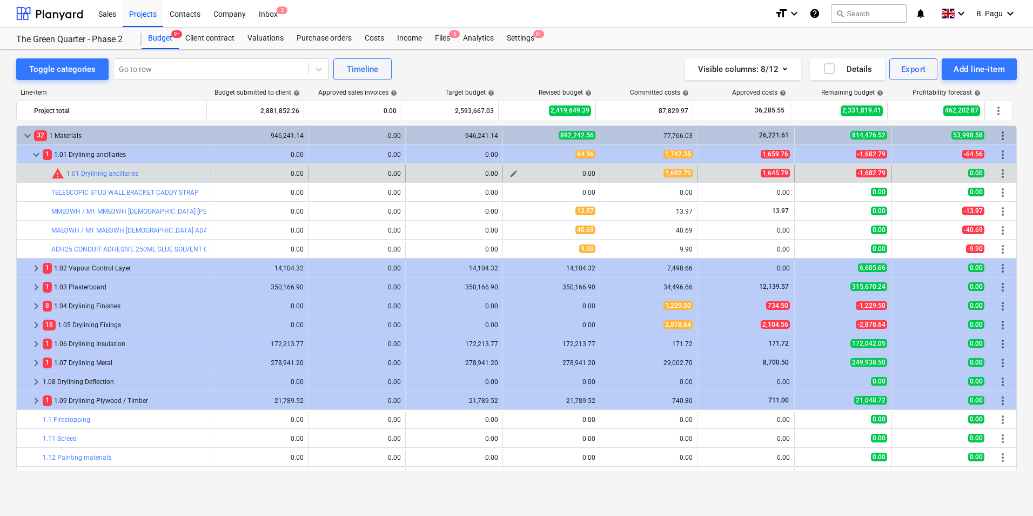
click at [510, 174] on span "edit" at bounding box center [514, 173] width 9 height 9
type textarea "x"
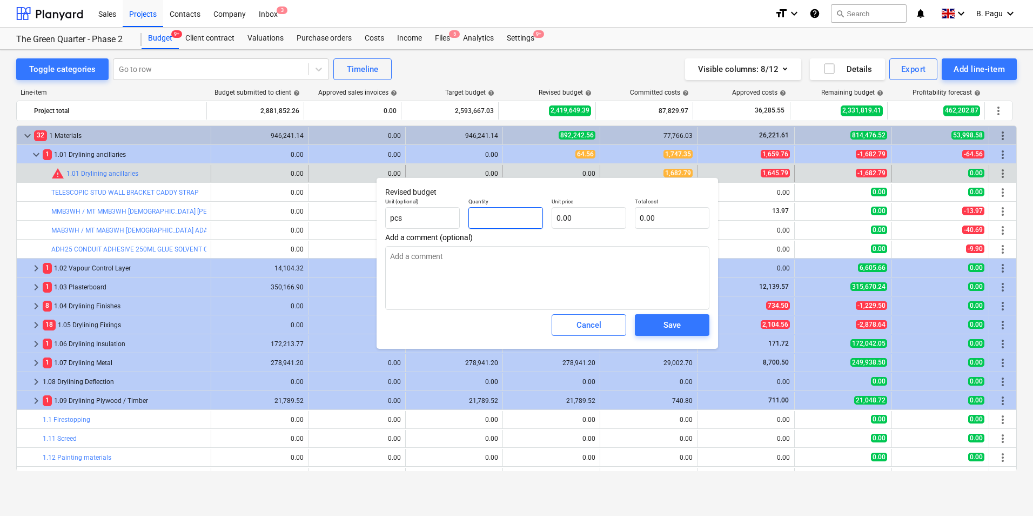
click at [503, 222] on input "text" at bounding box center [506, 218] width 75 height 22
type textarea "x"
type input "1"
type textarea "x"
type input "1.00"
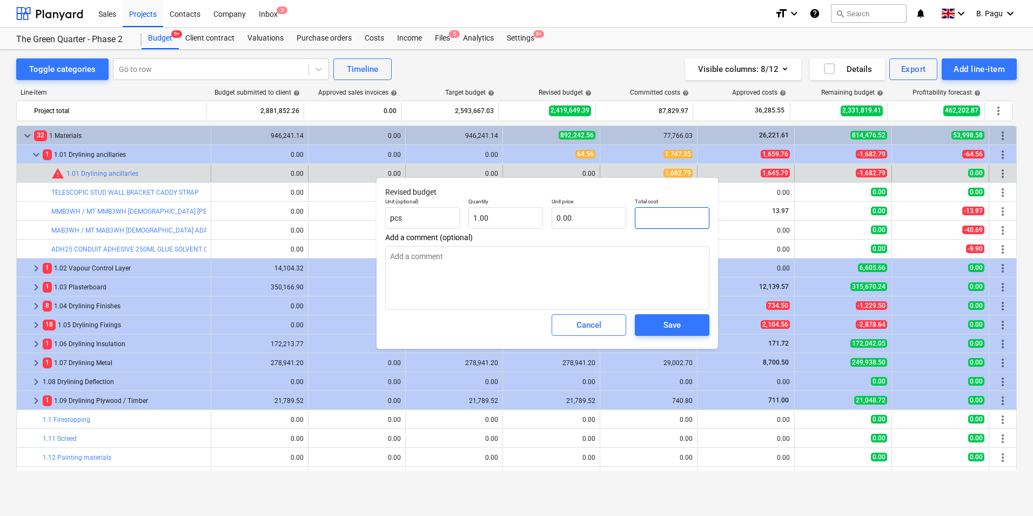
click at [660, 217] on input "text" at bounding box center [672, 218] width 75 height 22
type textarea "x"
type input "0.00"
click at [546, 212] on div "Quantity 1.00" at bounding box center [505, 212] width 83 height 39
type input "1"
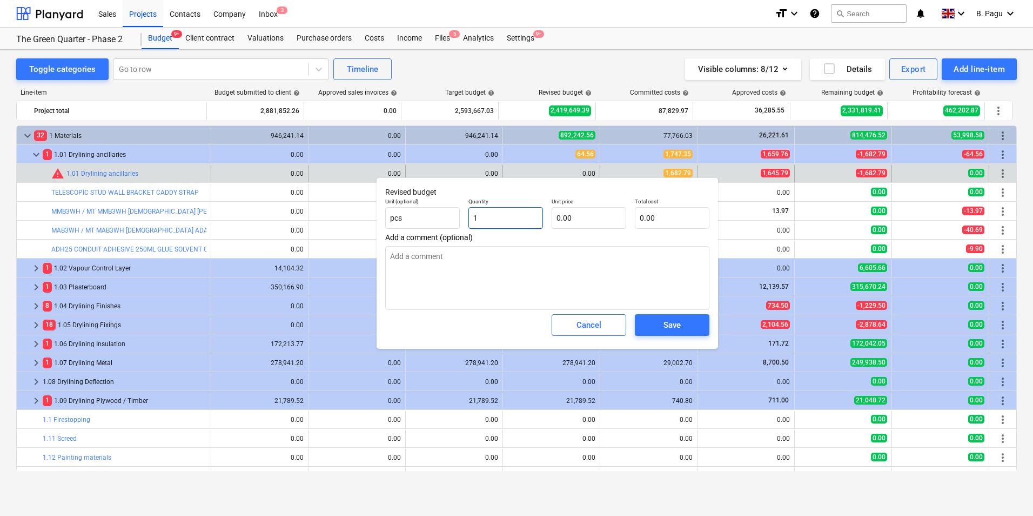
click at [518, 218] on input "1" at bounding box center [506, 218] width 75 height 22
click at [605, 330] on span "Cancel" at bounding box center [589, 325] width 48 height 14
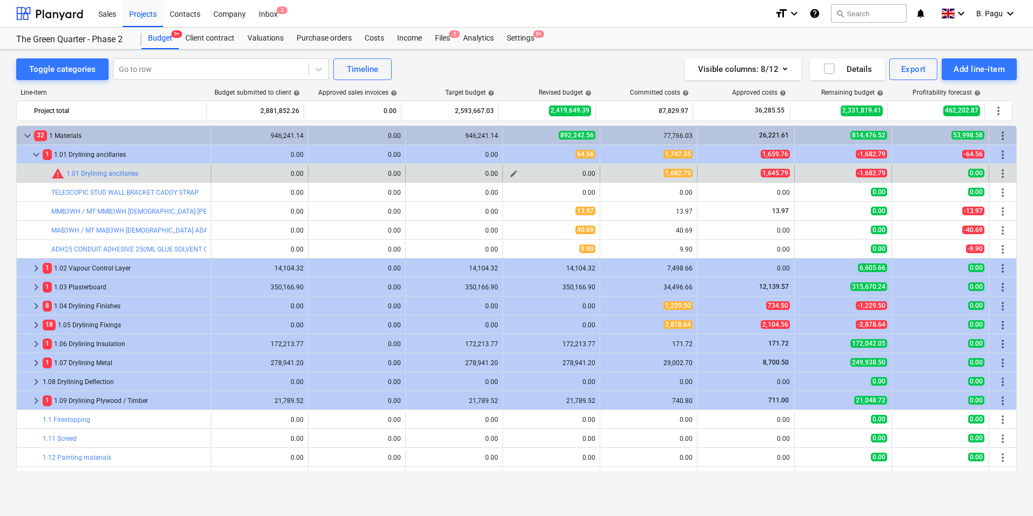
click at [510, 174] on span "edit" at bounding box center [514, 173] width 9 height 9
type textarea "x"
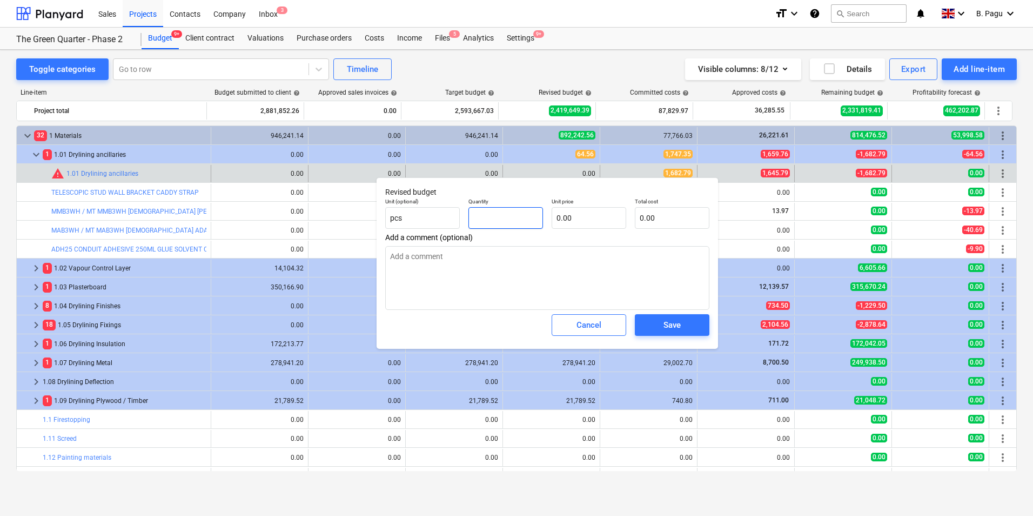
click at [500, 222] on input "text" at bounding box center [506, 218] width 75 height 22
type textarea "x"
type input "1"
type textarea "x"
type input "1.00"
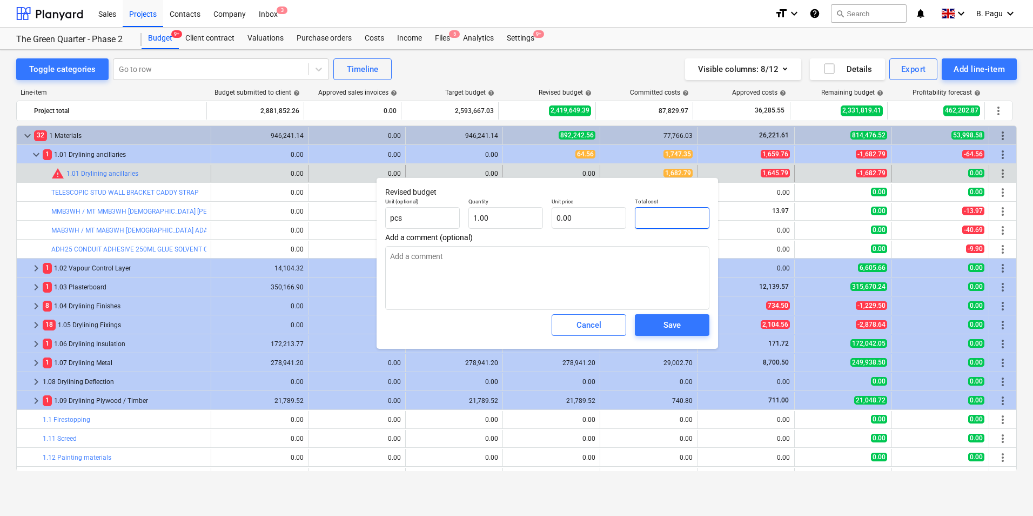
click at [673, 213] on input "text" at bounding box center [672, 218] width 75 height 22
type textarea "x"
type input "1"
type input "1.00"
type input "1"
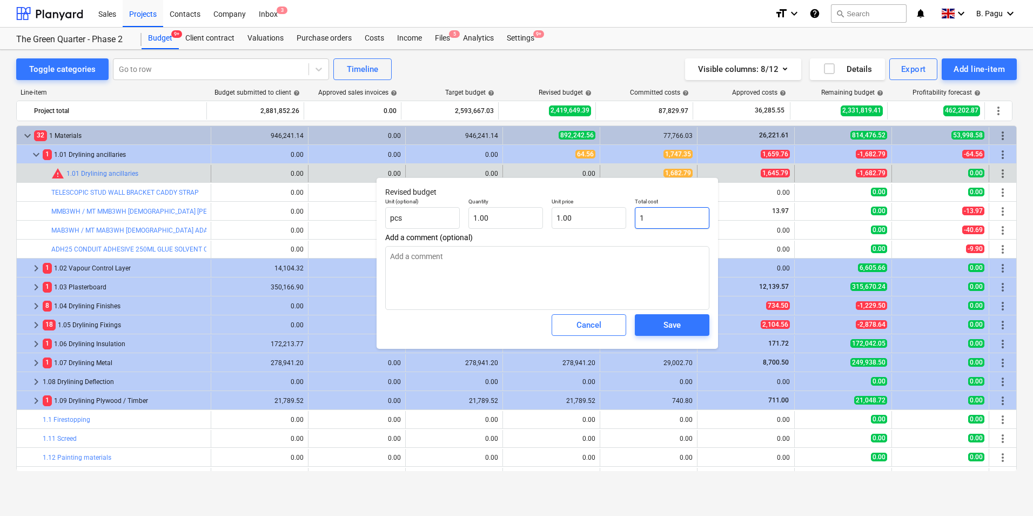
type textarea "x"
type input "1.00"
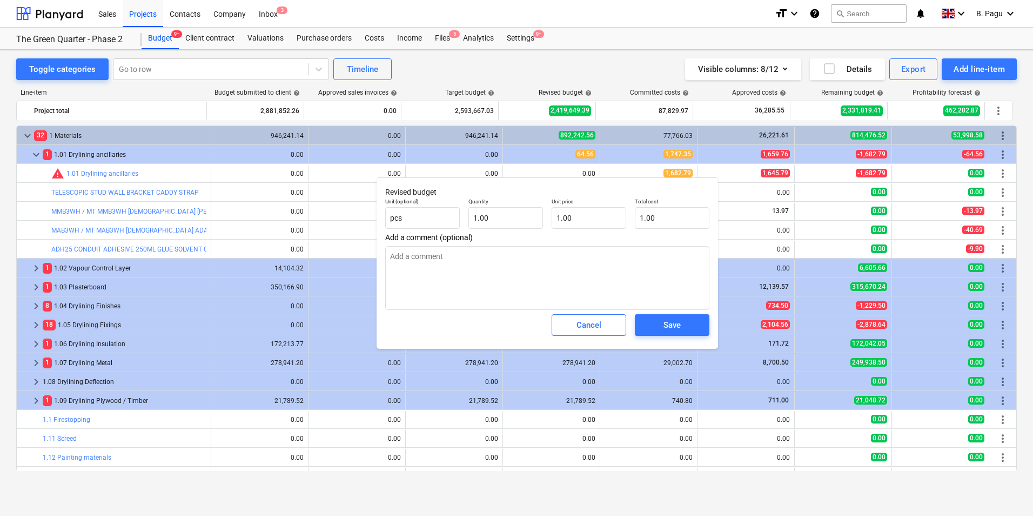
type textarea "x"
type input "1"
click at [673, 213] on input "1" at bounding box center [672, 218] width 75 height 22
type textarea "x"
type input "16"
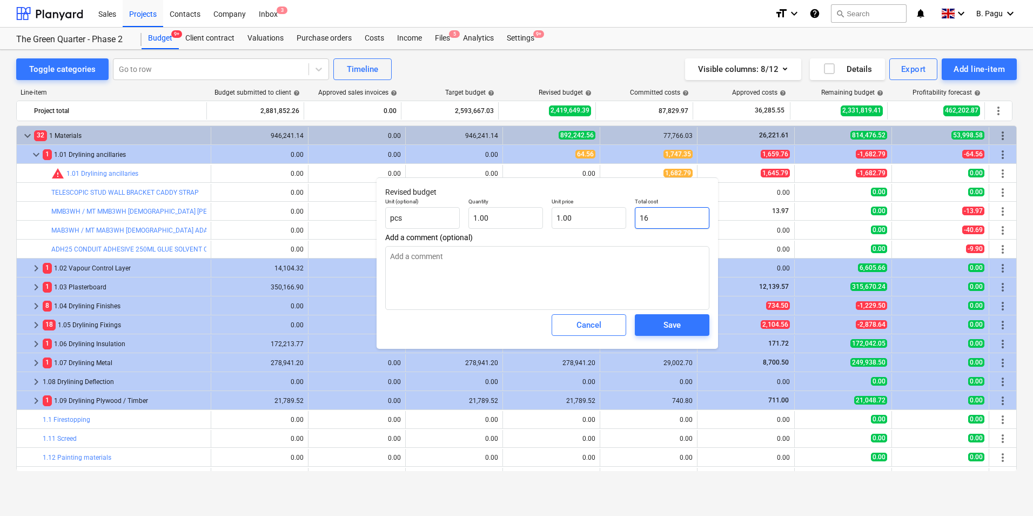
type input "16.00"
type textarea "x"
type input "168"
type input "168.00"
type textarea "x"
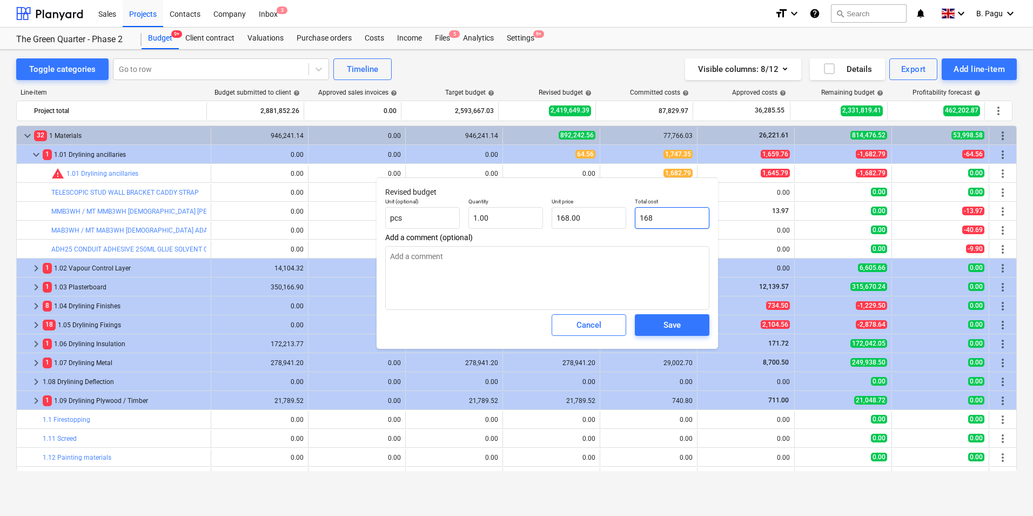
type input "1682"
type input "1,682.00"
type textarea "x"
type input "1682."
type textarea "x"
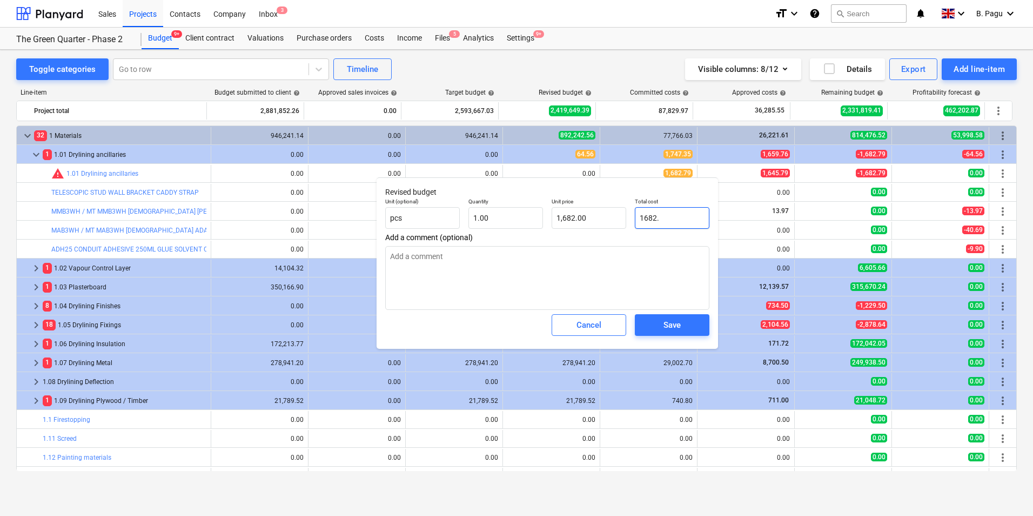
type input "1682.7"
type input "1,682.70"
type textarea "x"
type input "1682.79"
type input "1,682.79"
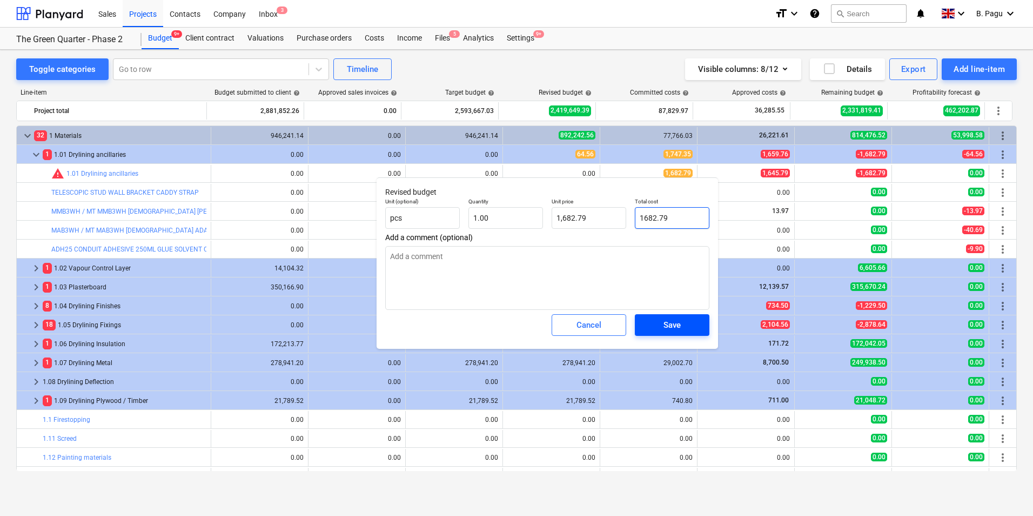
type input "1682.79"
type textarea "x"
type input "1,682.79"
click at [680, 323] on div "Save" at bounding box center [672, 325] width 17 height 14
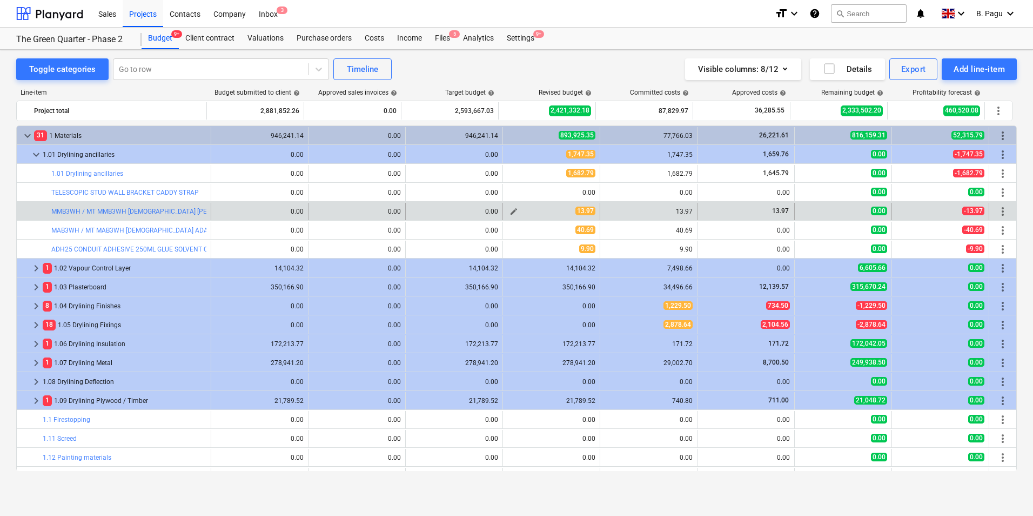
click at [510, 213] on span "edit" at bounding box center [514, 211] width 9 height 9
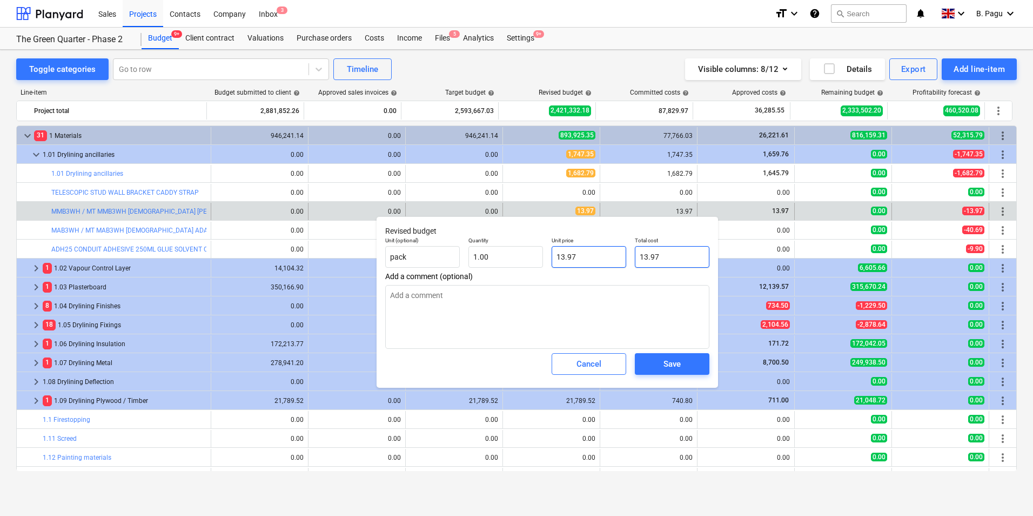
drag, startPoint x: 684, startPoint y: 256, endPoint x: 612, endPoint y: 253, distance: 72.0
click at [612, 253] on div "Unit (optional) pack Quantity 1.00 Unit price 13.97 Total cost 13.97" at bounding box center [547, 251] width 333 height 39
type textarea "x"
type input "2"
type input "2.00"
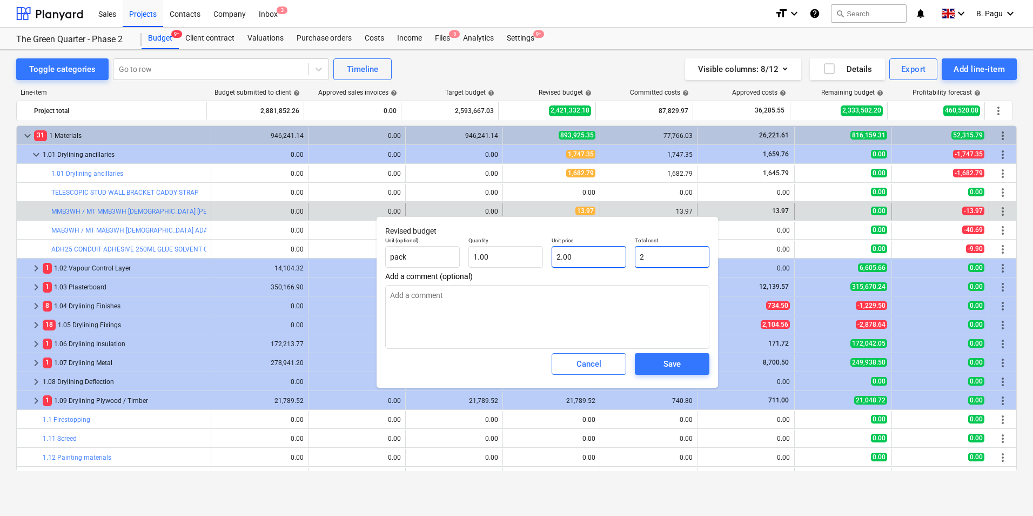
type textarea "x"
type input "20"
type input "20.00"
type input "20"
type textarea "x"
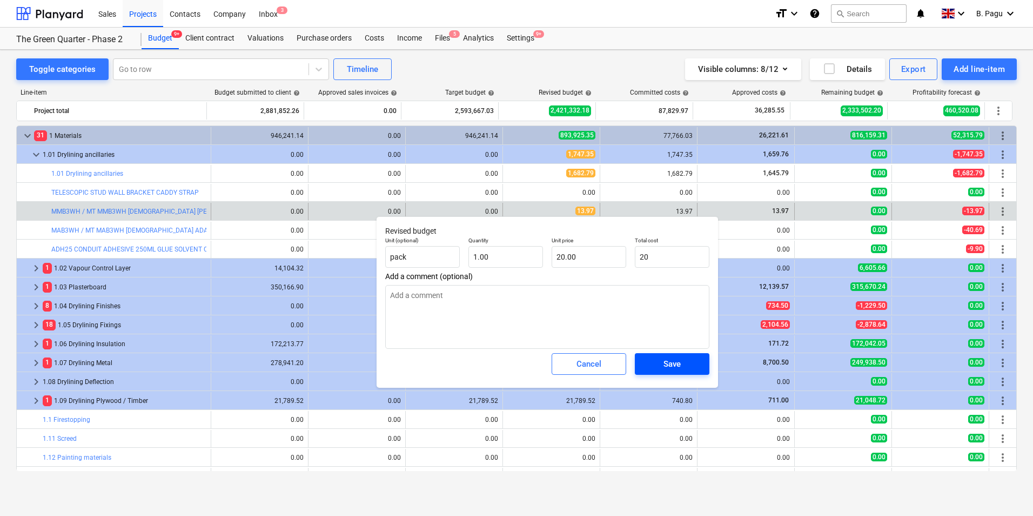
type input "20.00"
click at [679, 364] on div "Save" at bounding box center [672, 364] width 17 height 14
type textarea "x"
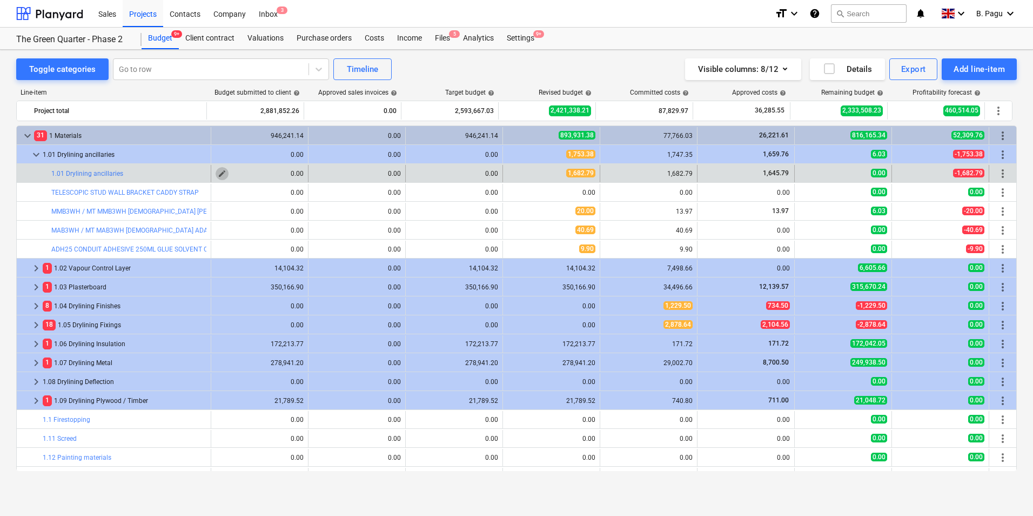
click at [218, 175] on span "edit" at bounding box center [222, 173] width 9 height 9
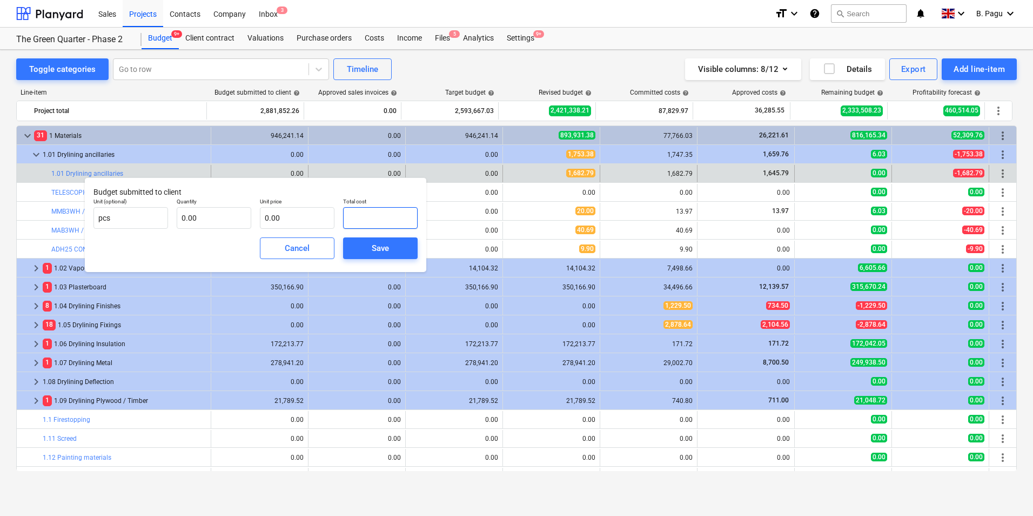
drag, startPoint x: 379, startPoint y: 214, endPoint x: 293, endPoint y: 204, distance: 87.1
click at [293, 204] on div "Unit (optional) pcs Quantity 0.00 Unit price 0.00 Total cost" at bounding box center [255, 212] width 333 height 39
type input "2,000.00"
click at [384, 249] on div "Save" at bounding box center [380, 248] width 17 height 14
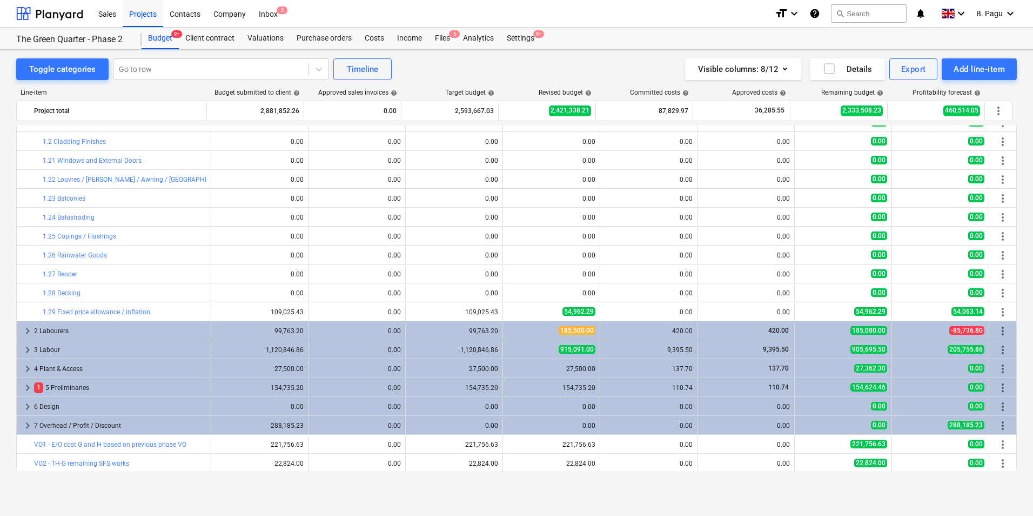
scroll to position [468, 0]
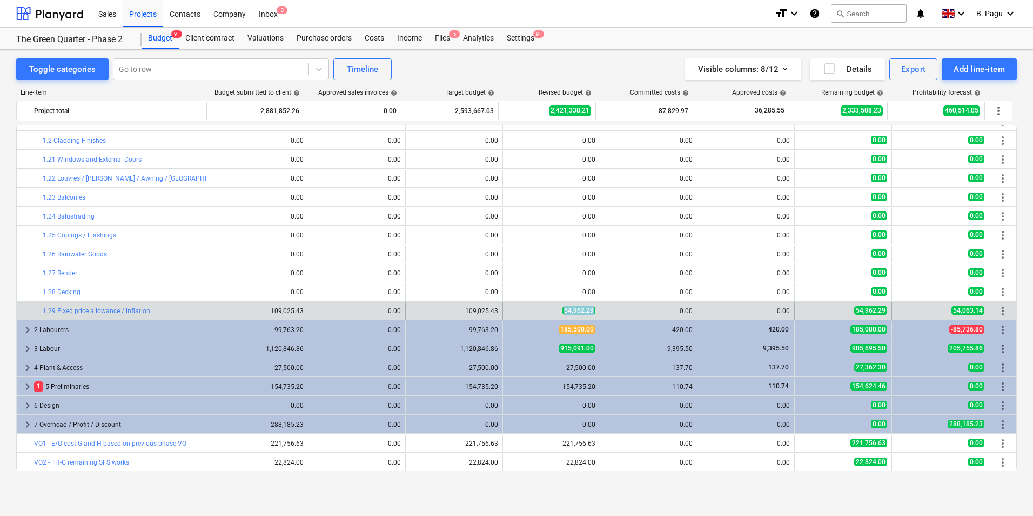
drag, startPoint x: 561, startPoint y: 310, endPoint x: 595, endPoint y: 310, distance: 34.1
click at [595, 310] on div "edit 54,962.29" at bounding box center [551, 310] width 97 height 17
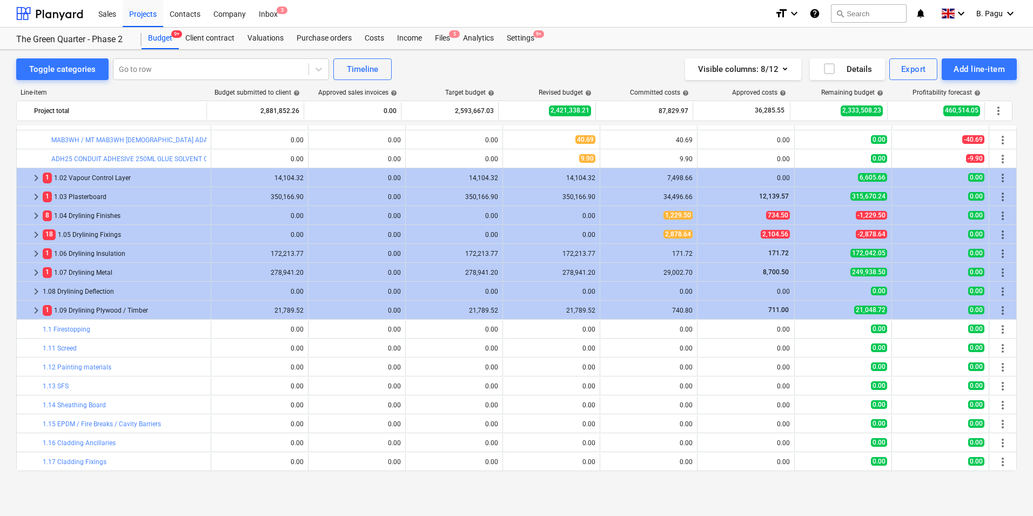
scroll to position [0, 0]
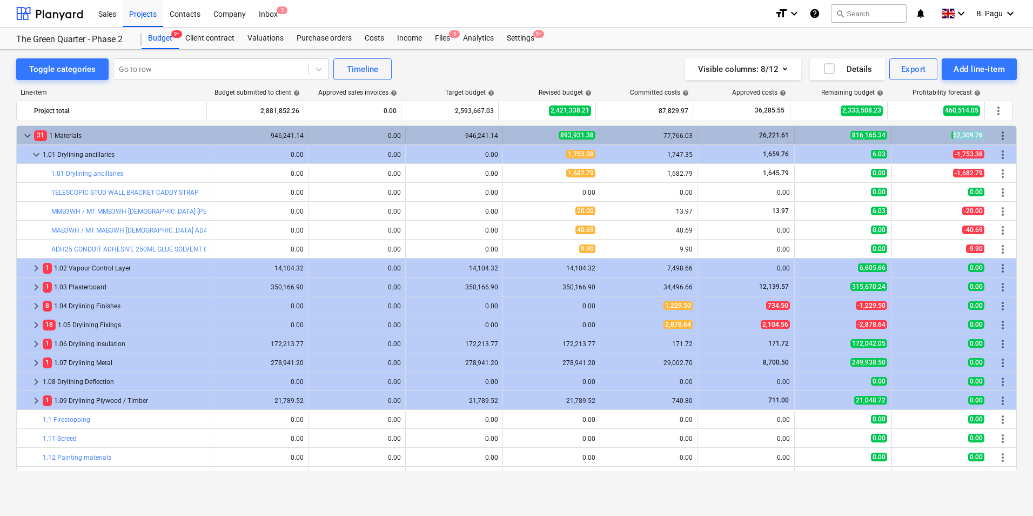
drag, startPoint x: 947, startPoint y: 134, endPoint x: 986, endPoint y: 131, distance: 38.5
click at [986, 131] on div "keyboard_arrow_down 31 1 Materials 946,241.14 0.00 946,241.14 893,931.38 77,766…" at bounding box center [517, 135] width 1000 height 17
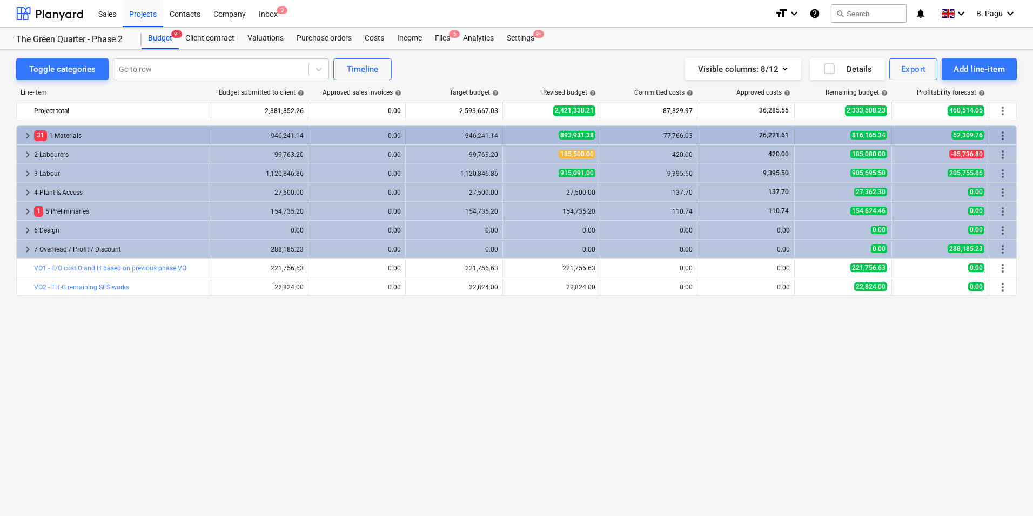
click at [28, 134] on span "keyboard_arrow_right" at bounding box center [27, 135] width 13 height 13
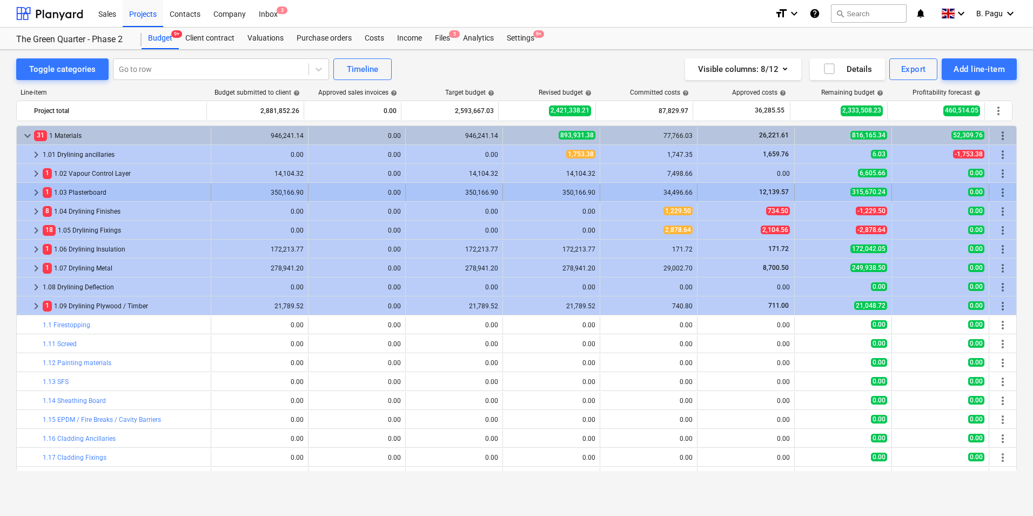
click at [35, 192] on span "keyboard_arrow_right" at bounding box center [36, 192] width 13 height 13
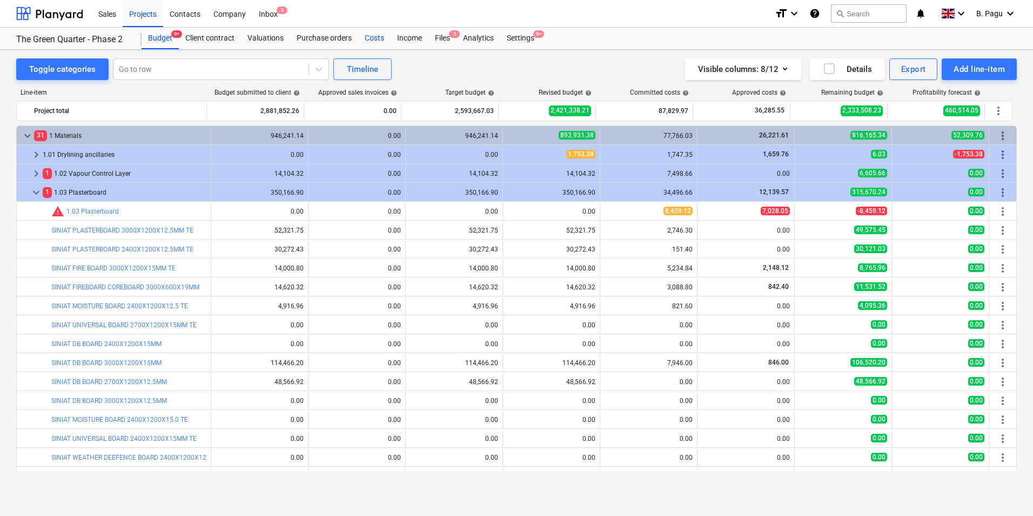
click at [375, 36] on div "Costs" at bounding box center [374, 39] width 32 height 22
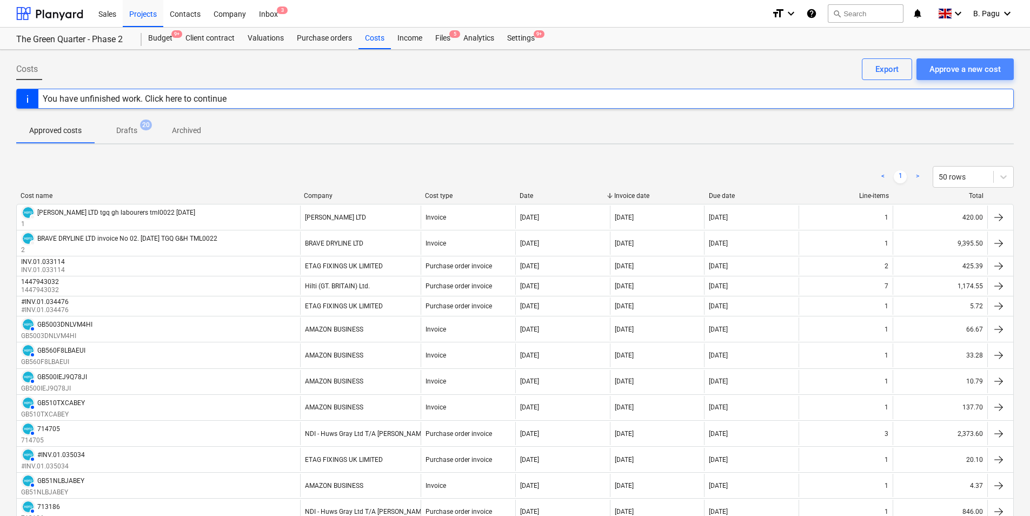
click at [959, 72] on div "Approve a new cost" at bounding box center [964, 69] width 71 height 14
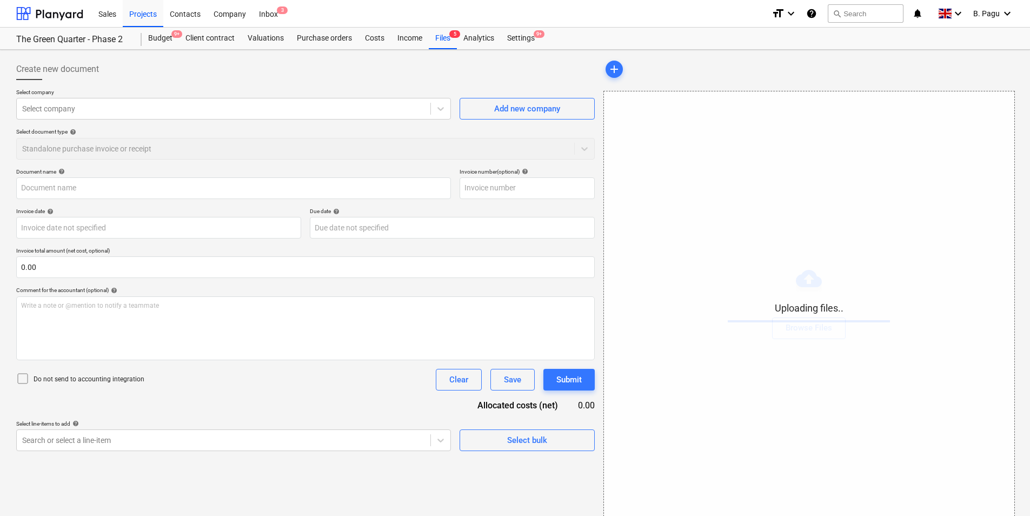
type input "BRAVE DRYLINE LTD invoice No 02. [DATE] TGQ G&H.xlsx"
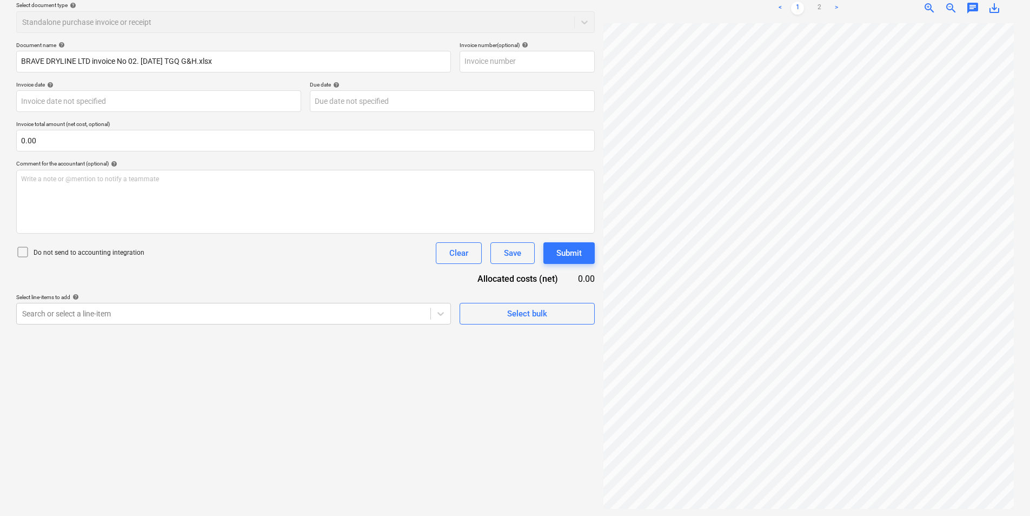
scroll to position [128, 0]
click at [115, 314] on div at bounding box center [223, 311] width 403 height 11
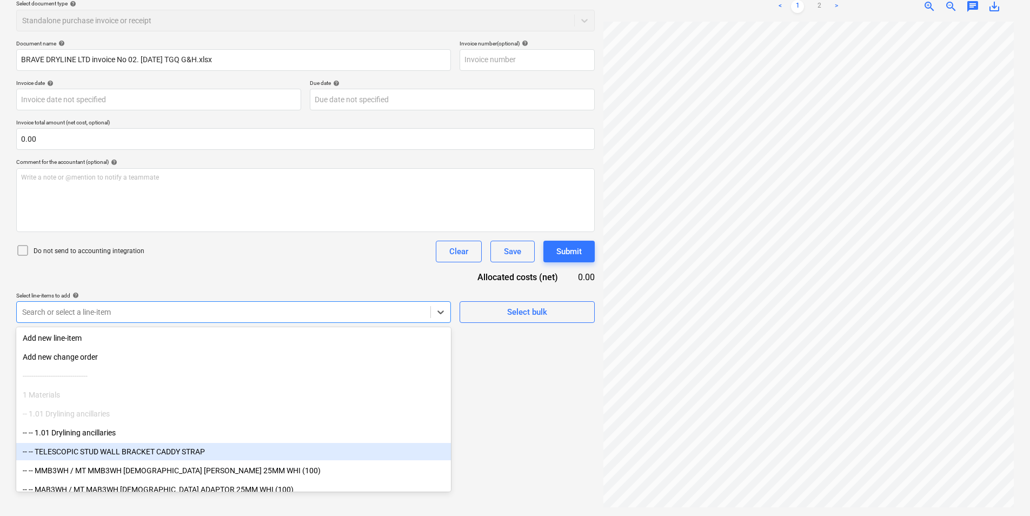
click at [140, 447] on div "-- -- TELESCOPIC STUD WALL BRACKET CADDY STRAP" at bounding box center [233, 451] width 435 height 17
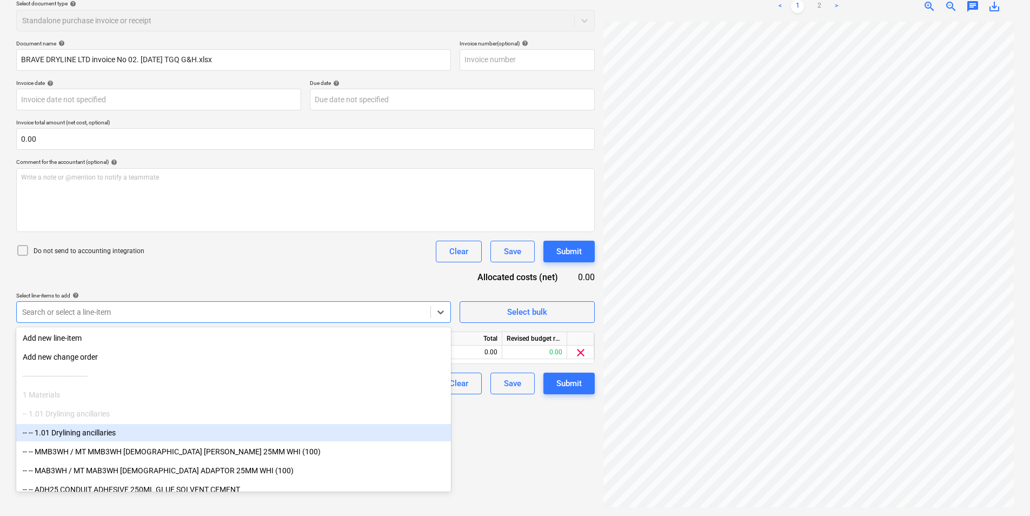
click at [504, 446] on div "Create new document Select company Select company Add new company Select docume…" at bounding box center [305, 218] width 587 height 585
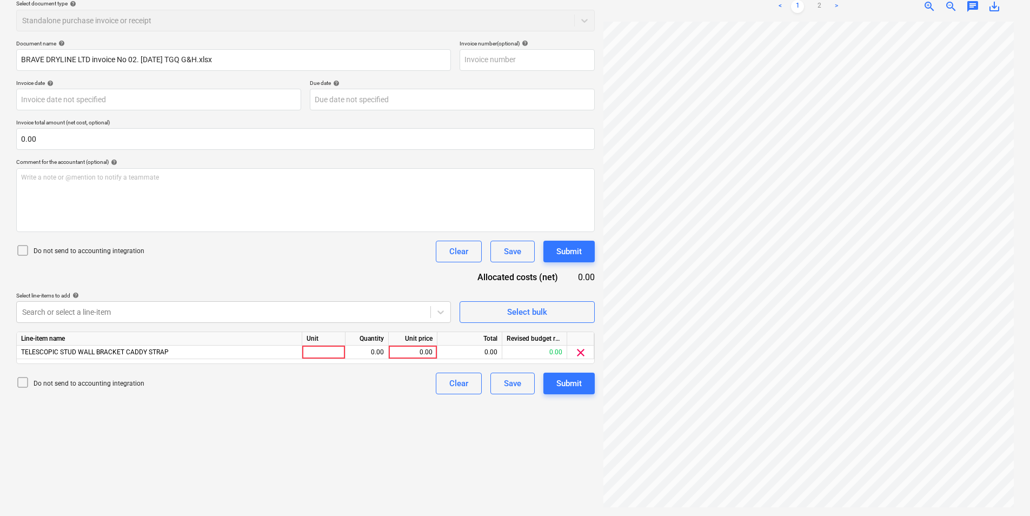
click at [23, 384] on icon at bounding box center [22, 382] width 13 height 13
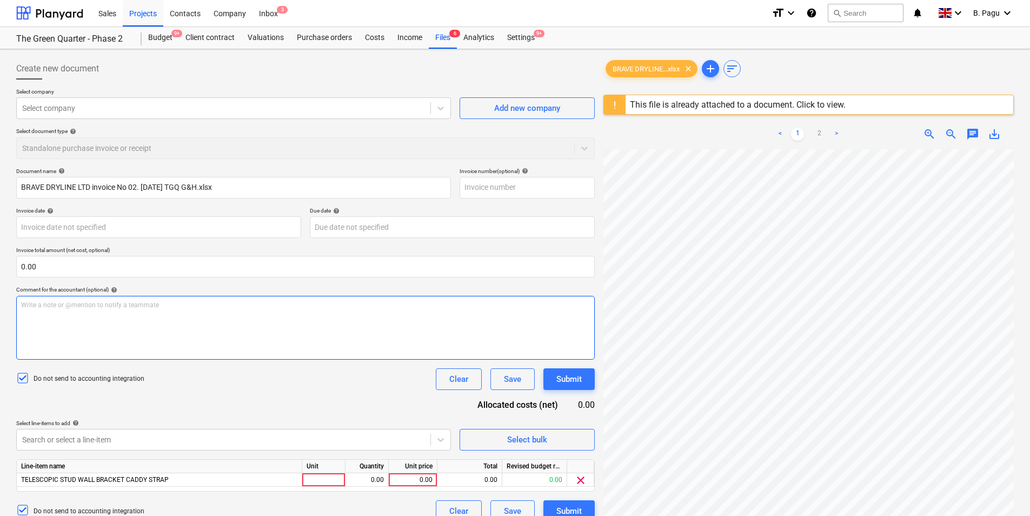
scroll to position [0, 0]
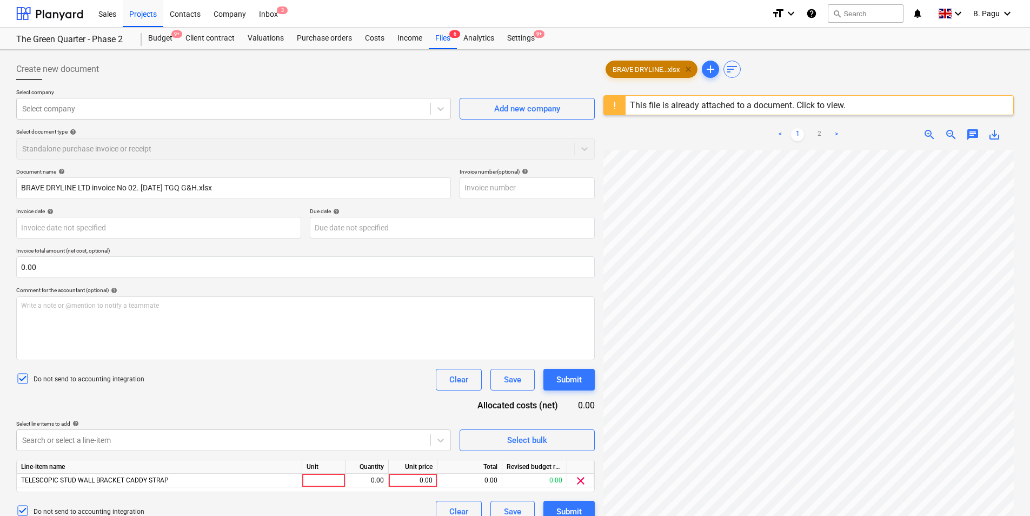
click at [690, 70] on span "clear" at bounding box center [688, 69] width 13 height 13
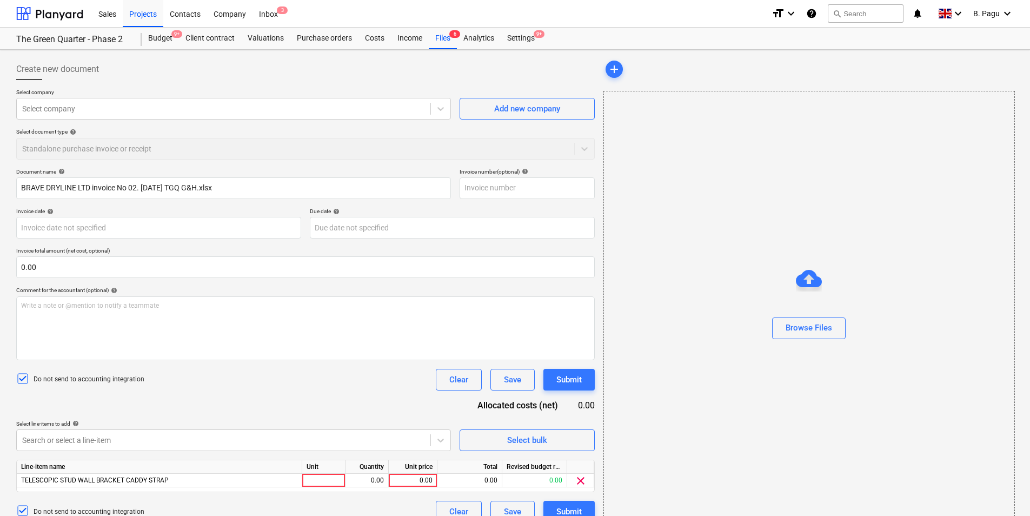
click at [366, 78] on div "Create new document" at bounding box center [305, 69] width 578 height 22
click at [164, 37] on div "Budget 9+" at bounding box center [160, 39] width 37 height 22
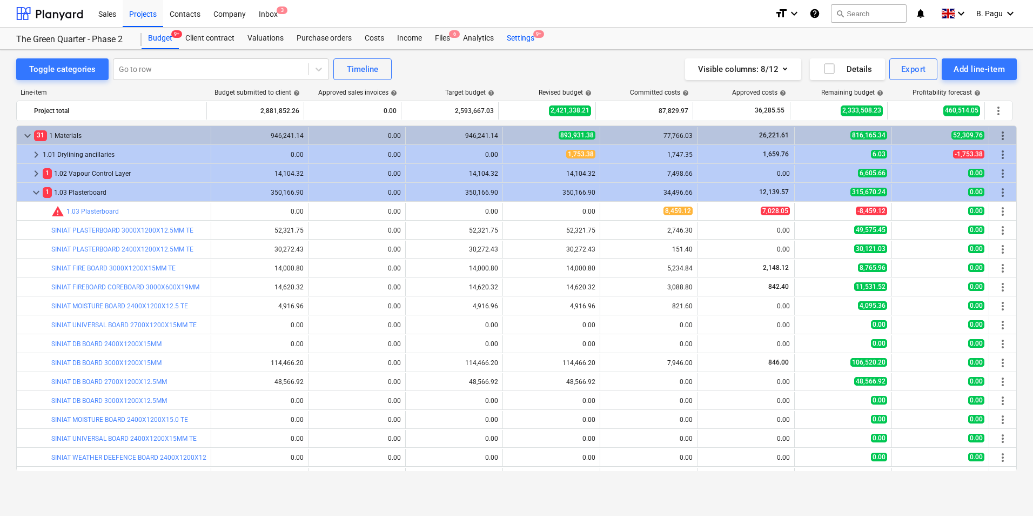
click at [526, 38] on div "Settings 9+" at bounding box center [520, 39] width 41 height 22
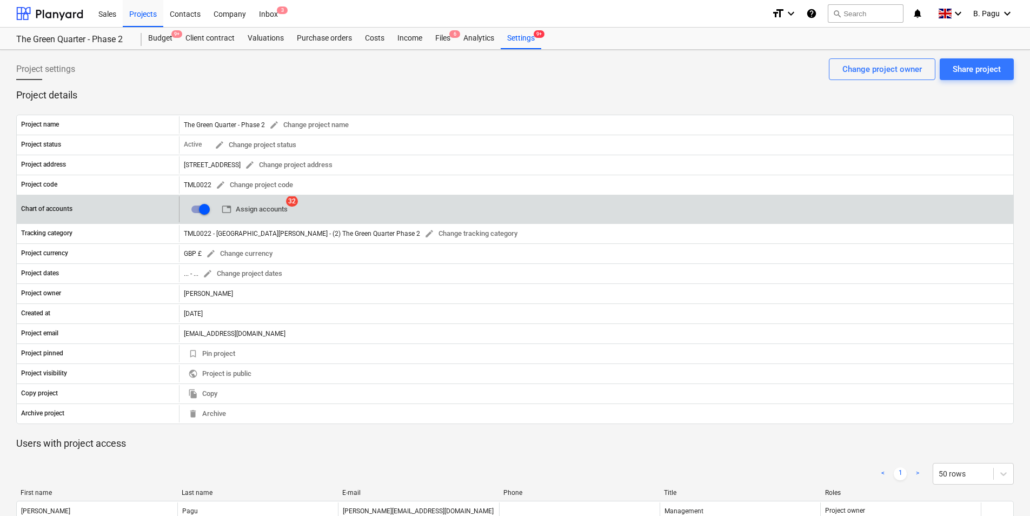
click at [265, 212] on span "table Assign accounts" at bounding box center [255, 209] width 66 height 12
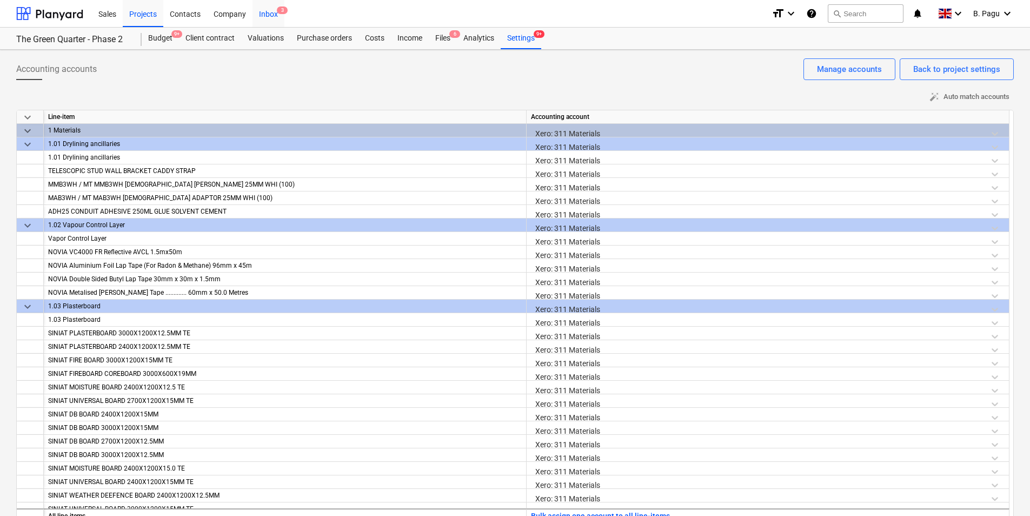
click at [271, 16] on div "Inbox 3" at bounding box center [268, 13] width 32 height 28
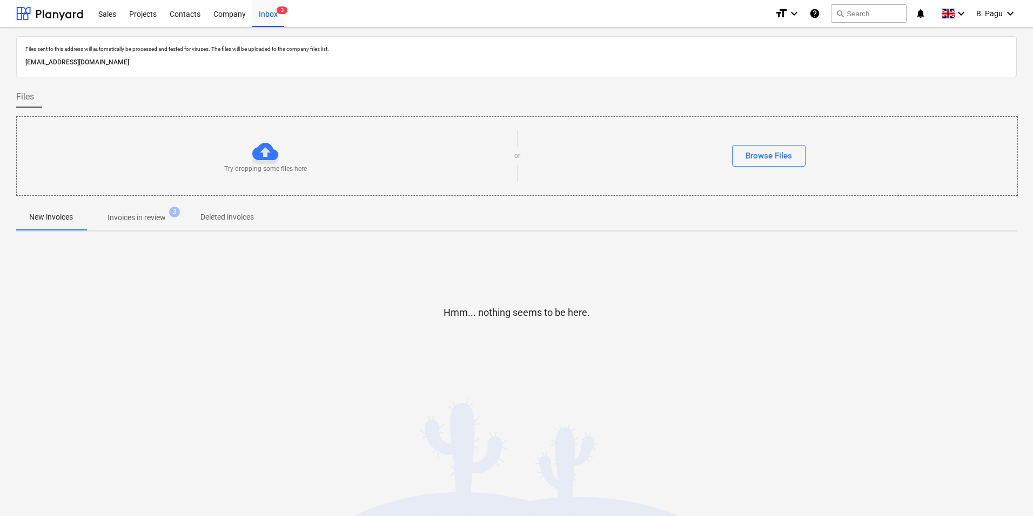
click at [137, 219] on p "Invoices in review" at bounding box center [137, 217] width 58 height 11
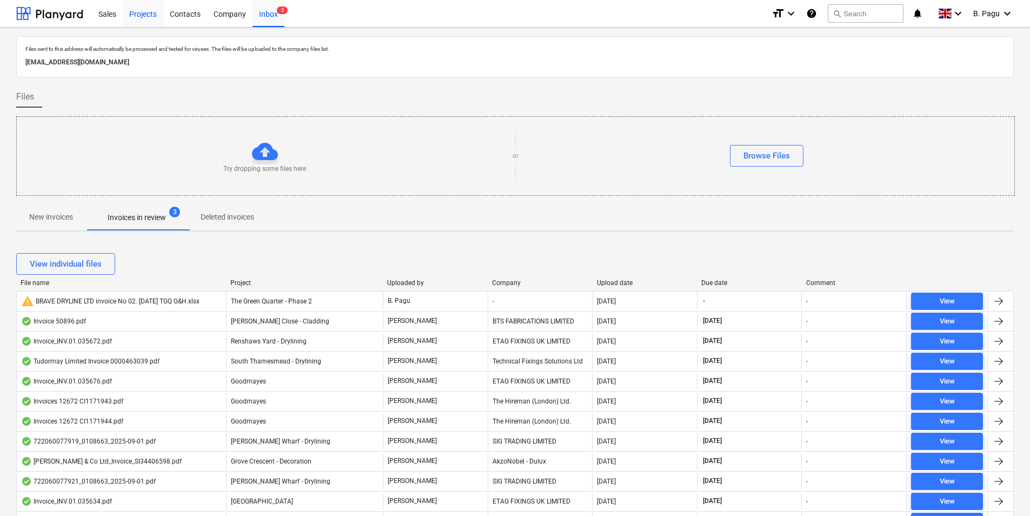
click at [151, 12] on div "Projects" at bounding box center [143, 13] width 41 height 28
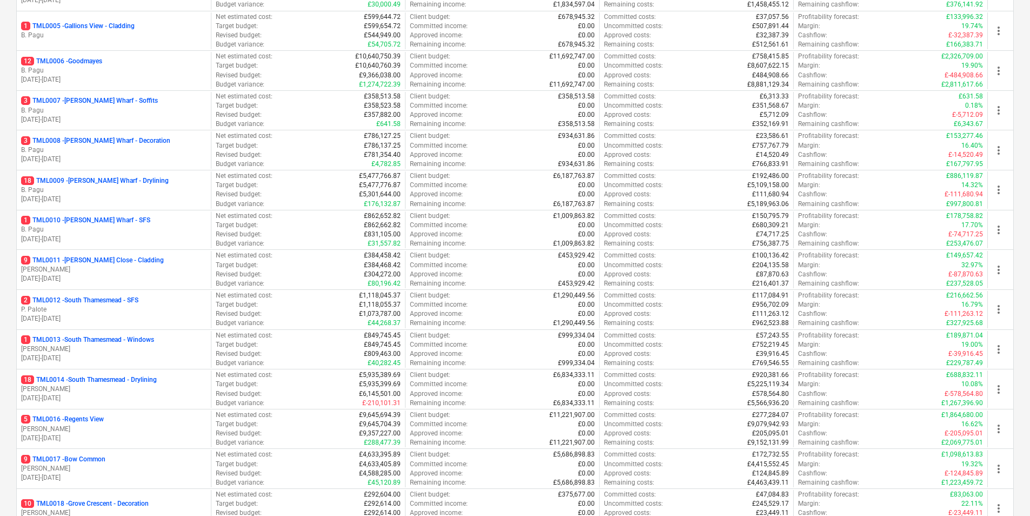
scroll to position [648, 0]
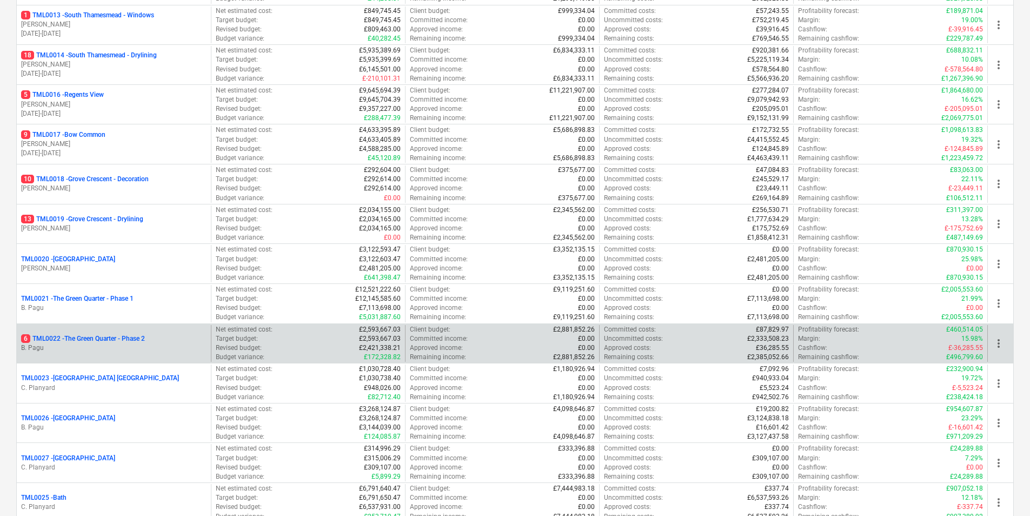
click at [88, 340] on p "6 TML0022 - The Green Quarter - Phase 2" at bounding box center [83, 338] width 124 height 9
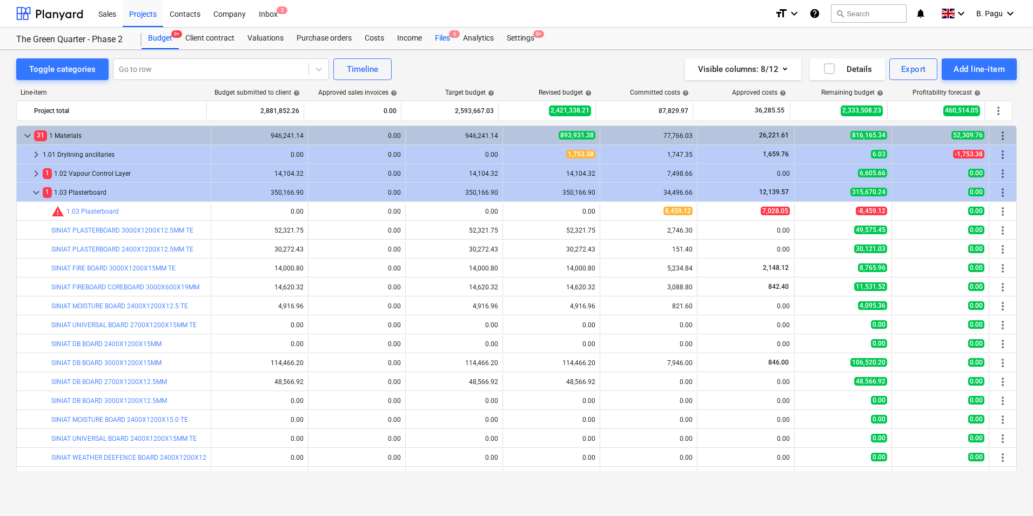
click at [447, 36] on div "Files 6" at bounding box center [443, 39] width 28 height 22
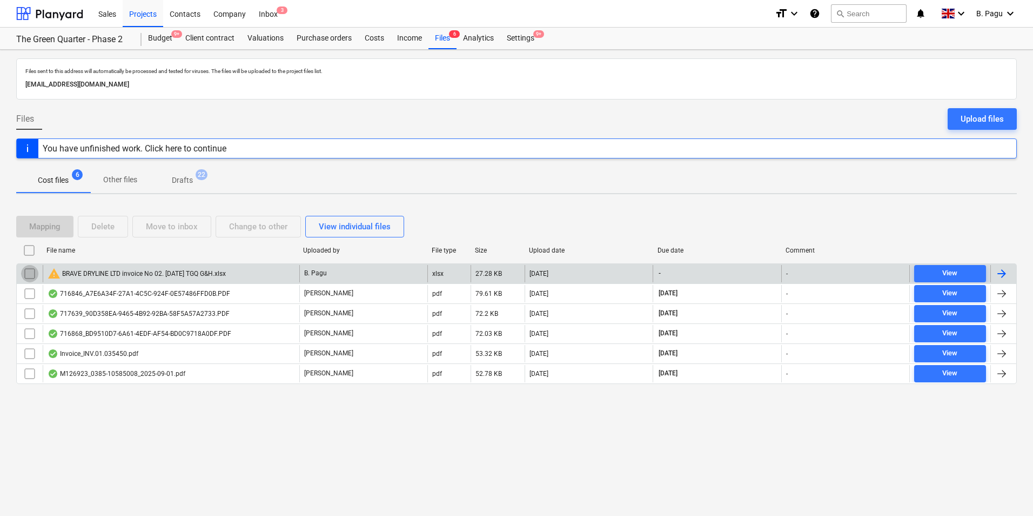
click at [31, 275] on input "checkbox" at bounding box center [29, 273] width 17 height 17
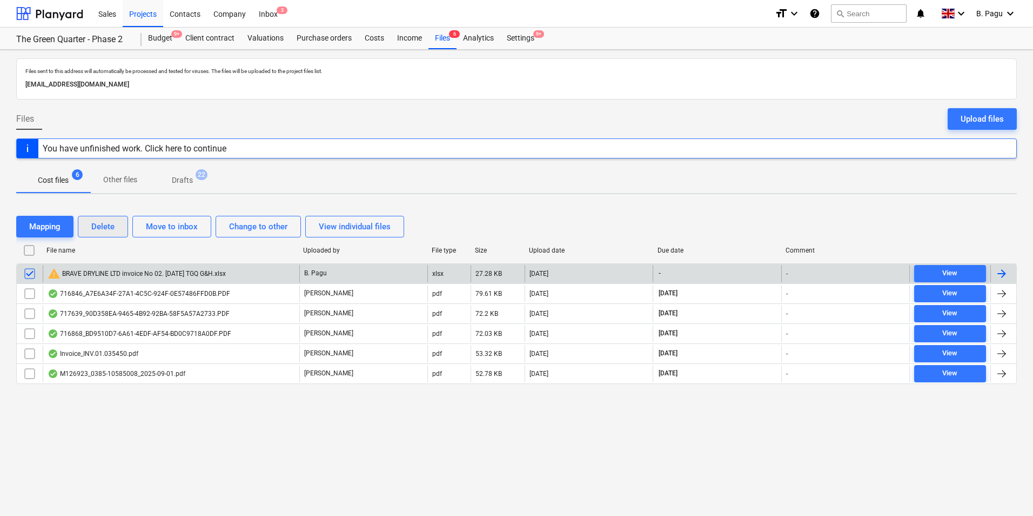
click at [109, 227] on div "Delete" at bounding box center [102, 226] width 23 height 14
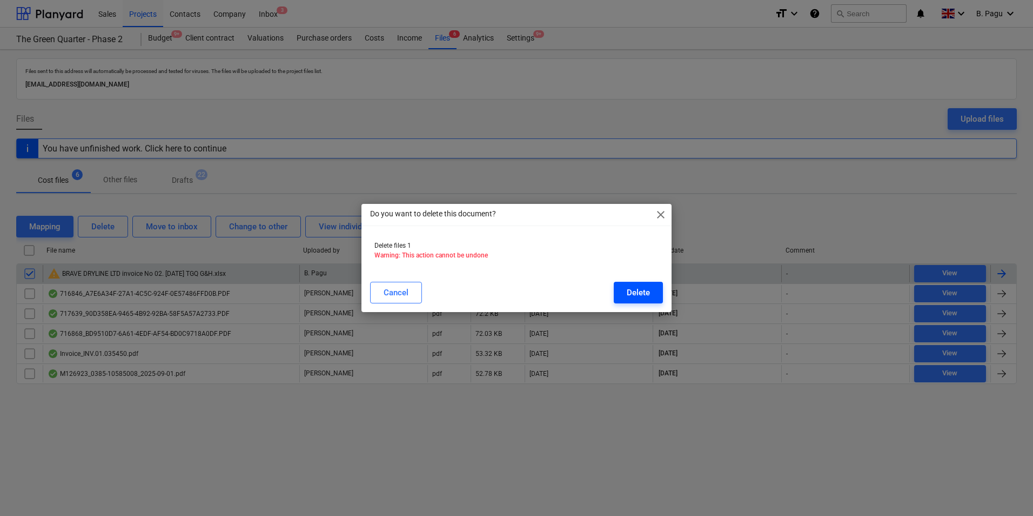
click at [643, 296] on div "Delete" at bounding box center [638, 292] width 23 height 14
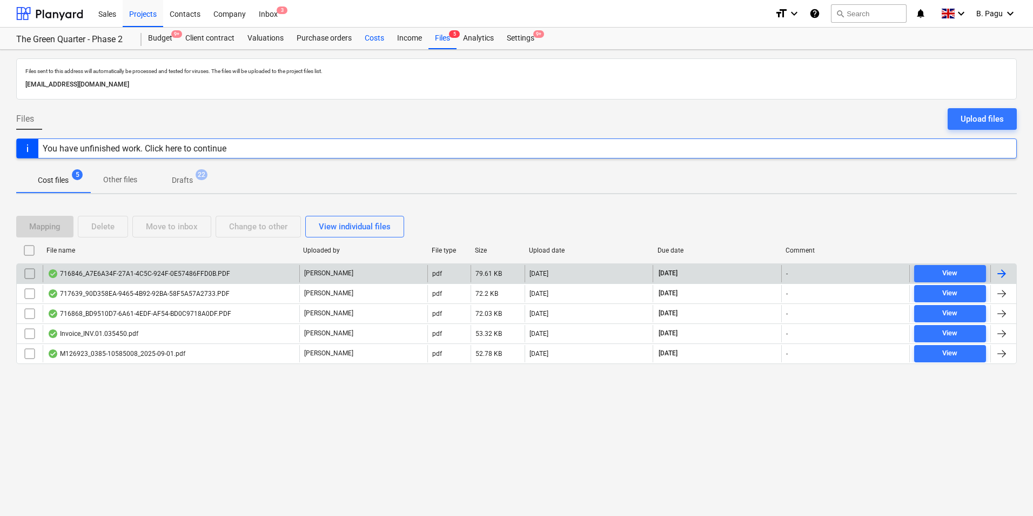
click at [377, 41] on div "Costs" at bounding box center [374, 39] width 32 height 22
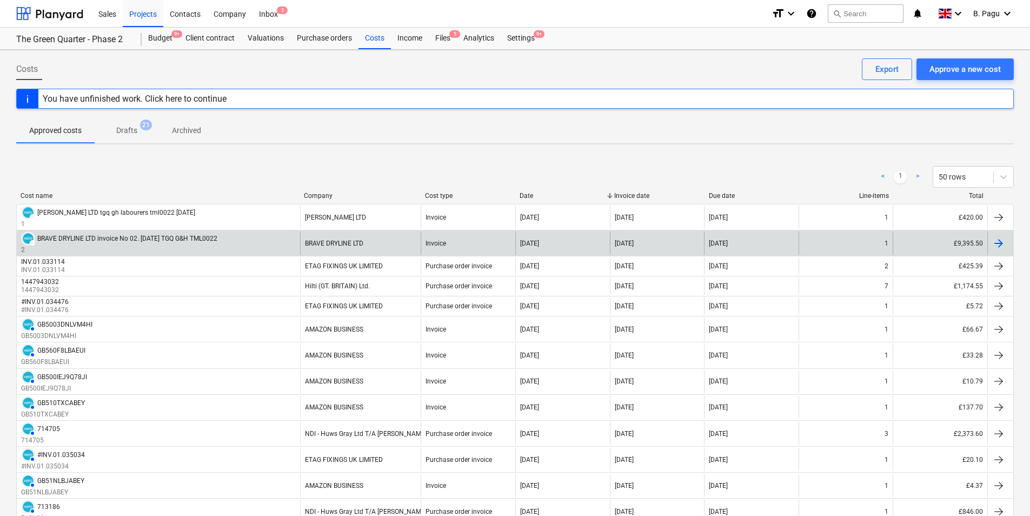
click at [115, 239] on div "BRAVE DRYLINE LTD invoice No 02. [DATE] TGQ G&H TML0022" at bounding box center [127, 239] width 180 height 8
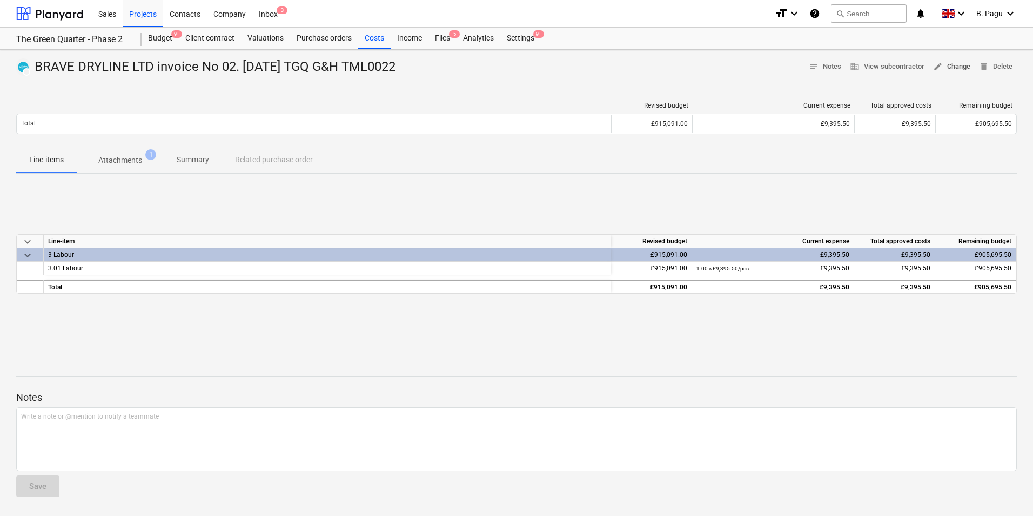
click at [954, 65] on span "edit Change" at bounding box center [951, 67] width 37 height 12
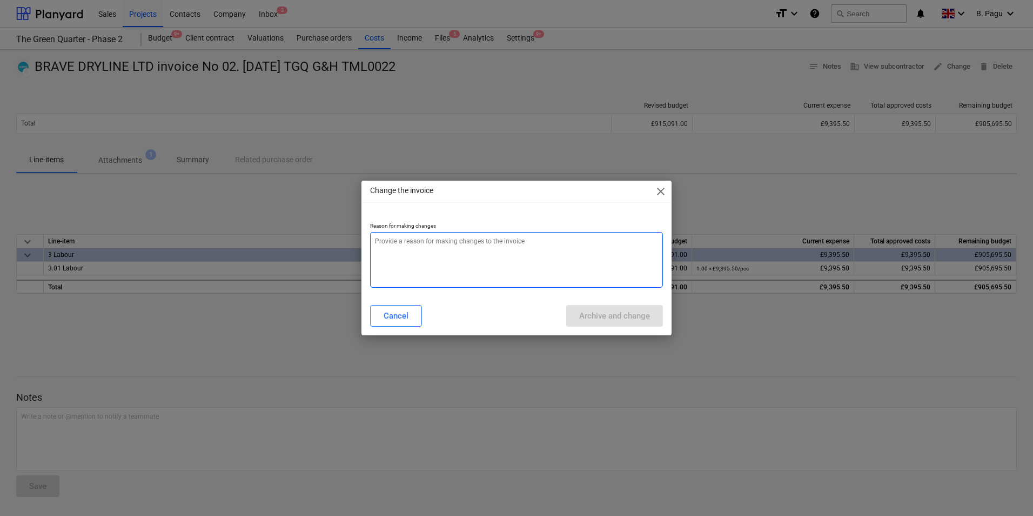
click at [461, 261] on textarea at bounding box center [516, 260] width 293 height 56
type textarea "x"
type textarea "t"
type textarea "x"
type textarea "te"
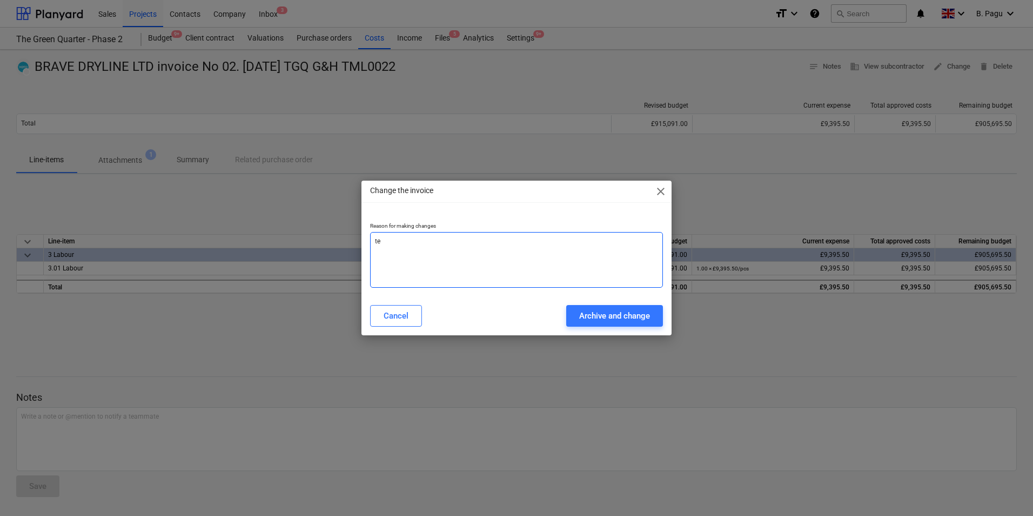
type textarea "x"
type textarea "tes"
type textarea "x"
type textarea "test"
type textarea "x"
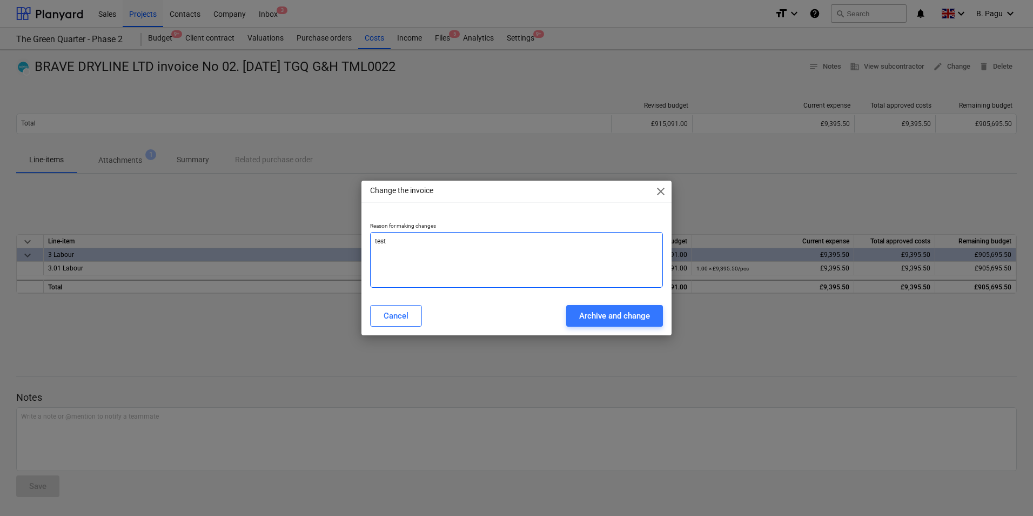
type textarea "test"
type textarea "x"
type textarea "test"
click at [626, 317] on div "Archive and change" at bounding box center [614, 316] width 71 height 14
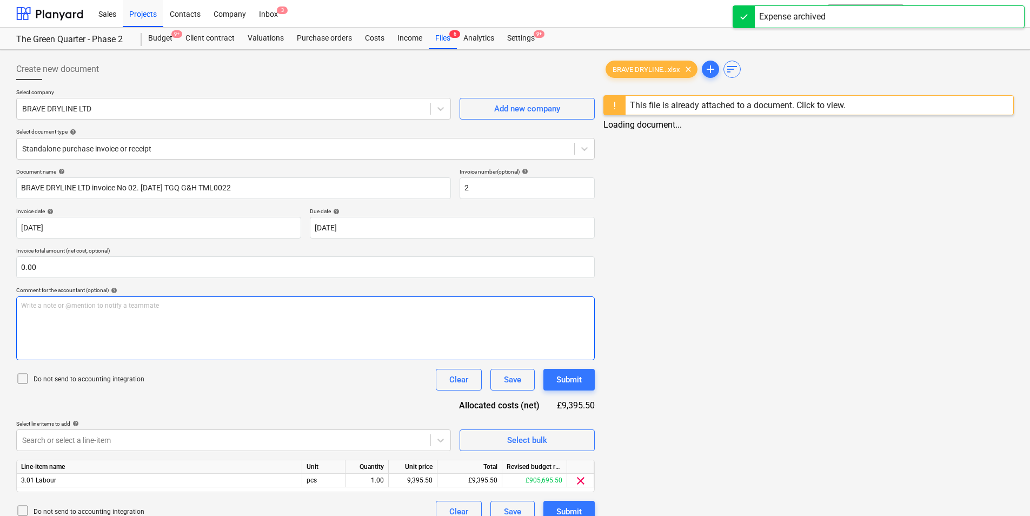
click at [137, 312] on div "Write a note or @mention to notify a teammate [PERSON_NAME]" at bounding box center [305, 328] width 578 height 64
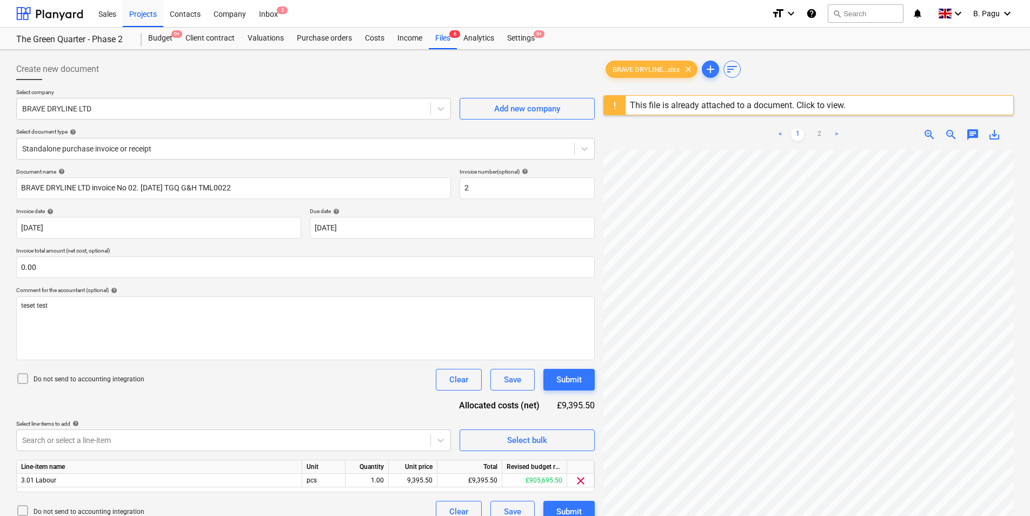
click at [25, 379] on icon at bounding box center [22, 378] width 13 height 13
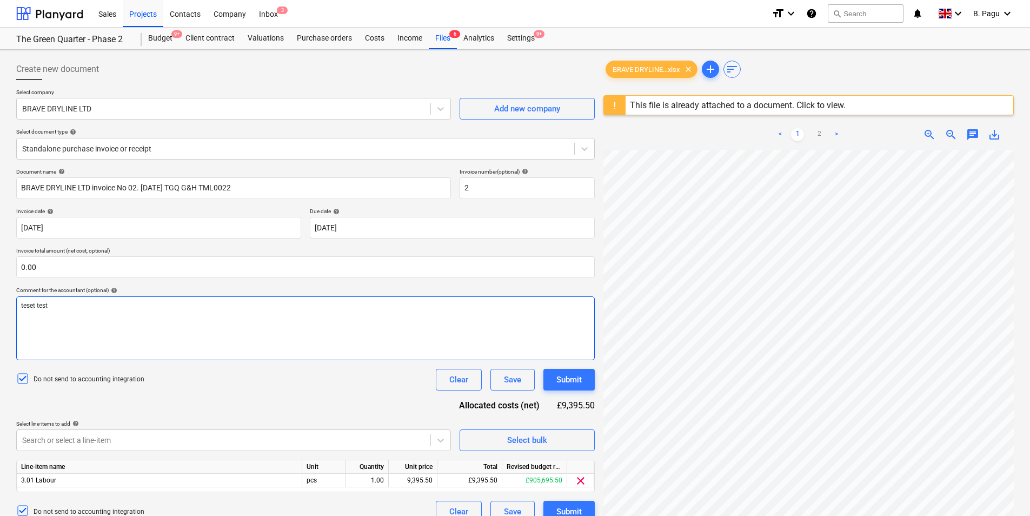
drag, startPoint x: 76, startPoint y: 312, endPoint x: 9, endPoint y: 300, distance: 68.1
click at [9, 300] on div "Create new document Select company BRAVE DRYLINE LTD Add new company Select doc…" at bounding box center [515, 347] width 1030 height 594
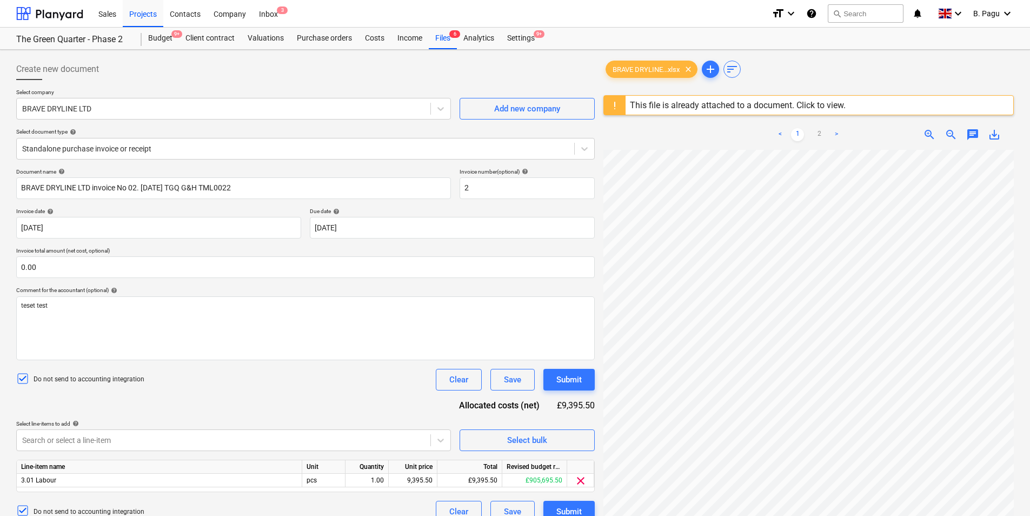
click at [317, 405] on div "Document name help BRAVE DRYLINE LTD invoice No 02. [DATE] TGQ G&H TML0022 Invo…" at bounding box center [305, 345] width 578 height 354
click at [577, 383] on div "Submit" at bounding box center [568, 379] width 25 height 14
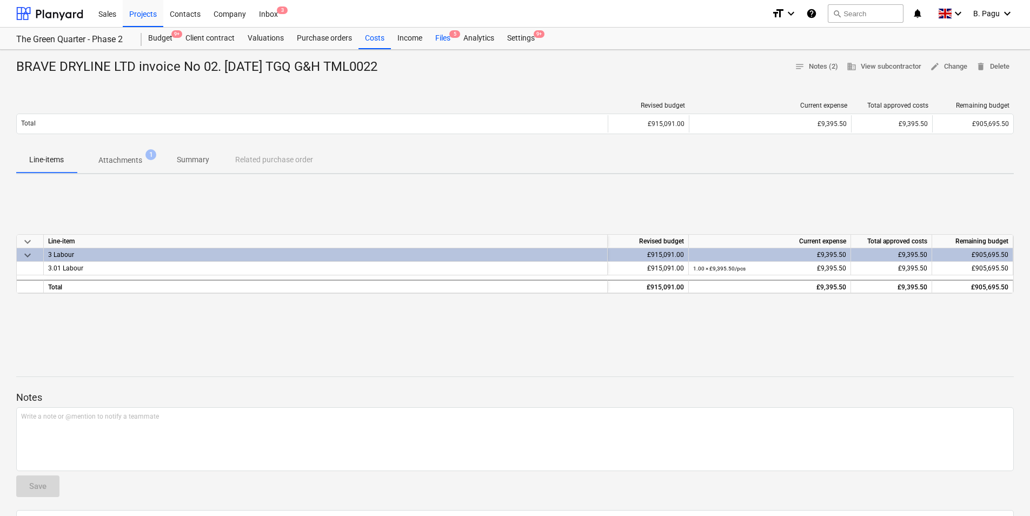
click at [445, 37] on div "Files 5" at bounding box center [443, 39] width 28 height 22
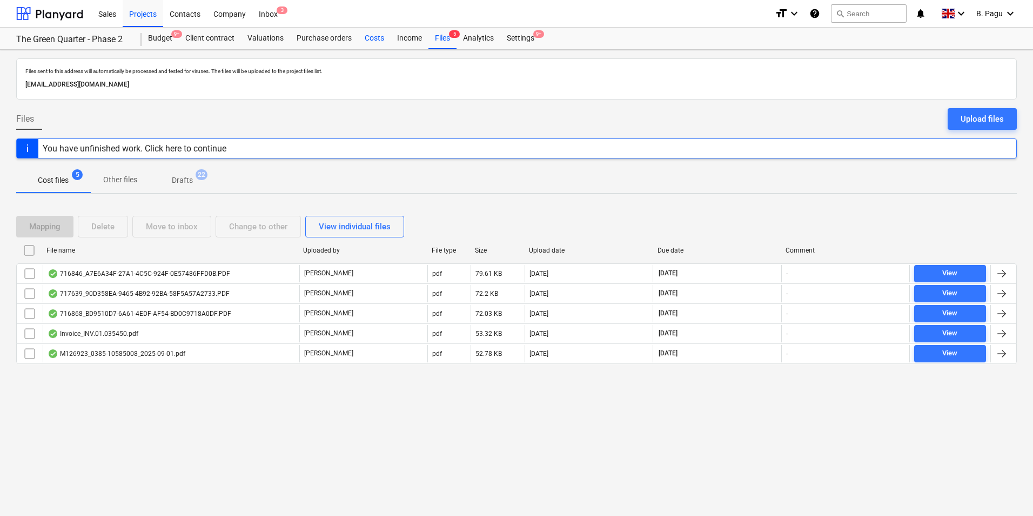
click at [376, 39] on div "Costs" at bounding box center [374, 39] width 32 height 22
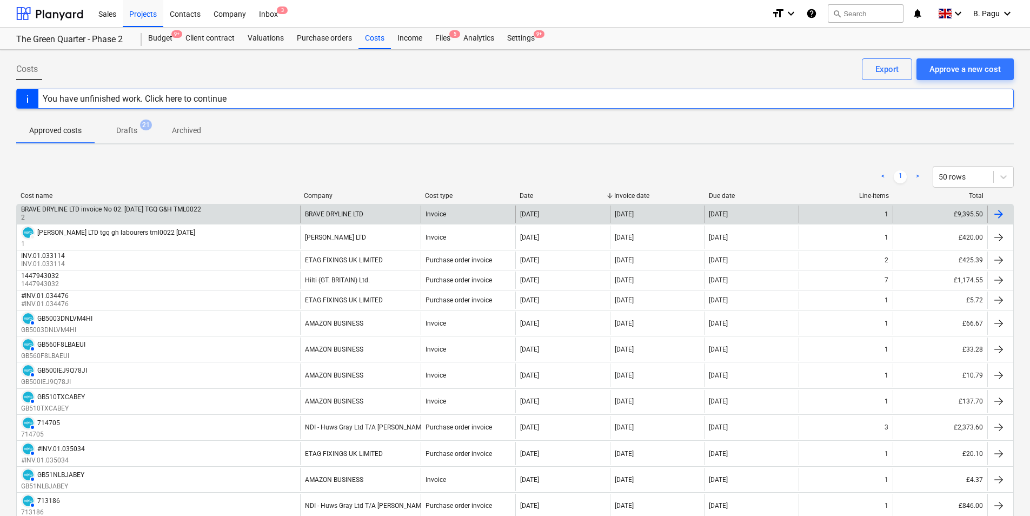
click at [100, 209] on div "BRAVE DRYLINE LTD invoice No 02. [DATE] TGQ G&H TML0022" at bounding box center [111, 209] width 180 height 8
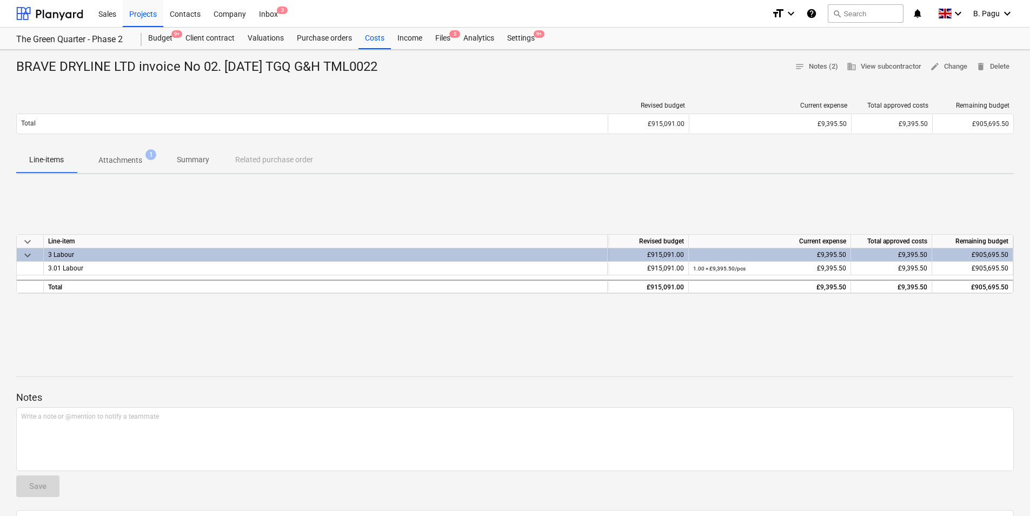
click at [197, 161] on p "Summary" at bounding box center [193, 159] width 32 height 11
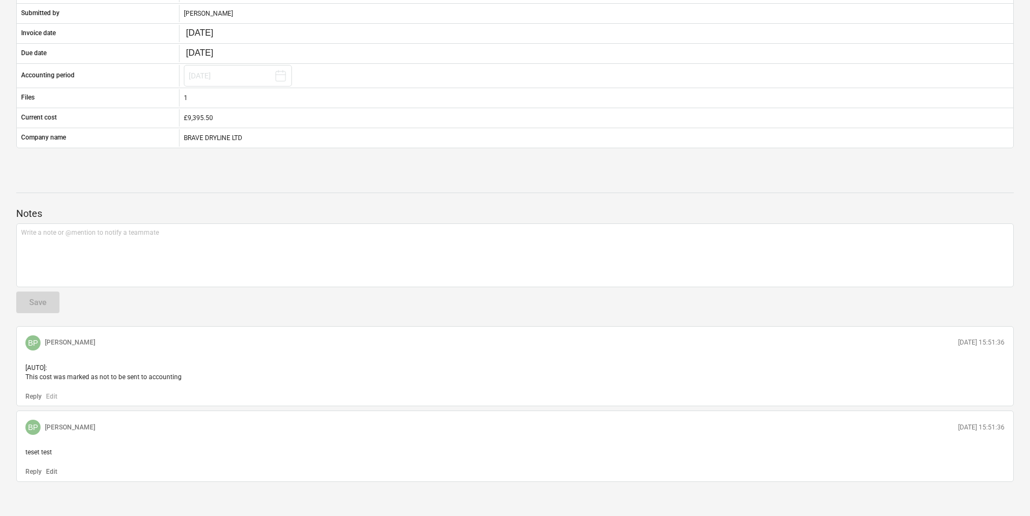
scroll to position [282, 0]
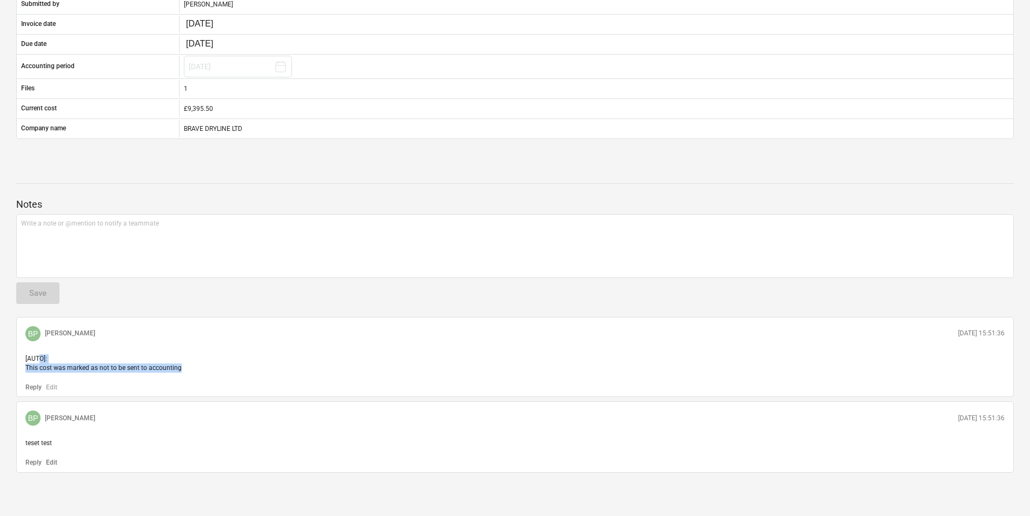
drag, startPoint x: 173, startPoint y: 368, endPoint x: 40, endPoint y: 348, distance: 134.9
click at [40, 348] on div "BP [PERSON_NAME] [DATE] 15:51:36 [AUTO]: This cost was marked as not to be sent…" at bounding box center [514, 357] width 997 height 80
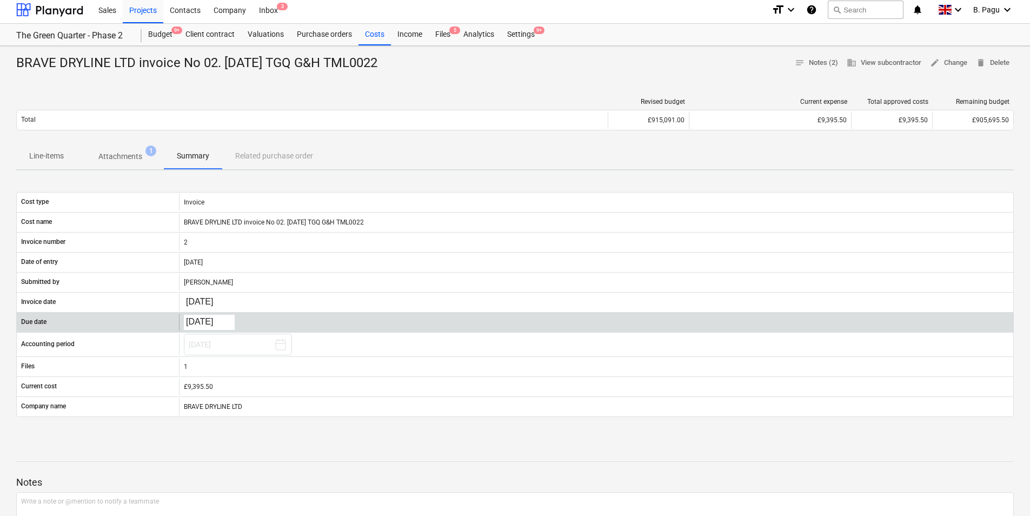
scroll to position [0, 0]
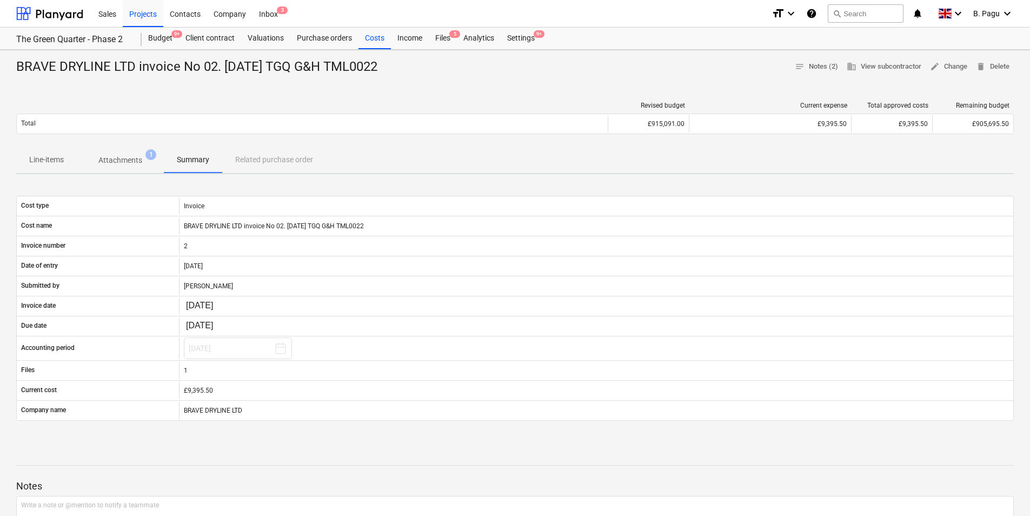
click at [132, 162] on p "Attachments" at bounding box center [120, 160] width 44 height 11
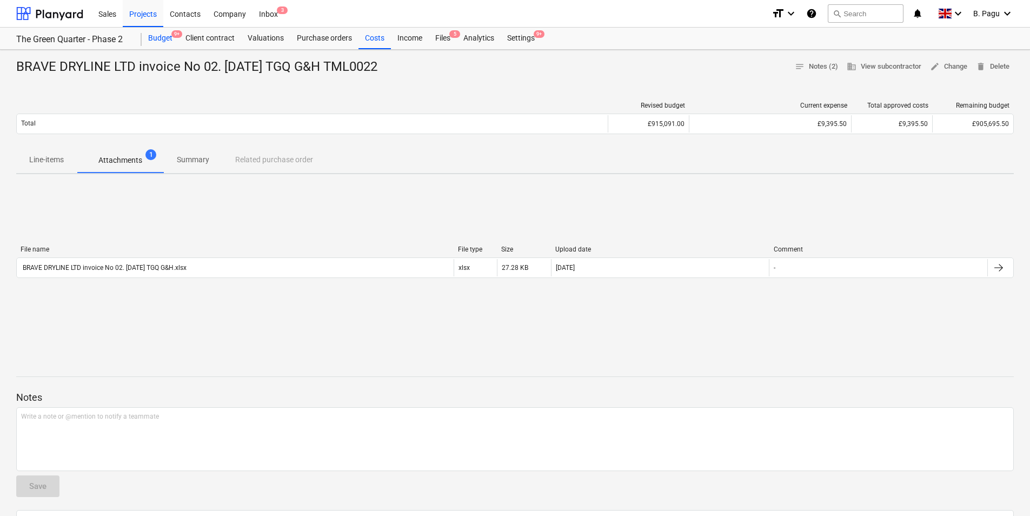
click at [166, 36] on div "Budget 9+" at bounding box center [160, 39] width 37 height 22
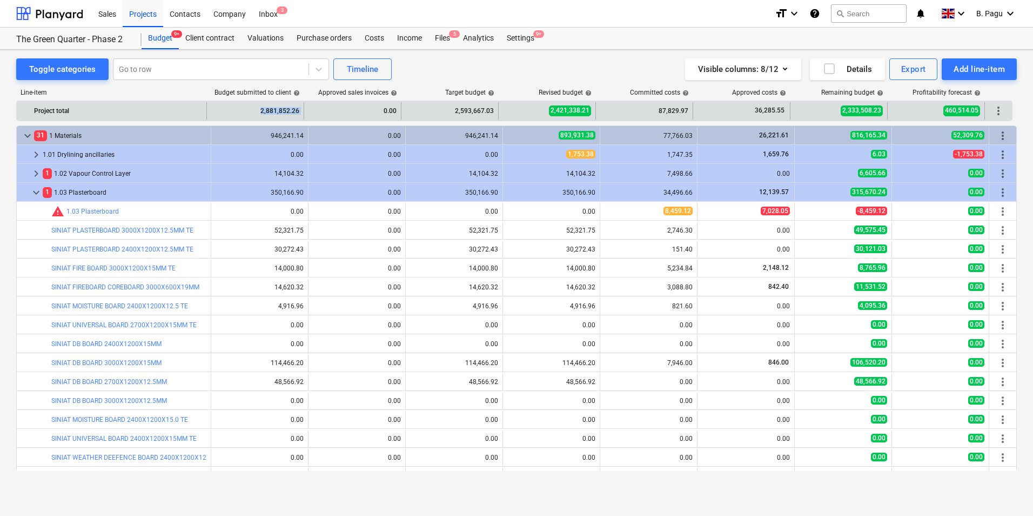
drag, startPoint x: 259, startPoint y: 112, endPoint x: 306, endPoint y: 113, distance: 47.0
click at [306, 113] on div "Project total 2,881,852.26 0.00 2,593,667.03 2,421,338.21 87,829.97 36,285.55 2…" at bounding box center [515, 110] width 996 height 17
